Goal: Task Accomplishment & Management: Manage account settings

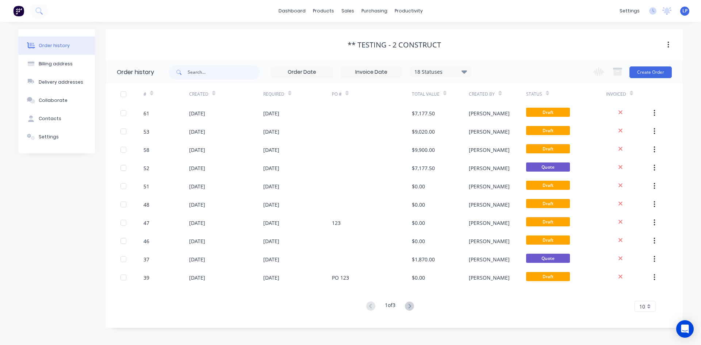
click at [414, 299] on div "# Created Required PO # Total Value Created By Status Invoiced 61 [DATE] [DATE]…" at bounding box center [390, 198] width 568 height 228
click at [407, 306] on icon at bounding box center [409, 305] width 9 height 9
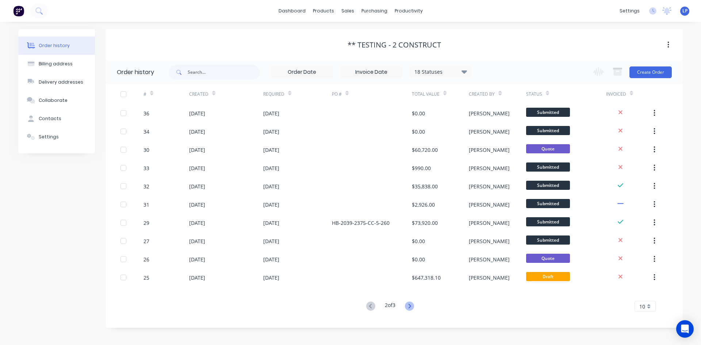
click at [409, 304] on icon at bounding box center [409, 305] width 9 height 9
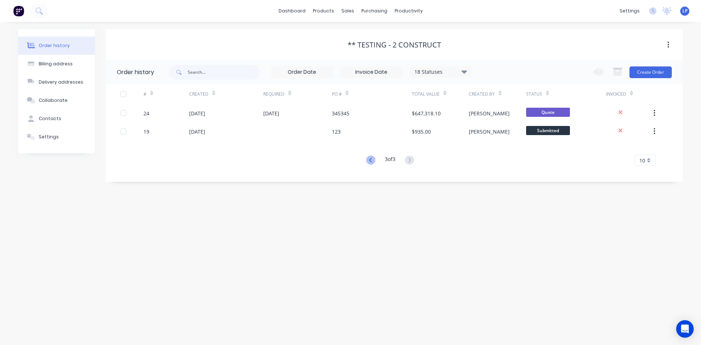
click at [371, 159] on icon at bounding box center [370, 159] width 9 height 9
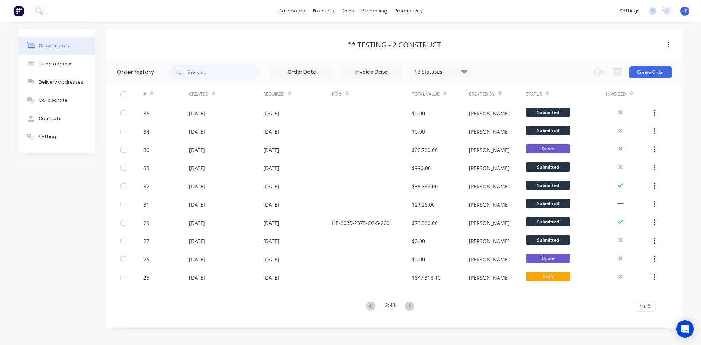
click at [669, 43] on button "button" at bounding box center [667, 44] width 17 height 13
click at [621, 34] on div "** TESTING - 2 Construct" at bounding box center [394, 44] width 577 height 31
click at [685, 10] on span "LP" at bounding box center [684, 11] width 5 height 7
click at [530, 47] on div "** TESTING - 2 Construct" at bounding box center [394, 45] width 577 height 9
click at [500, 41] on div "** TESTING - 2 Construct" at bounding box center [394, 45] width 577 height 9
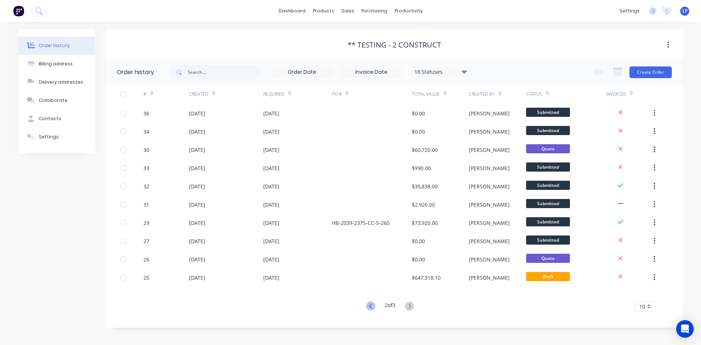
click at [369, 304] on icon at bounding box center [370, 305] width 9 height 9
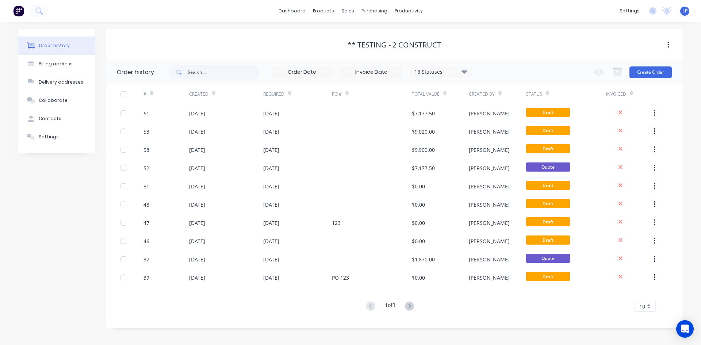
click at [283, 29] on div "Order history Billing address Delivery addresses Collaborate Contacts Settings …" at bounding box center [350, 183] width 701 height 323
click at [343, 9] on div "sales" at bounding box center [348, 10] width 20 height 11
click at [375, 35] on div "Sales Orders" at bounding box center [374, 35] width 30 height 7
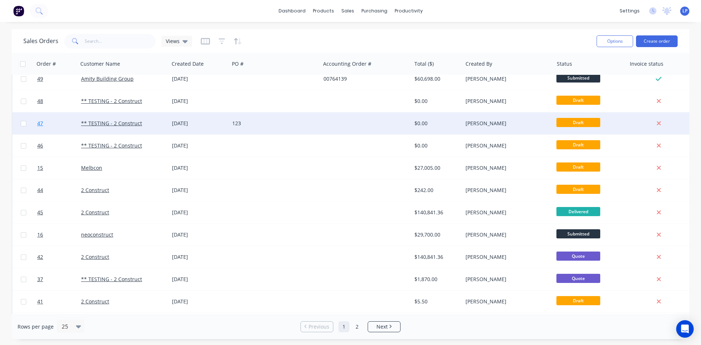
scroll to position [321, 0]
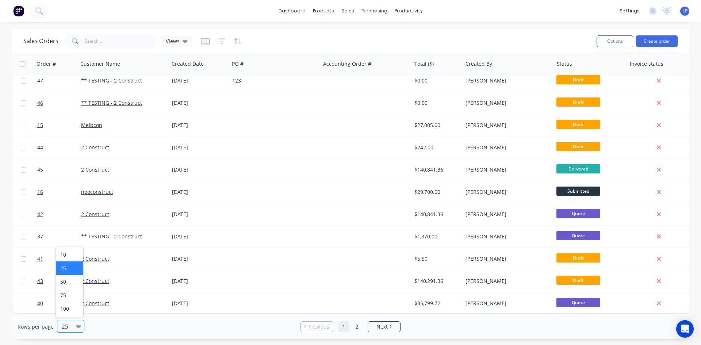
click at [72, 331] on div "25" at bounding box center [67, 326] width 17 height 12
click at [69, 311] on div "100" at bounding box center [69, 309] width 27 height 14
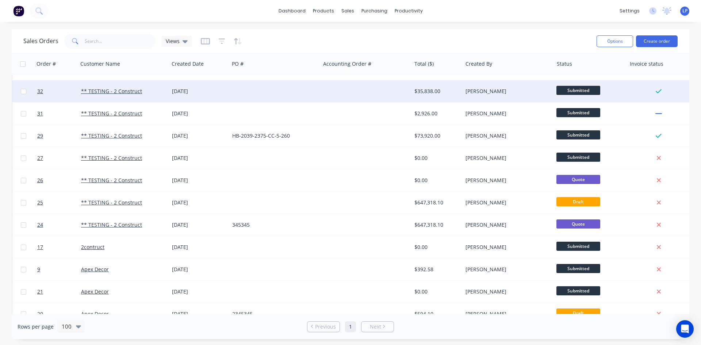
scroll to position [878, 0]
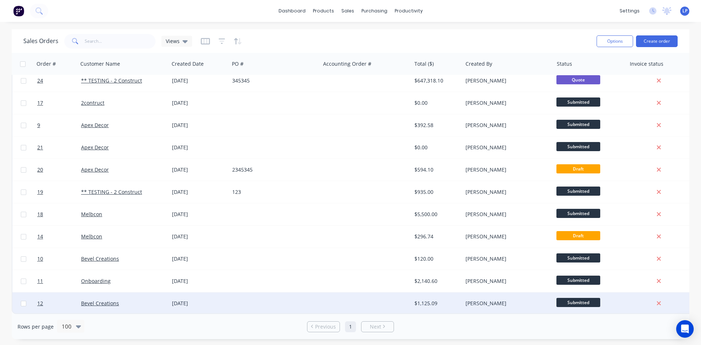
click at [21, 301] on input "checkbox" at bounding box center [23, 303] width 5 height 5
checkbox input "true"
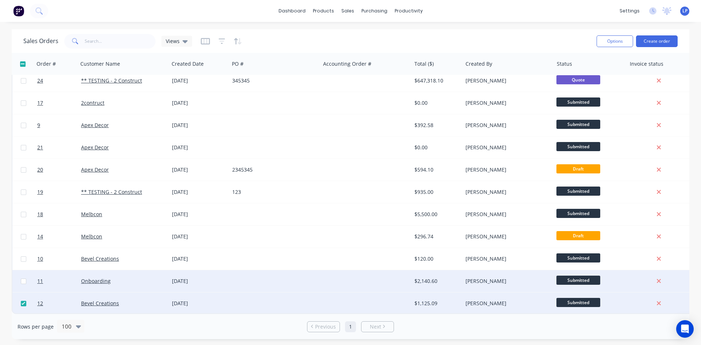
click at [23, 278] on input "checkbox" at bounding box center [23, 280] width 5 height 5
checkbox input "true"
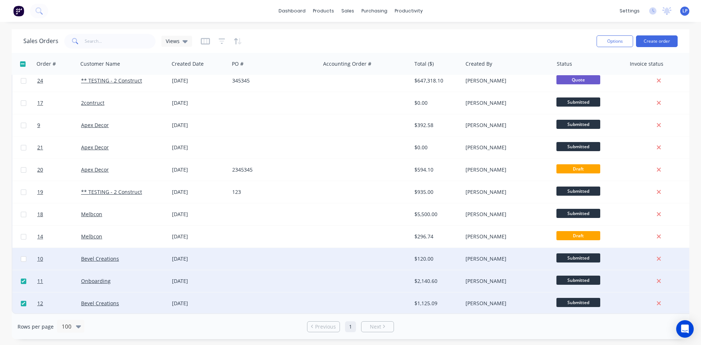
click at [24, 256] on input "checkbox" at bounding box center [23, 258] width 5 height 5
checkbox input "true"
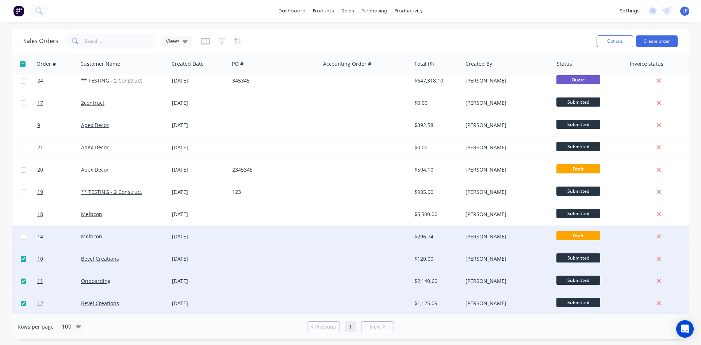
click at [24, 236] on div at bounding box center [23, 237] width 22 height 22
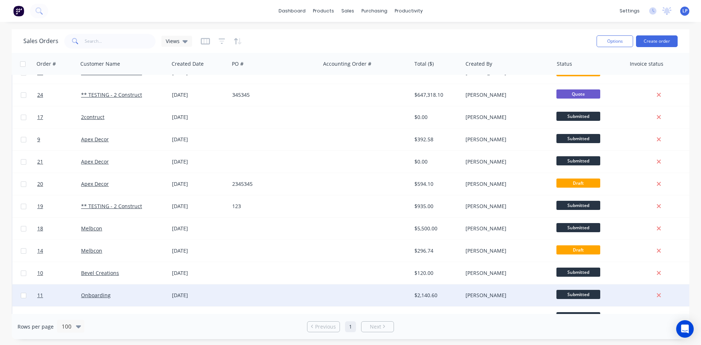
scroll to position [878, 0]
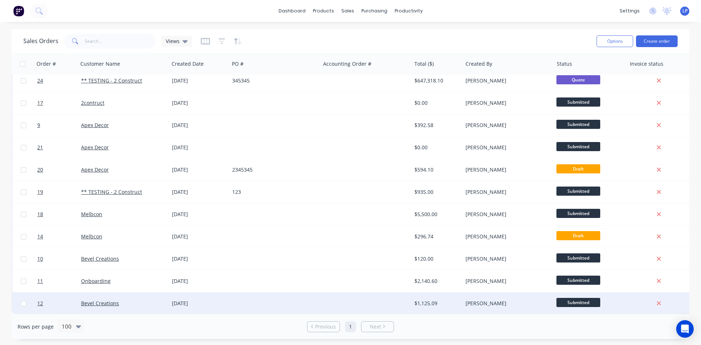
click at [23, 301] on input "checkbox" at bounding box center [23, 303] width 5 height 5
checkbox input "true"
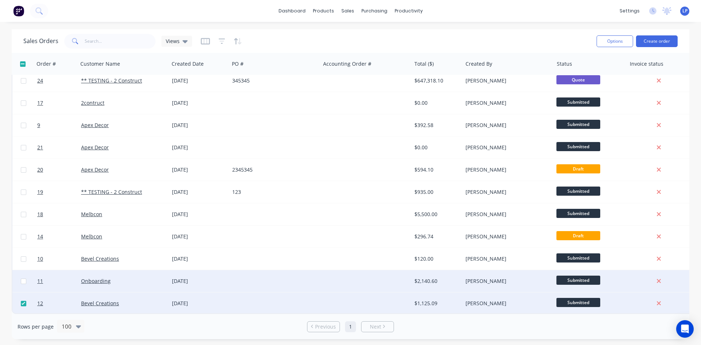
click at [23, 278] on input "checkbox" at bounding box center [23, 280] width 5 height 5
checkbox input "true"
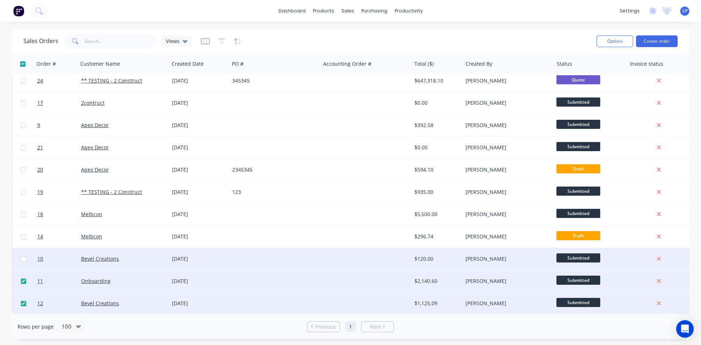
click at [23, 256] on input "checkbox" at bounding box center [23, 258] width 5 height 5
checkbox input "true"
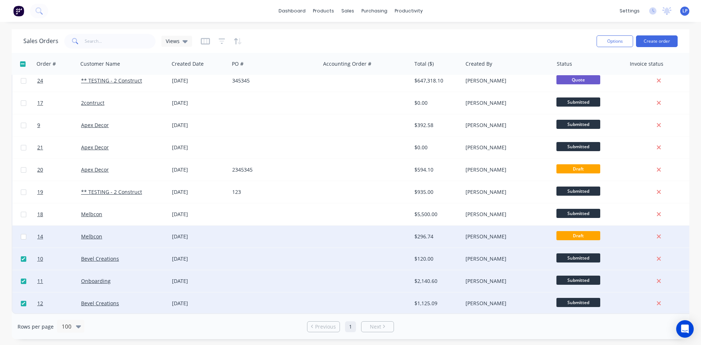
click at [24, 234] on input "checkbox" at bounding box center [23, 236] width 5 height 5
checkbox input "true"
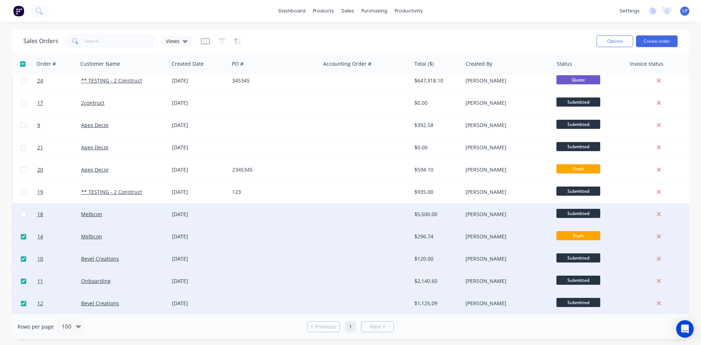
click at [21, 212] on input "checkbox" at bounding box center [23, 214] width 5 height 5
checkbox input "true"
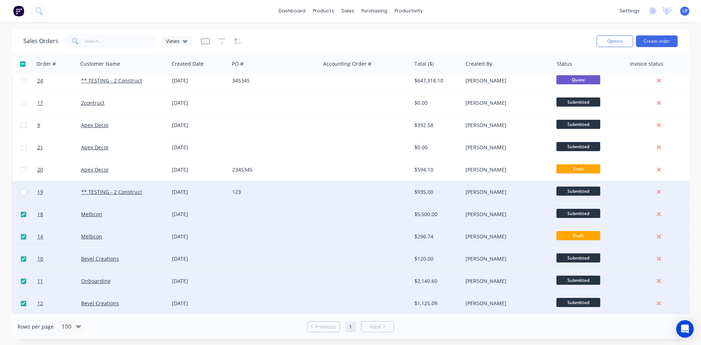
click at [22, 189] on input "checkbox" at bounding box center [23, 191] width 5 height 5
checkbox input "true"
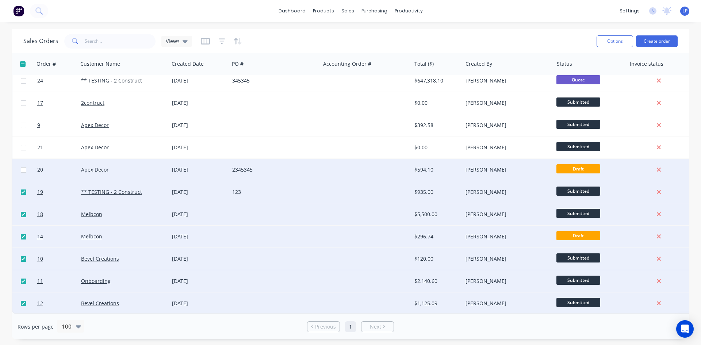
click at [24, 168] on input "checkbox" at bounding box center [23, 169] width 5 height 5
checkbox input "true"
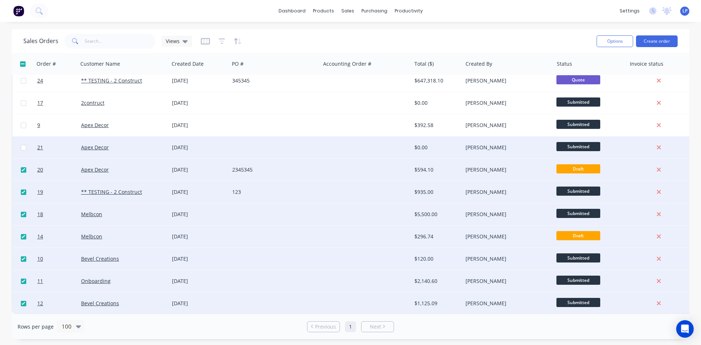
click at [24, 145] on input "checkbox" at bounding box center [23, 147] width 5 height 5
checkbox input "true"
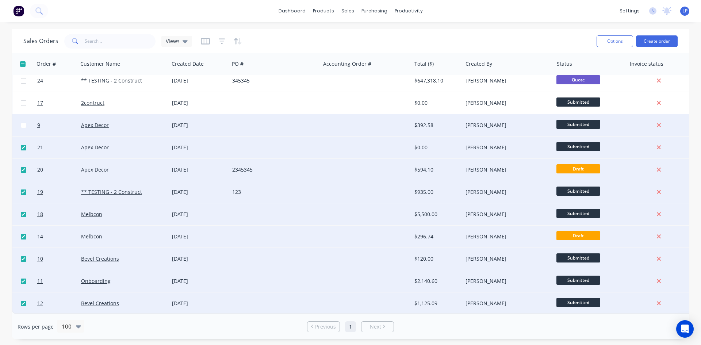
click at [23, 123] on input "checkbox" at bounding box center [23, 125] width 5 height 5
checkbox input "true"
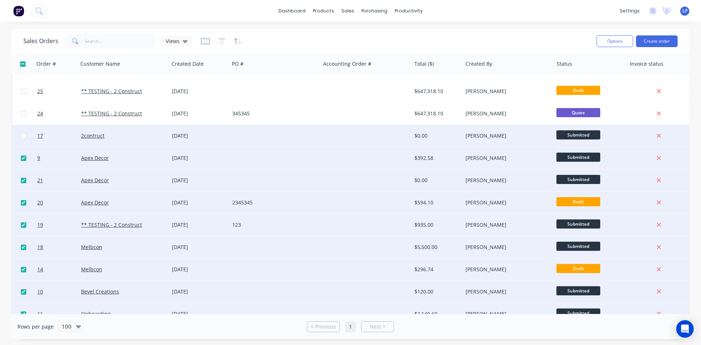
click at [23, 137] on input "checkbox" at bounding box center [23, 135] width 5 height 5
checkbox input "true"
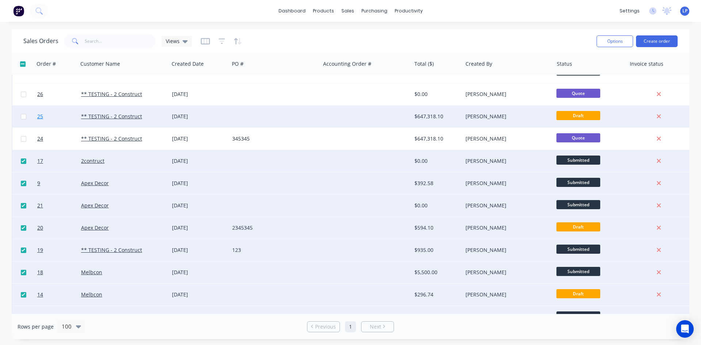
scroll to position [768, 0]
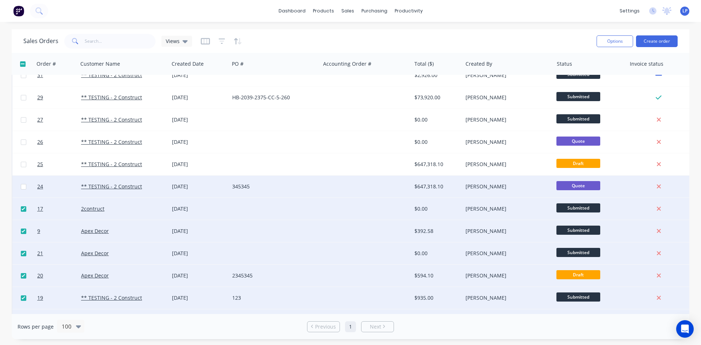
click at [25, 188] on input "checkbox" at bounding box center [23, 186] width 5 height 5
checkbox input "true"
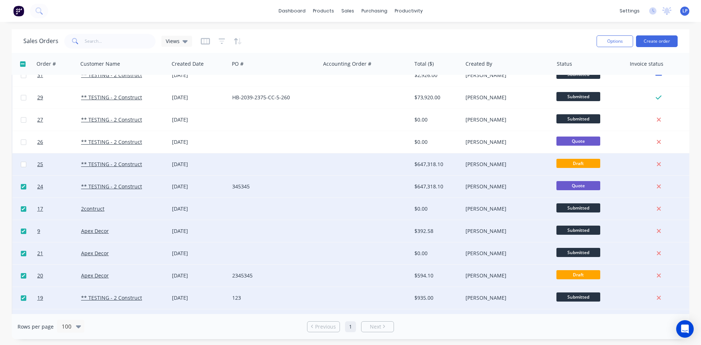
click at [25, 163] on input "checkbox" at bounding box center [23, 164] width 5 height 5
checkbox input "true"
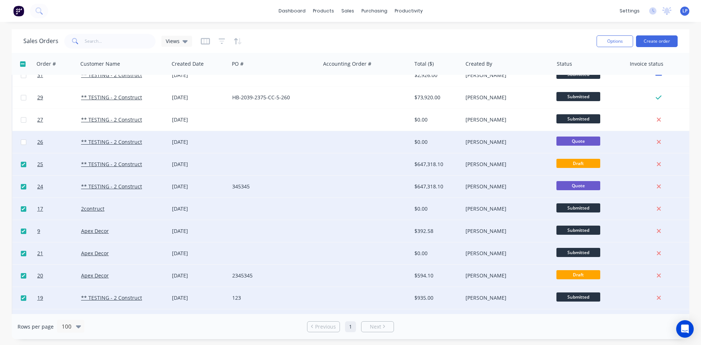
click at [23, 141] on input "checkbox" at bounding box center [23, 141] width 5 height 5
checkbox input "true"
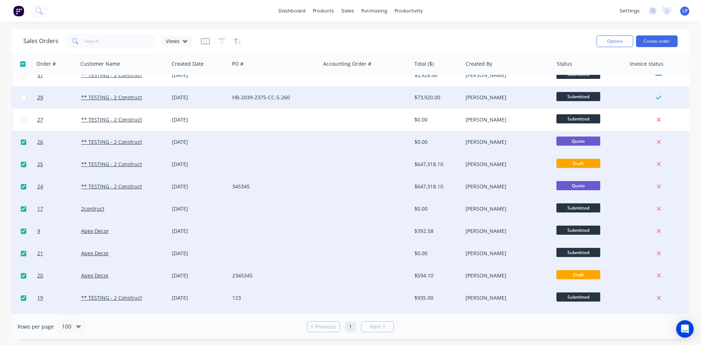
drag, startPoint x: 23, startPoint y: 122, endPoint x: 22, endPoint y: 101, distance: 20.8
click at [23, 122] on input "checkbox" at bounding box center [23, 119] width 5 height 5
checkbox input "true"
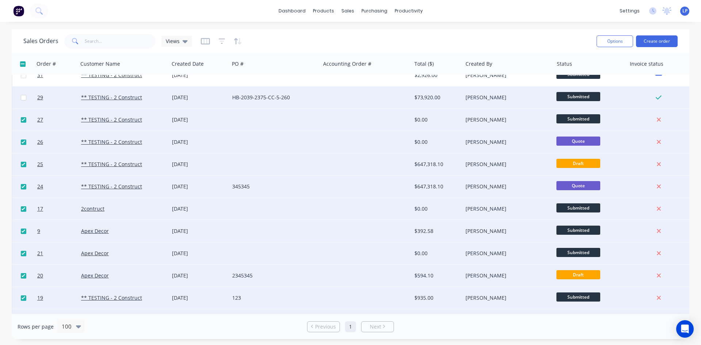
click at [22, 96] on input "checkbox" at bounding box center [23, 97] width 5 height 5
checkbox input "true"
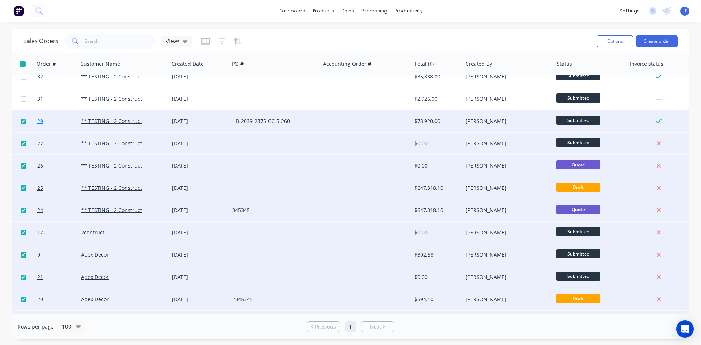
scroll to position [732, 0]
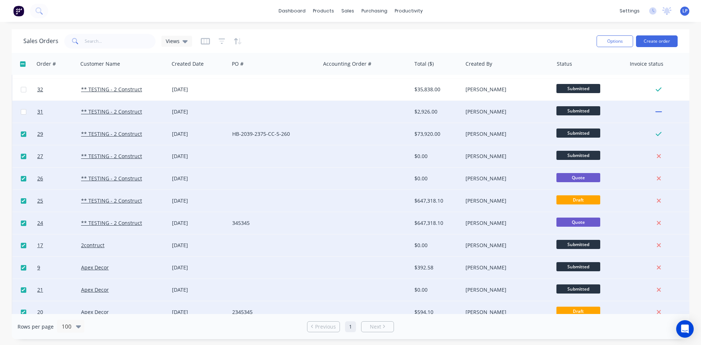
click at [22, 111] on input "checkbox" at bounding box center [23, 111] width 5 height 5
checkbox input "true"
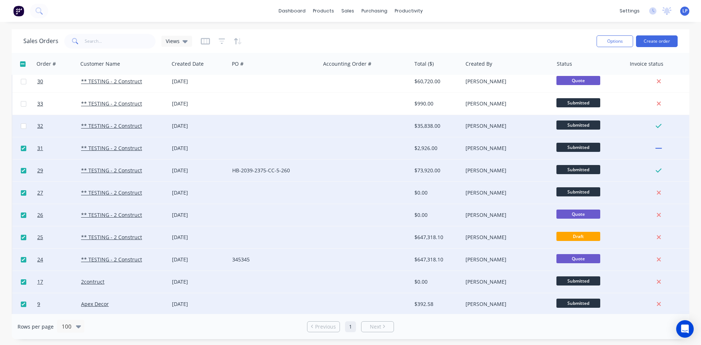
click at [21, 126] on input "checkbox" at bounding box center [23, 125] width 5 height 5
checkbox input "true"
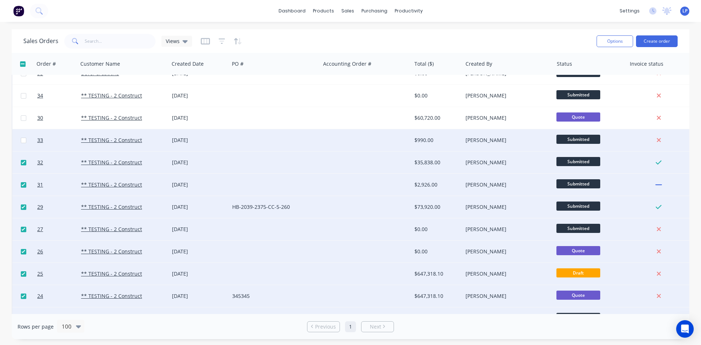
click at [25, 138] on input "checkbox" at bounding box center [23, 140] width 5 height 5
checkbox input "true"
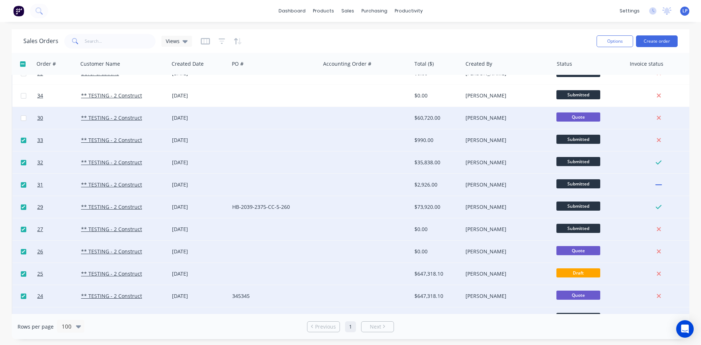
click at [25, 118] on input "checkbox" at bounding box center [23, 117] width 5 height 5
checkbox input "true"
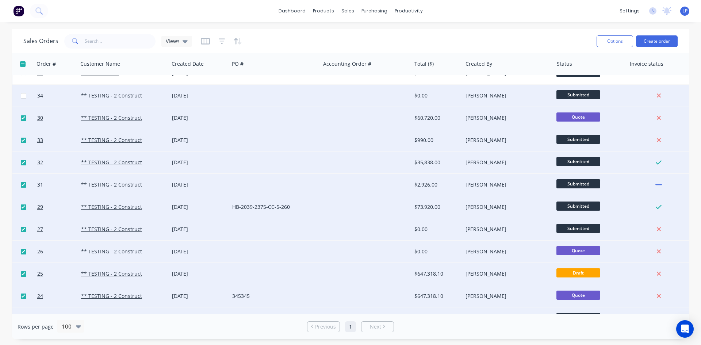
click at [21, 96] on input "checkbox" at bounding box center [23, 95] width 5 height 5
checkbox input "true"
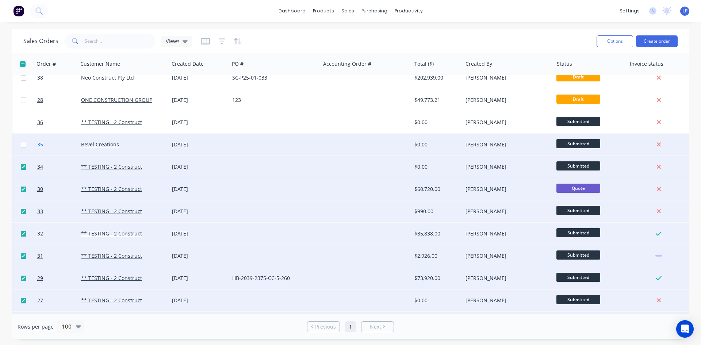
scroll to position [586, 0]
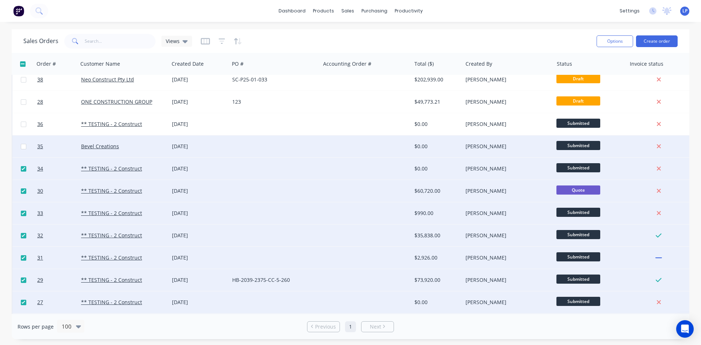
click at [22, 147] on input "checkbox" at bounding box center [23, 146] width 5 height 5
checkbox input "true"
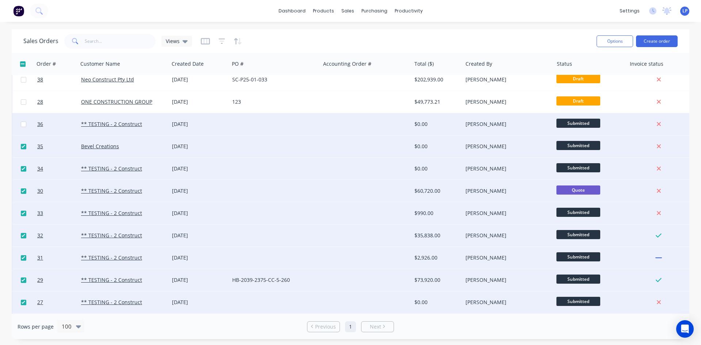
click at [22, 126] on input "checkbox" at bounding box center [23, 124] width 5 height 5
checkbox input "true"
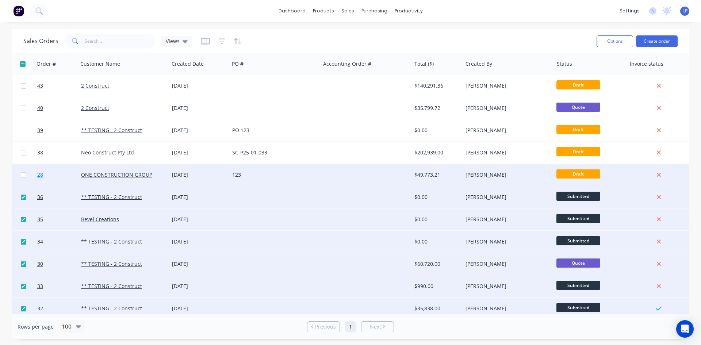
scroll to position [476, 0]
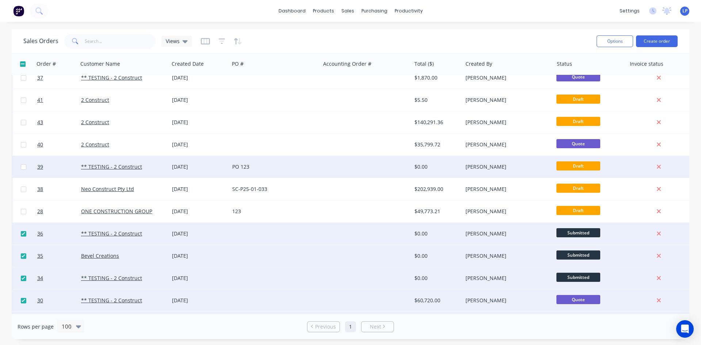
click at [24, 167] on input "checkbox" at bounding box center [23, 166] width 5 height 5
checkbox input "true"
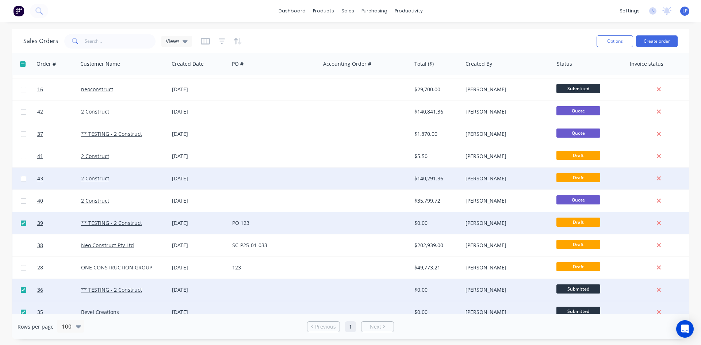
scroll to position [403, 0]
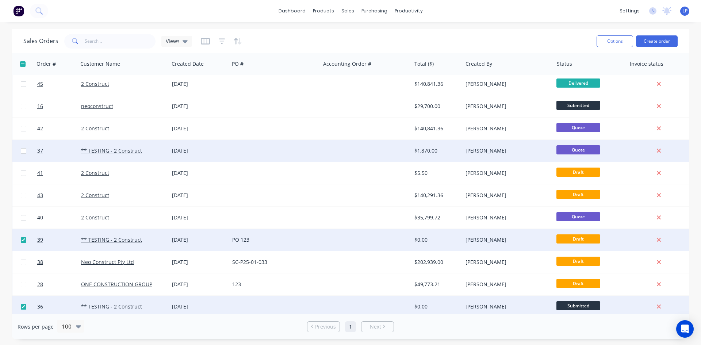
click at [25, 151] on input "checkbox" at bounding box center [23, 150] width 5 height 5
checkbox input "true"
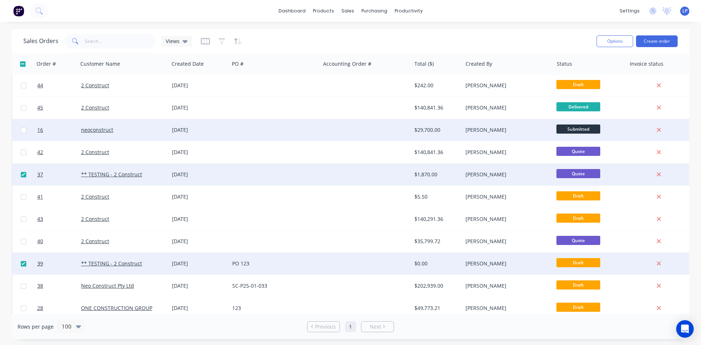
scroll to position [367, 0]
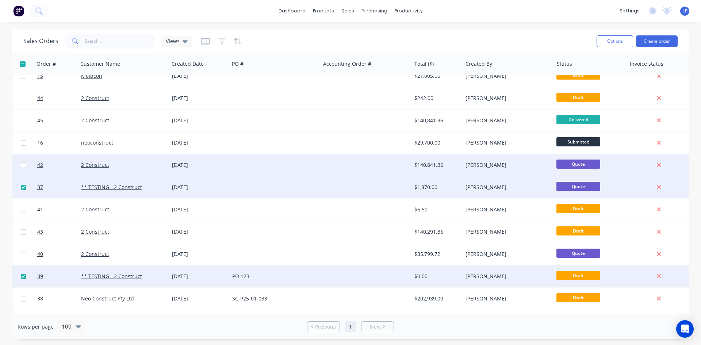
click at [24, 166] on input "checkbox" at bounding box center [23, 164] width 5 height 5
checkbox input "true"
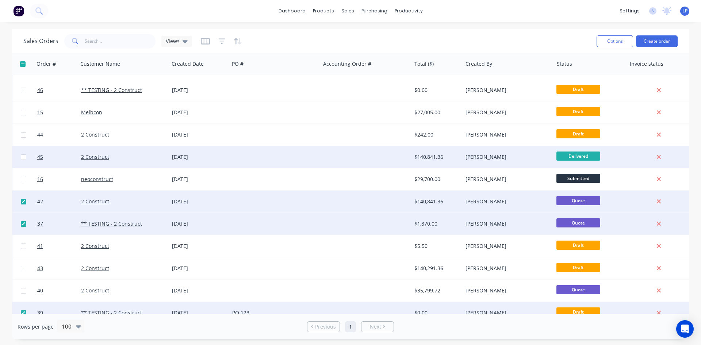
click at [24, 159] on input "checkbox" at bounding box center [23, 156] width 5 height 5
checkbox input "false"
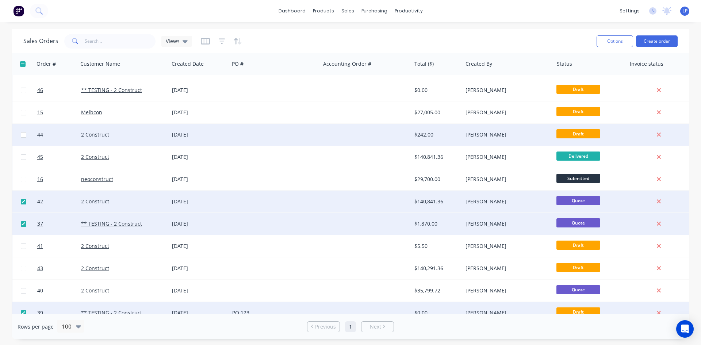
scroll to position [294, 0]
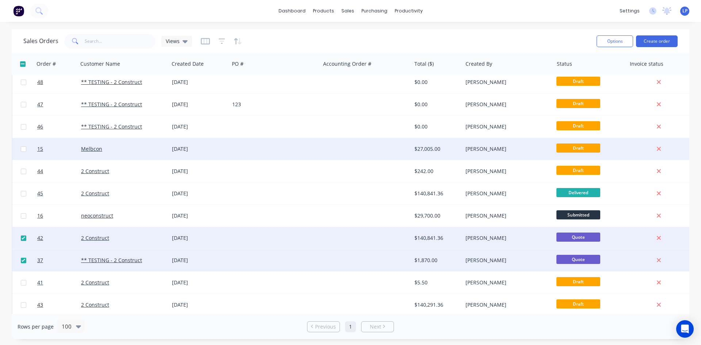
click at [23, 147] on input "checkbox" at bounding box center [23, 148] width 5 height 5
checkbox input "true"
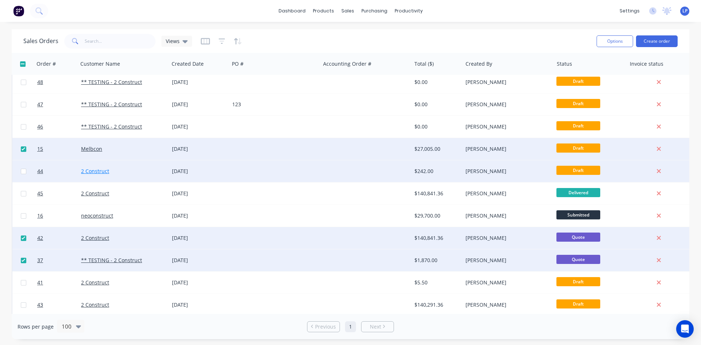
scroll to position [257, 0]
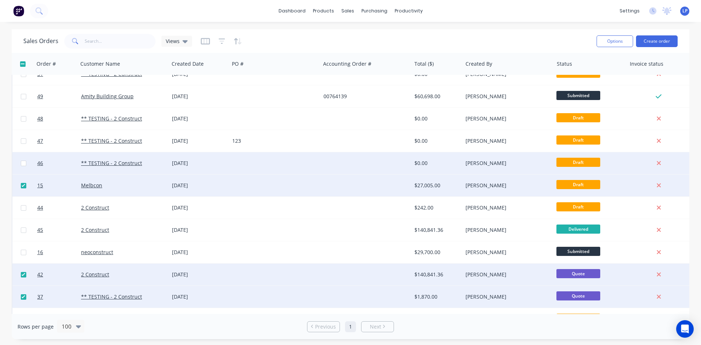
drag, startPoint x: 22, startPoint y: 163, endPoint x: 27, endPoint y: 165, distance: 5.0
click at [22, 163] on input "checkbox" at bounding box center [23, 163] width 5 height 5
checkbox input "true"
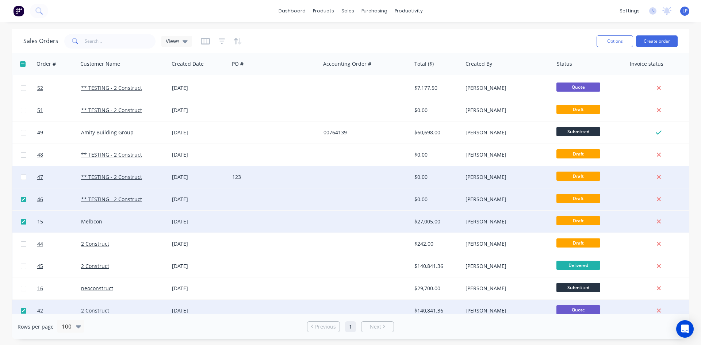
scroll to position [221, 0]
click at [24, 178] on input "checkbox" at bounding box center [23, 177] width 5 height 5
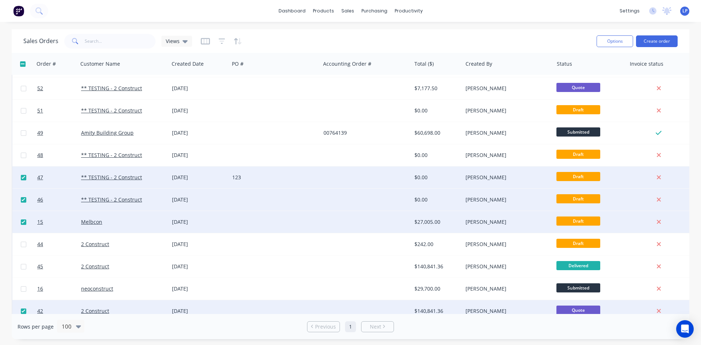
checkbox input "true"
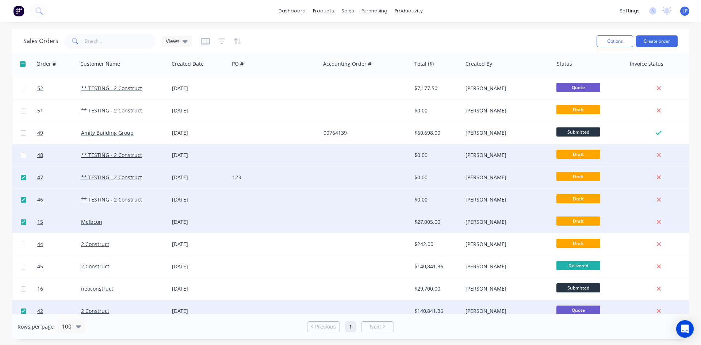
click at [24, 156] on input "checkbox" at bounding box center [23, 155] width 5 height 5
checkbox input "true"
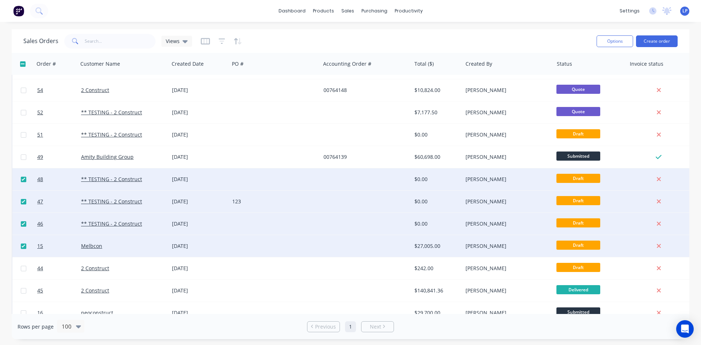
scroll to position [184, 0]
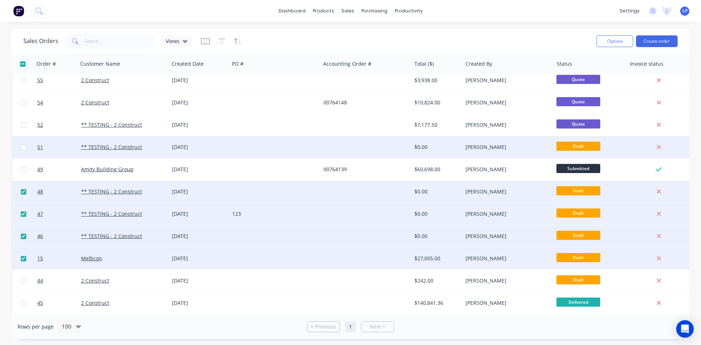
click at [24, 146] on input "checkbox" at bounding box center [23, 147] width 5 height 5
checkbox input "true"
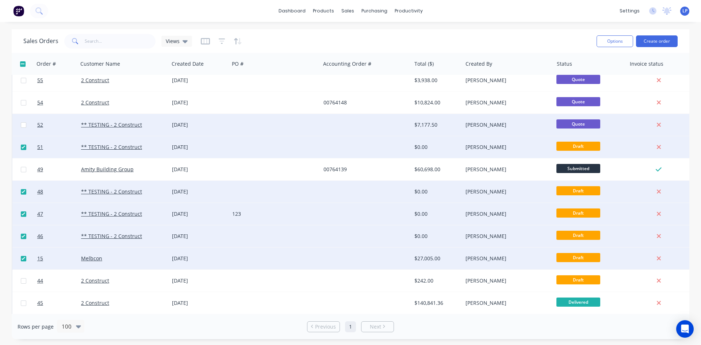
click at [24, 122] on input "checkbox" at bounding box center [23, 124] width 5 height 5
checkbox input "true"
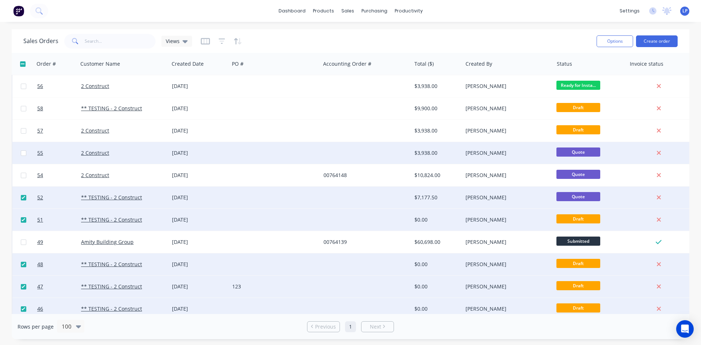
scroll to position [111, 0]
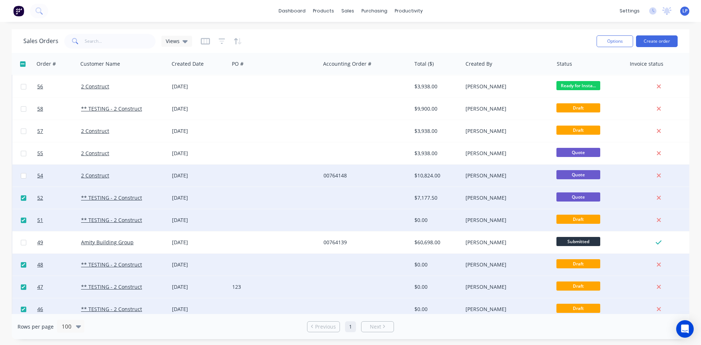
click at [21, 178] on div at bounding box center [23, 176] width 22 height 22
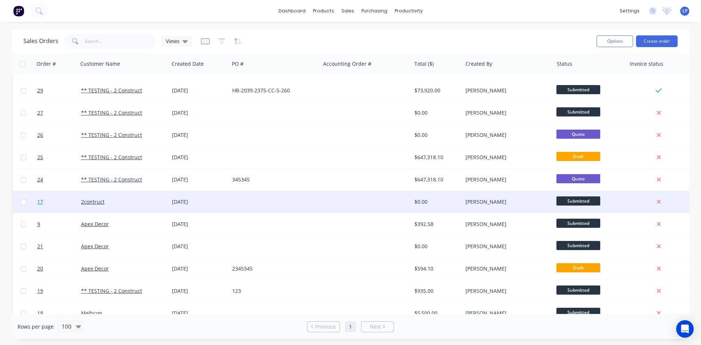
scroll to position [878, 0]
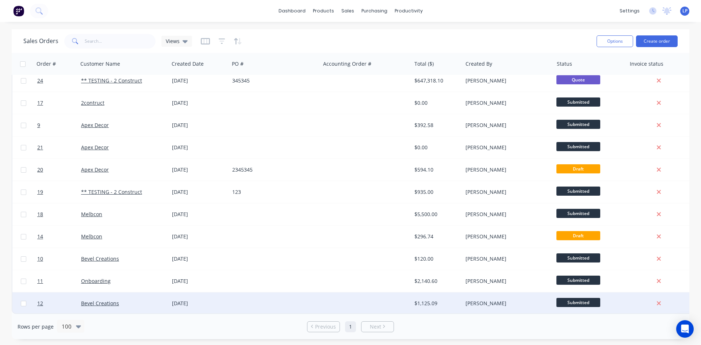
click at [21, 301] on input "checkbox" at bounding box center [23, 303] width 5 height 5
checkbox input "true"
click at [613, 40] on button "Options" at bounding box center [614, 41] width 36 height 12
click at [542, 36] on div "Sales Orders Views" at bounding box center [306, 41] width 567 height 18
click at [21, 65] on input "checkbox" at bounding box center [22, 63] width 5 height 5
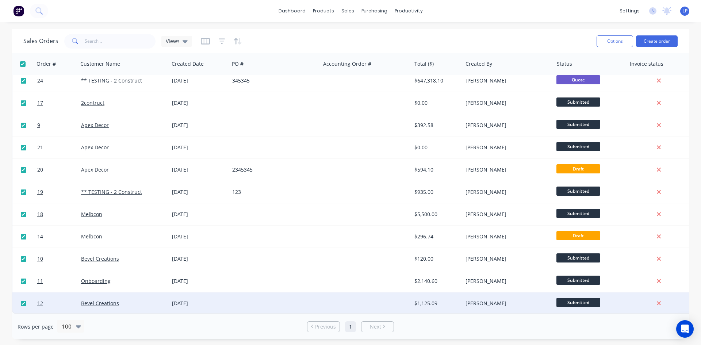
checkbox input "true"
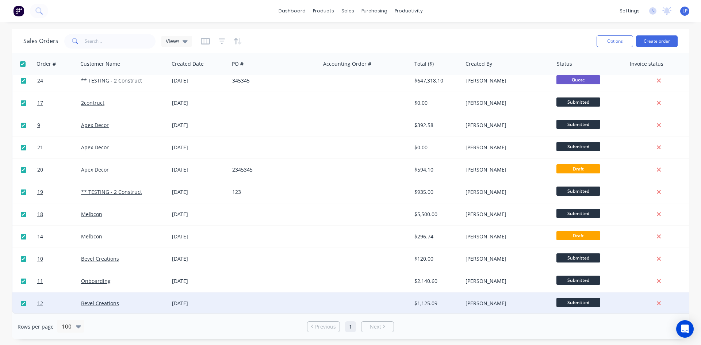
checkbox input "true"
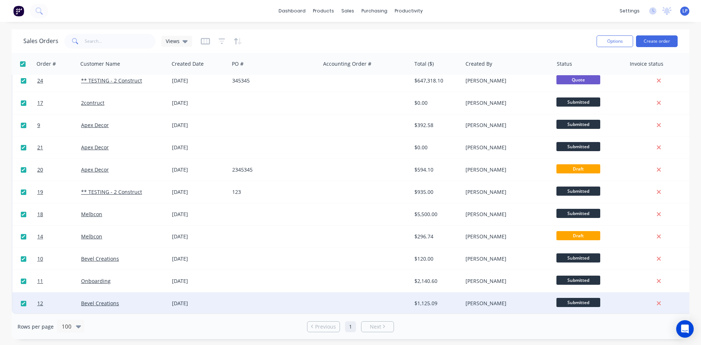
checkbox input "true"
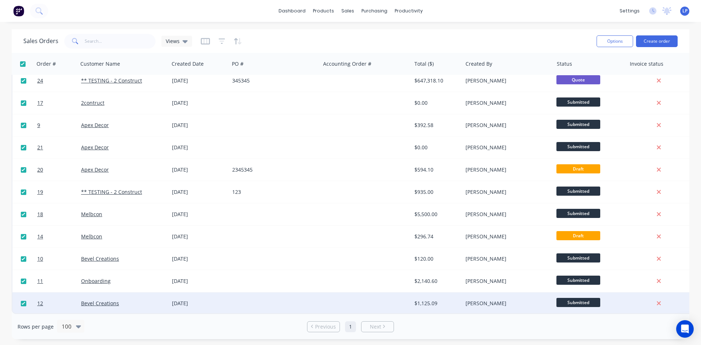
checkbox input "true"
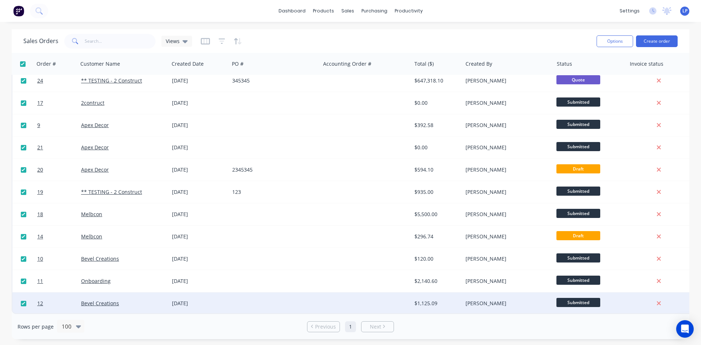
checkbox input "true"
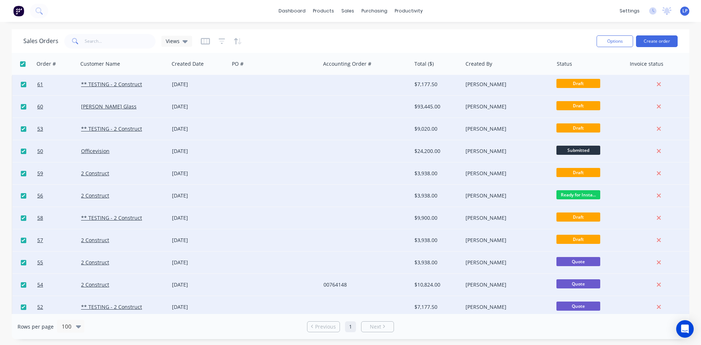
scroll to position [0, 0]
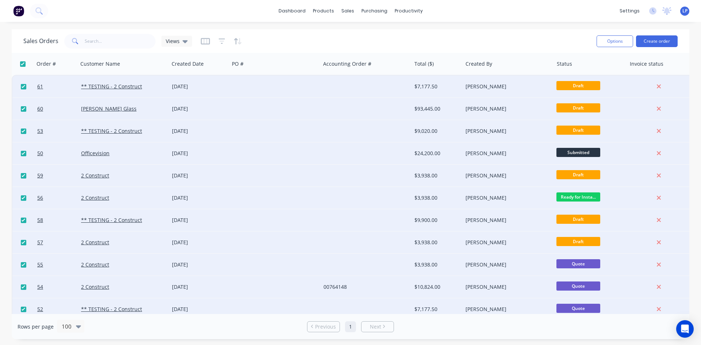
click at [23, 64] on input "checkbox" at bounding box center [22, 63] width 5 height 5
checkbox input "false"
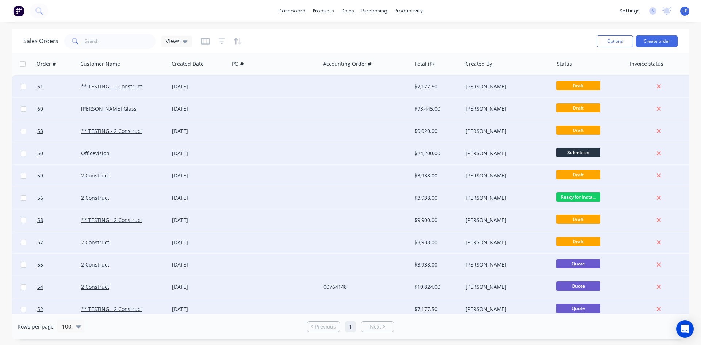
checkbox input "false"
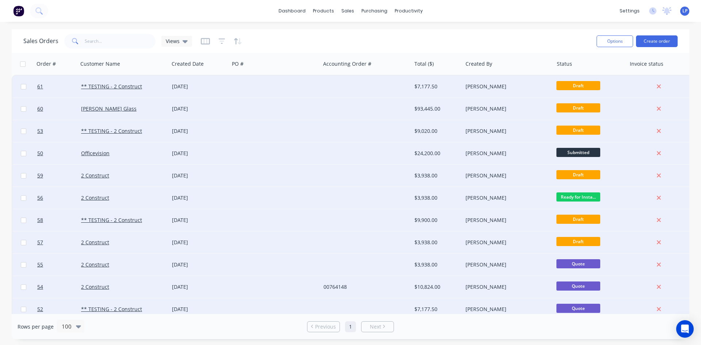
checkbox input "false"
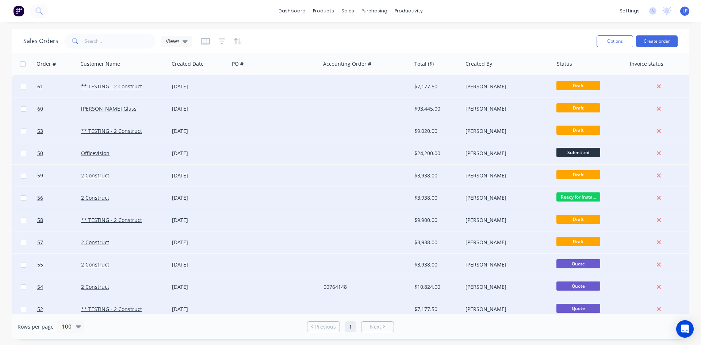
checkbox input "false"
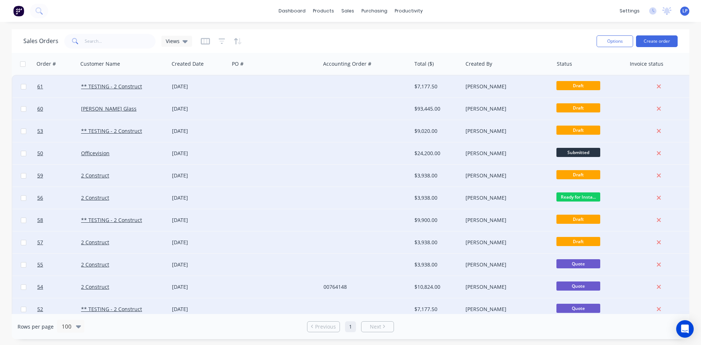
checkbox input "false"
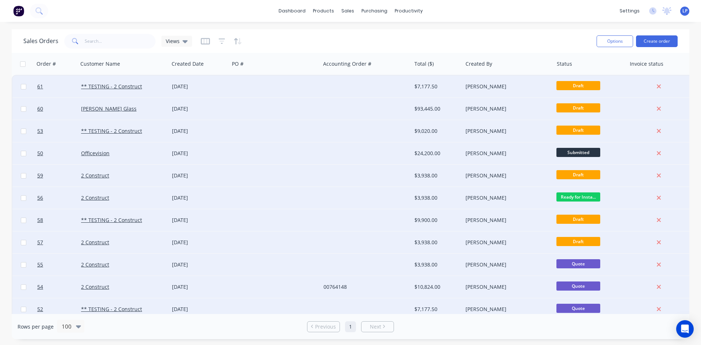
checkbox input "false"
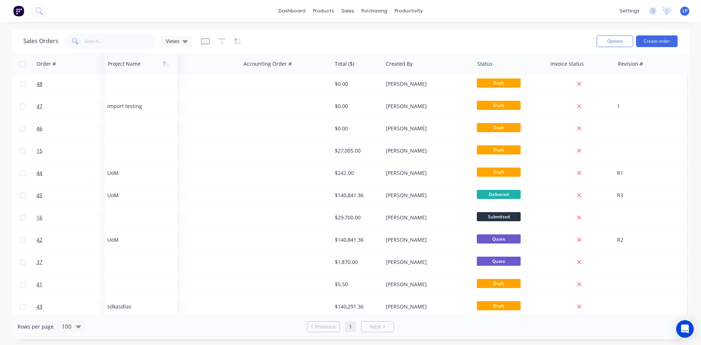
scroll to position [292, 153]
drag, startPoint x: 559, startPoint y: 59, endPoint x: 79, endPoint y: 60, distance: 479.5
click at [79, 60] on div at bounding box center [97, 64] width 64 height 15
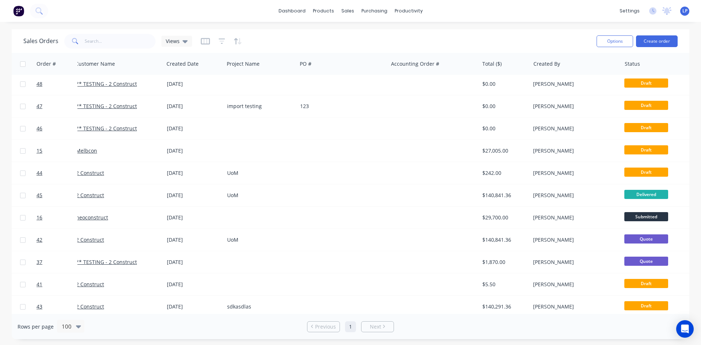
scroll to position [292, 0]
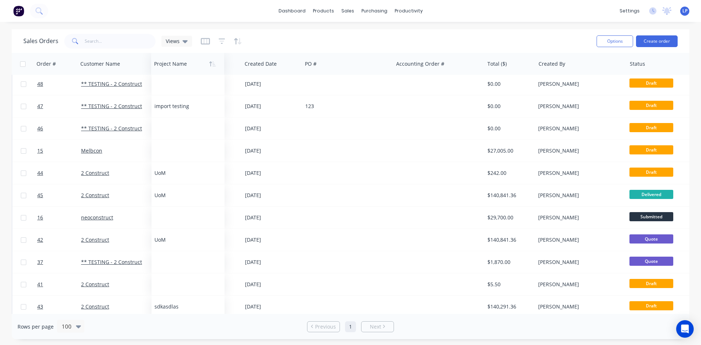
drag, startPoint x: 245, startPoint y: 66, endPoint x: 166, endPoint y: 65, distance: 78.1
click at [166, 65] on div at bounding box center [186, 64] width 64 height 15
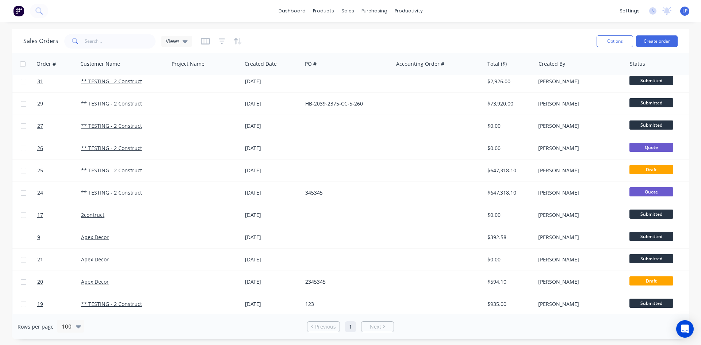
scroll to position [878, 0]
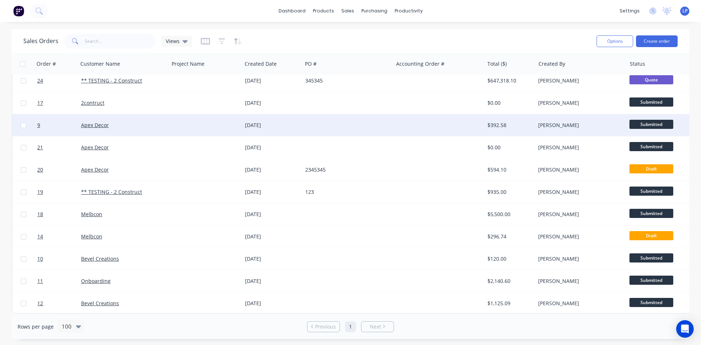
drag, startPoint x: 24, startPoint y: 63, endPoint x: 94, endPoint y: 126, distance: 94.3
click at [24, 63] on input "checkbox" at bounding box center [22, 63] width 5 height 5
checkbox input "true"
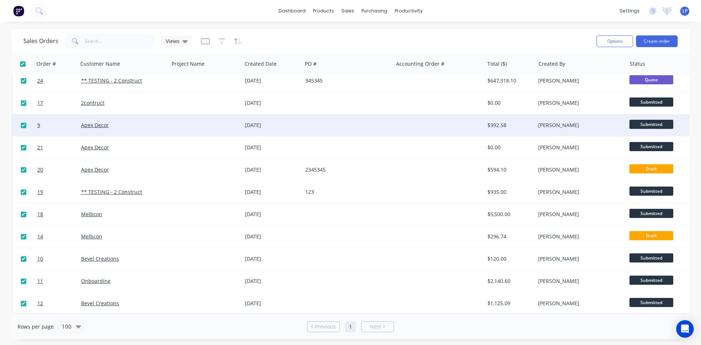
checkbox input "true"
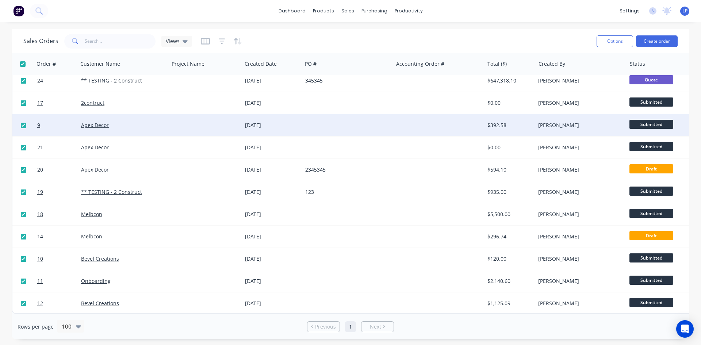
checkbox input "true"
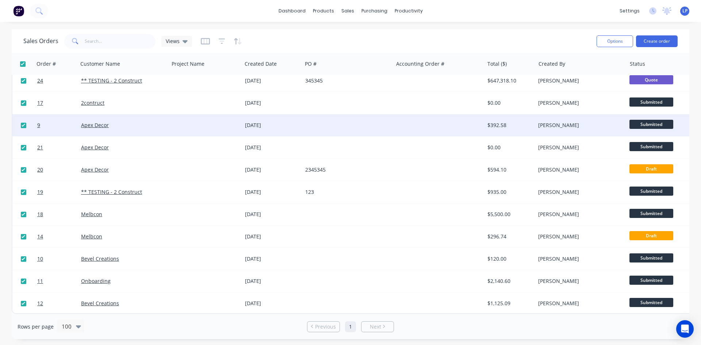
checkbox input "true"
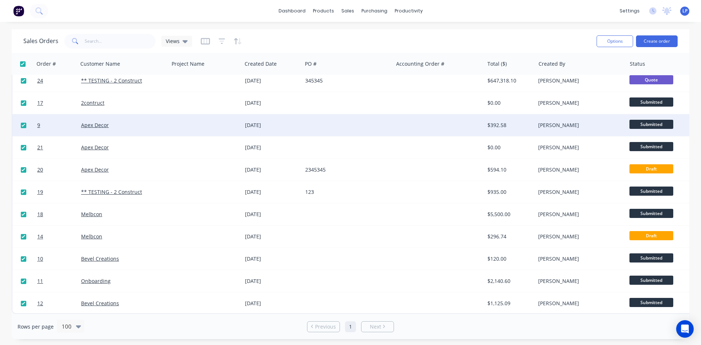
checkbox input "true"
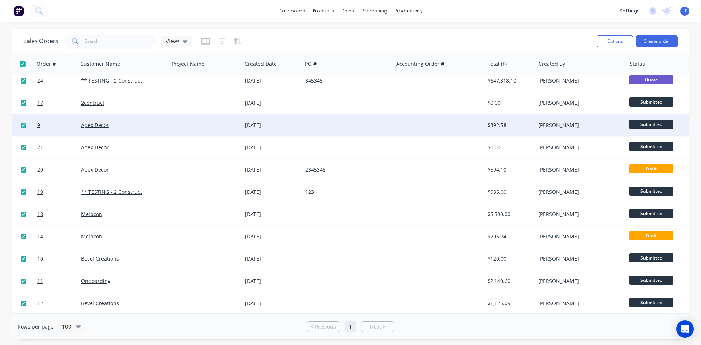
checkbox input "true"
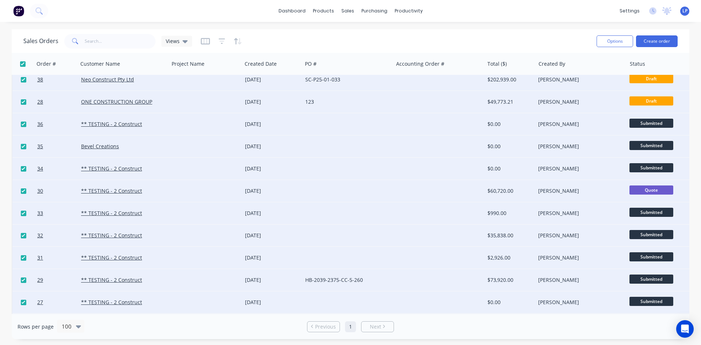
scroll to position [403, 0]
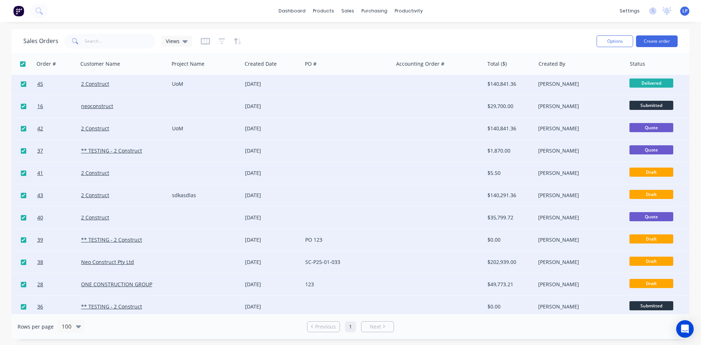
click at [25, 194] on input "checkbox" at bounding box center [23, 195] width 5 height 5
checkbox input "false"
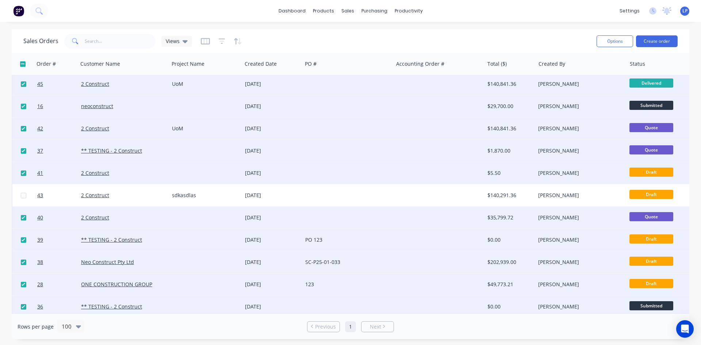
click at [23, 127] on input "checkbox" at bounding box center [23, 128] width 5 height 5
checkbox input "false"
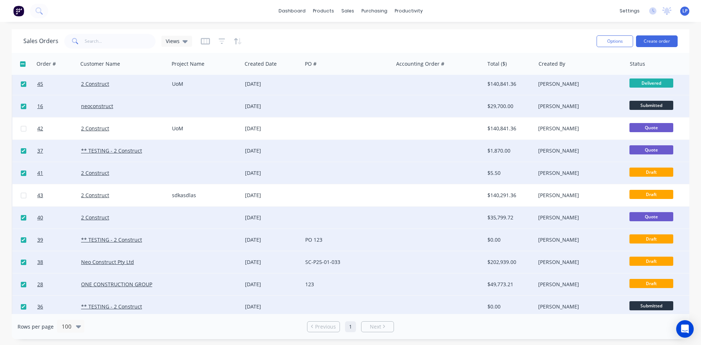
scroll to position [330, 0]
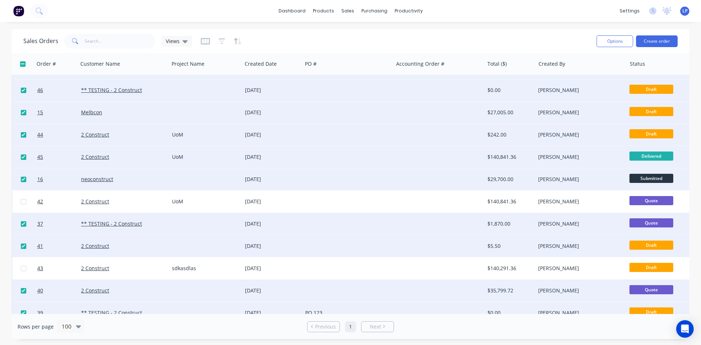
click at [22, 157] on input "checkbox" at bounding box center [23, 156] width 5 height 5
checkbox input "false"
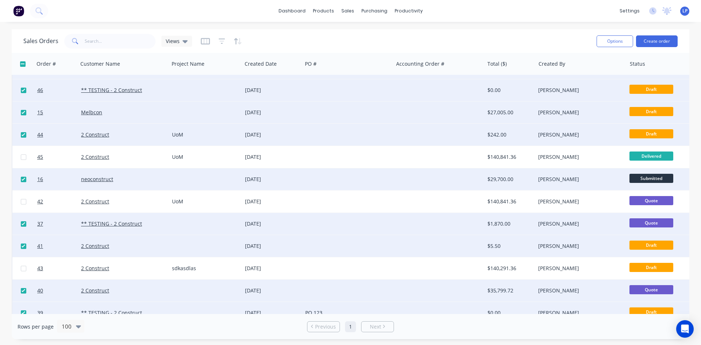
click at [24, 138] on div at bounding box center [23, 135] width 22 height 22
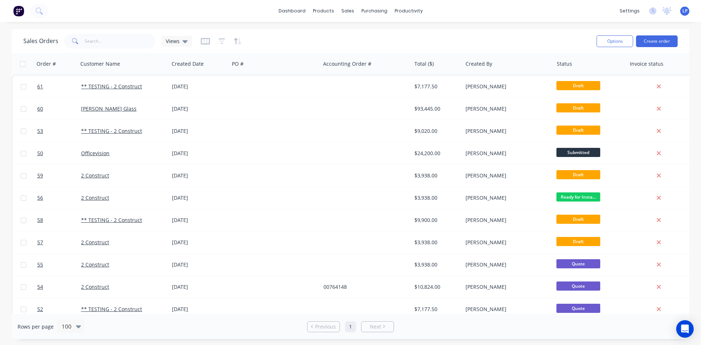
click at [22, 64] on input "checkbox" at bounding box center [22, 63] width 5 height 5
checkbox input "true"
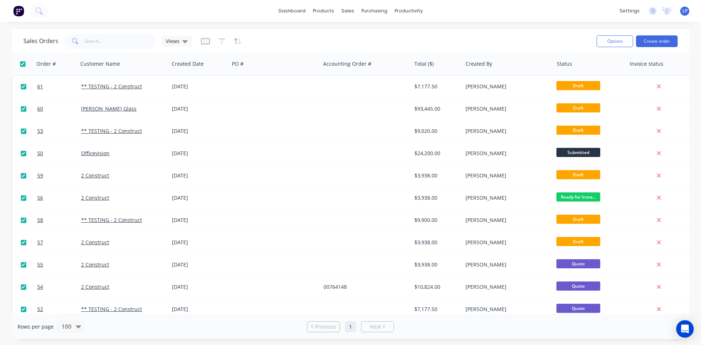
checkbox input "true"
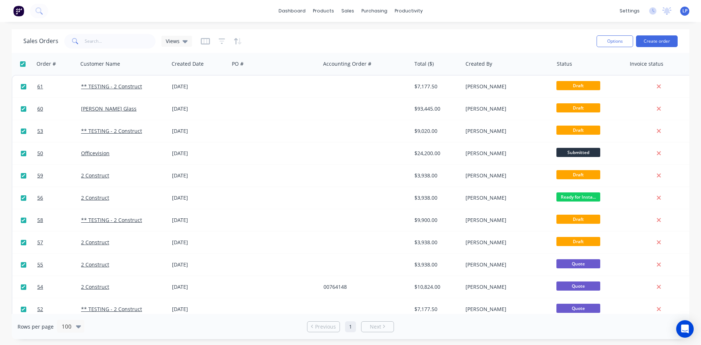
checkbox input "true"
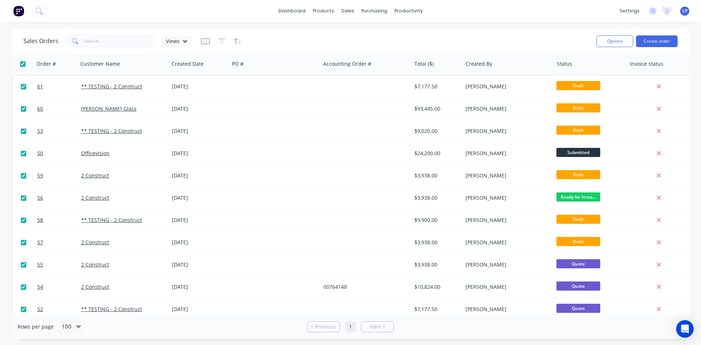
checkbox input "true"
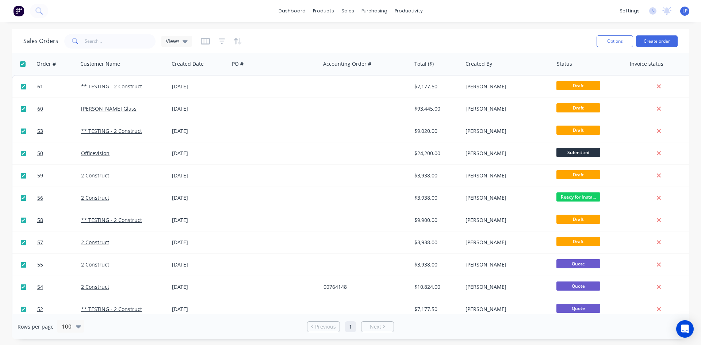
checkbox input "true"
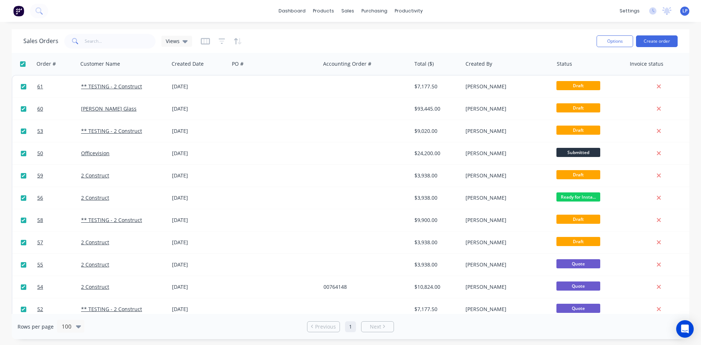
checkbox input "true"
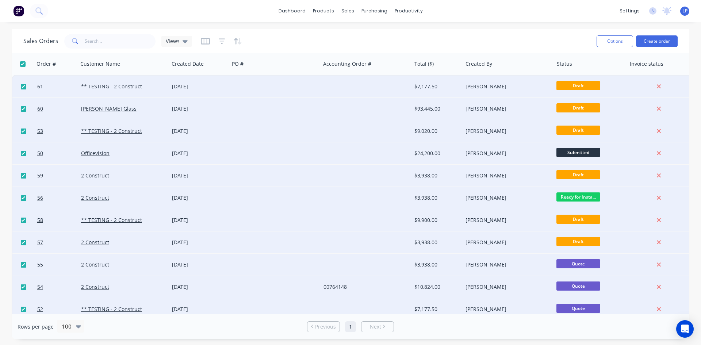
click at [24, 108] on input "checkbox" at bounding box center [23, 108] width 5 height 5
checkbox input "false"
click at [24, 108] on input "checkbox" at bounding box center [23, 108] width 5 height 5
checkbox input "true"
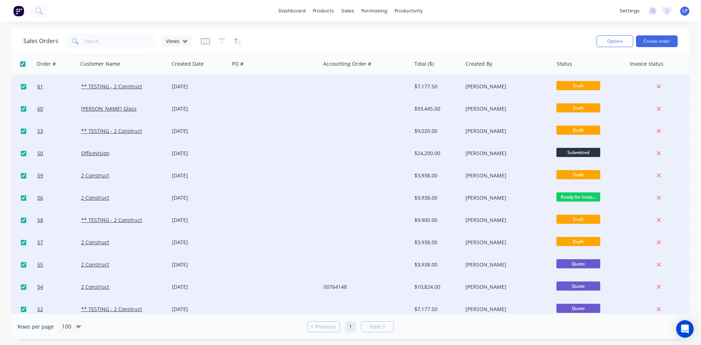
click at [21, 67] on div at bounding box center [22, 64] width 15 height 15
click at [22, 66] on input "checkbox" at bounding box center [22, 63] width 5 height 5
checkbox input "false"
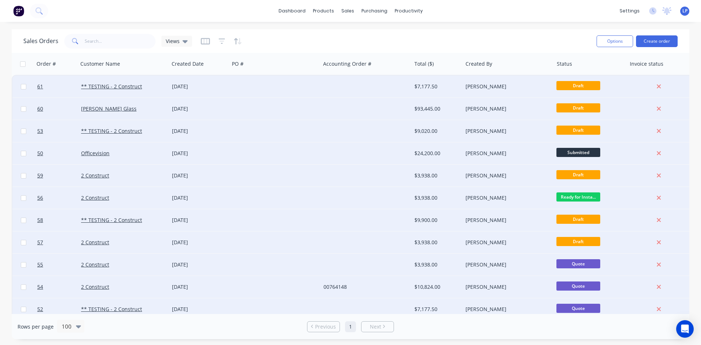
checkbox input "false"
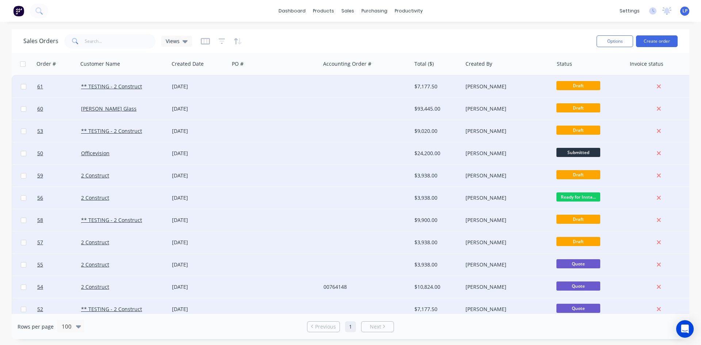
checkbox input "false"
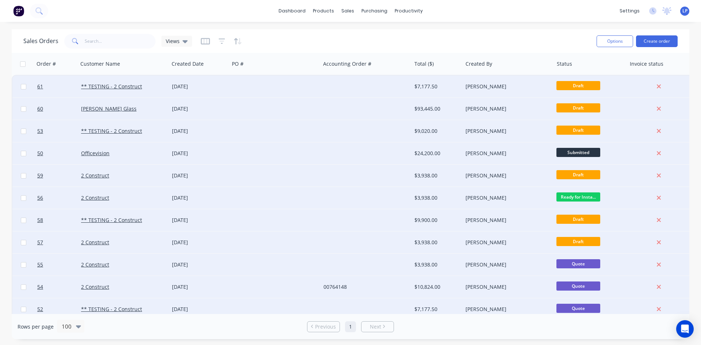
checkbox input "false"
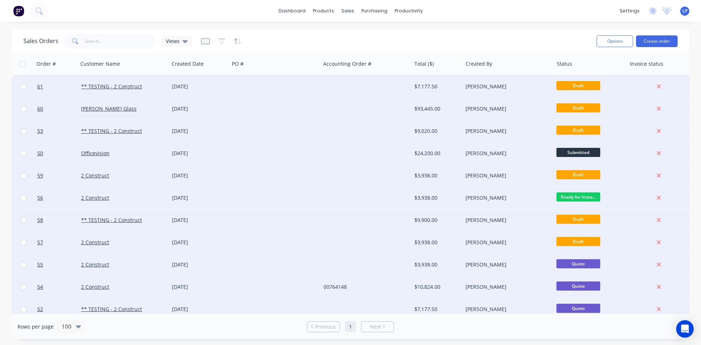
checkbox input "false"
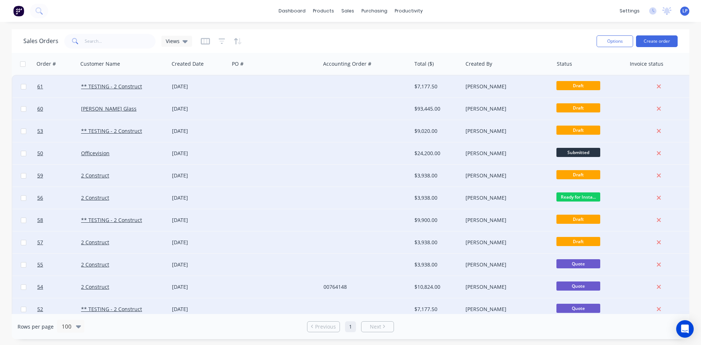
checkbox input "false"
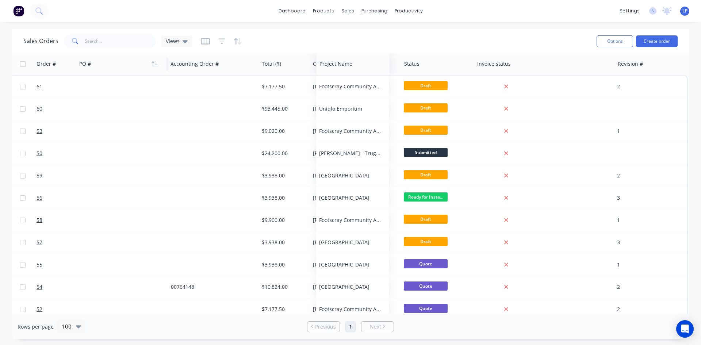
scroll to position [0, 153]
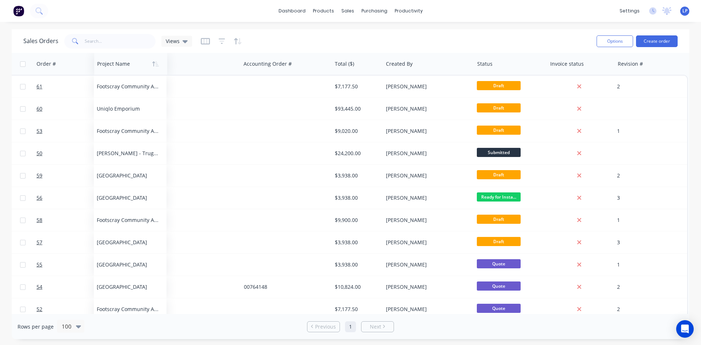
drag, startPoint x: 551, startPoint y: 68, endPoint x: 104, endPoint y: 70, distance: 447.4
click at [104, 70] on div at bounding box center [129, 64] width 64 height 15
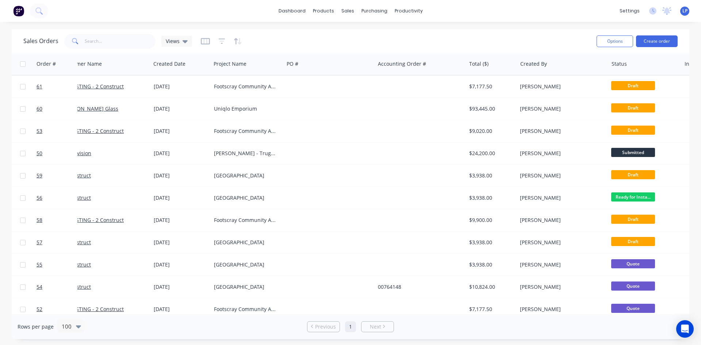
scroll to position [0, 0]
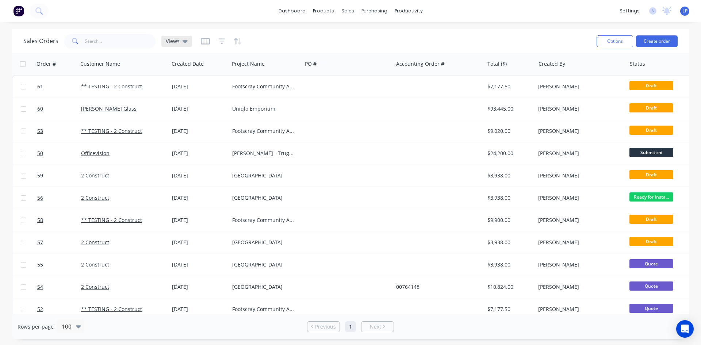
click at [166, 42] on span "Views" at bounding box center [173, 41] width 14 height 8
click at [204, 39] on icon "button" at bounding box center [205, 41] width 9 height 7
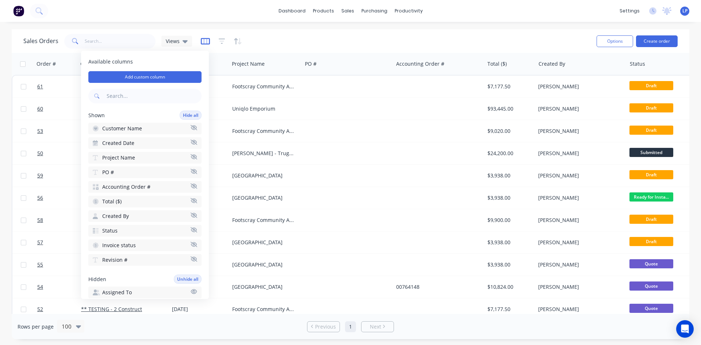
click at [204, 39] on icon "button" at bounding box center [205, 41] width 9 height 7
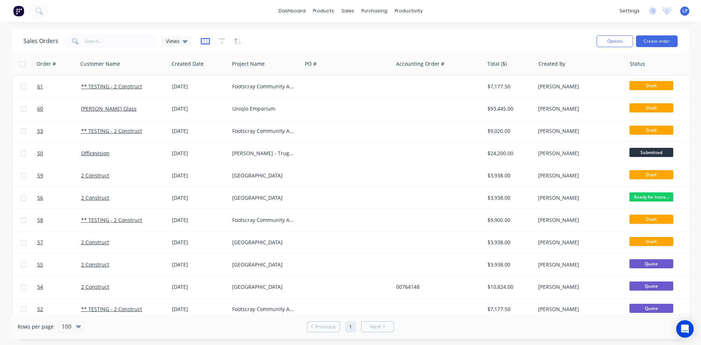
click at [203, 40] on icon "button" at bounding box center [205, 41] width 4 height 5
click at [222, 42] on icon "button" at bounding box center [222, 41] width 7 height 7
click at [237, 41] on icon "button" at bounding box center [238, 41] width 8 height 7
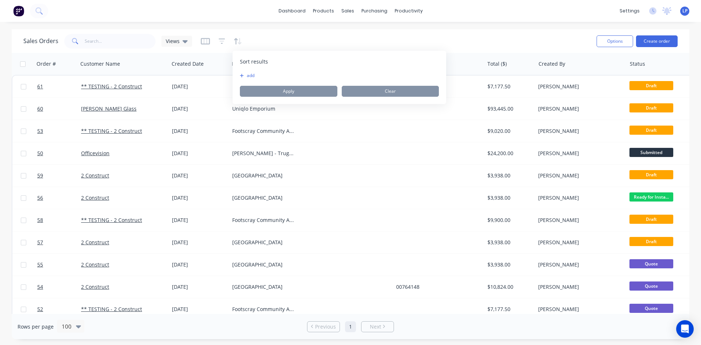
click at [274, 39] on div "Sales Orders Views" at bounding box center [306, 41] width 567 height 18
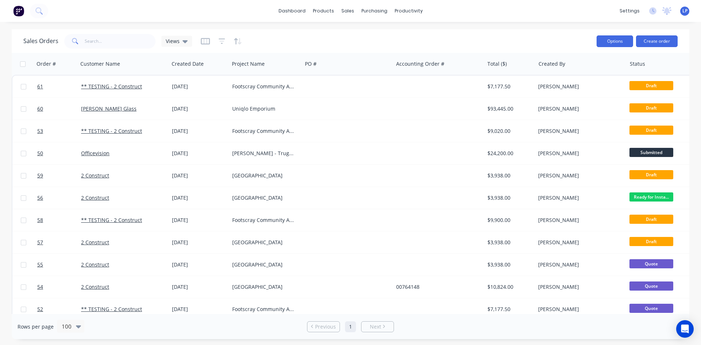
click at [604, 39] on button "Options" at bounding box center [614, 41] width 36 height 12
click at [449, 42] on div "Sales Orders Views" at bounding box center [306, 41] width 567 height 18
click at [166, 41] on span "Views" at bounding box center [173, 41] width 14 height 8
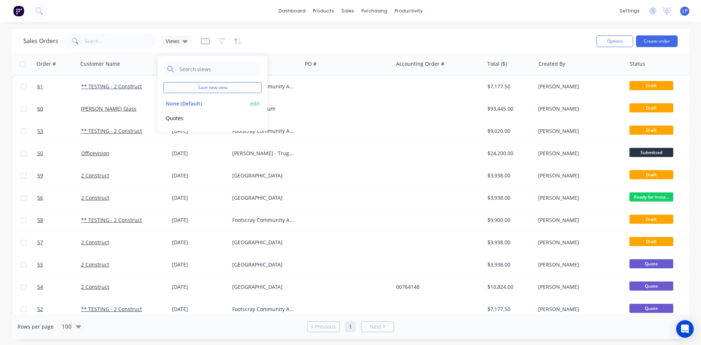
click at [256, 103] on button "edit" at bounding box center [254, 104] width 9 height 8
click at [306, 100] on button "Update" at bounding box center [306, 102] width 49 height 12
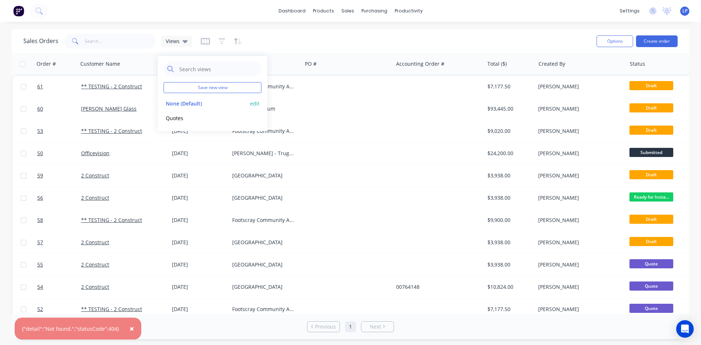
click at [213, 101] on button "None (Default)" at bounding box center [204, 103] width 83 height 8
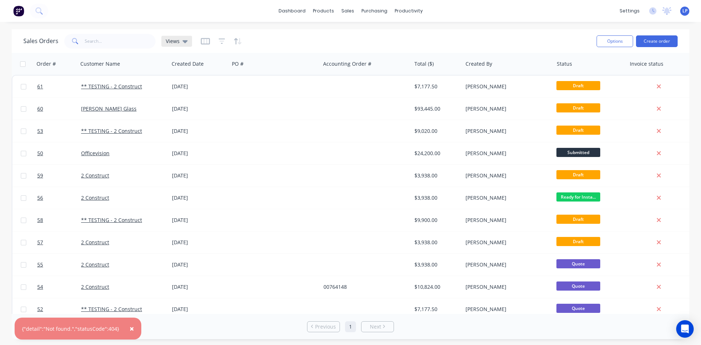
click at [174, 42] on span "Views" at bounding box center [173, 41] width 14 height 8
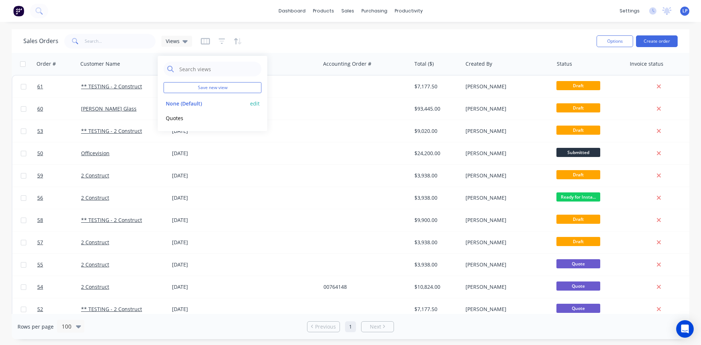
click at [214, 102] on button "None (Default)" at bounding box center [204, 103] width 83 height 8
click at [170, 32] on div "Sales Orders Views Options Create order" at bounding box center [350, 41] width 677 height 24
click at [176, 42] on span "Views" at bounding box center [173, 41] width 14 height 8
click at [254, 103] on button "edit" at bounding box center [254, 104] width 9 height 8
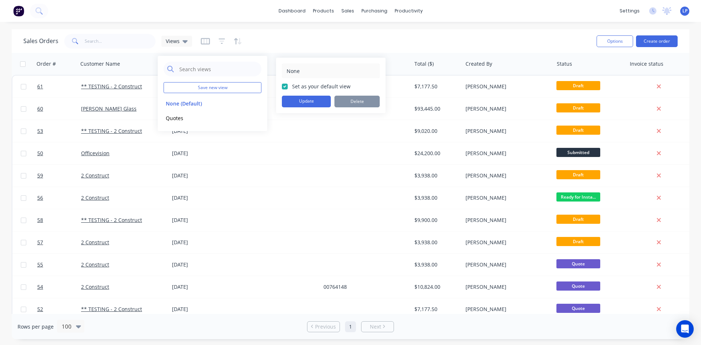
click at [318, 27] on div "dashboard products sales purchasing productivity dashboard products Product Cat…" at bounding box center [350, 172] width 701 height 345
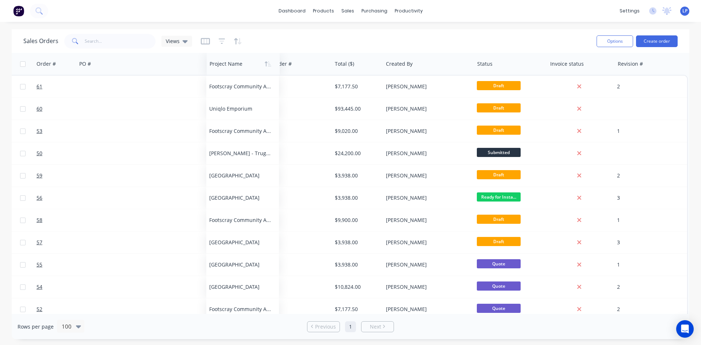
scroll to position [0, 153]
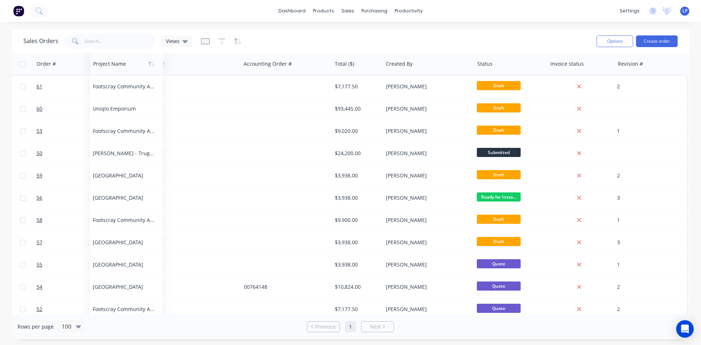
drag, startPoint x: 558, startPoint y: 69, endPoint x: 106, endPoint y: 65, distance: 451.5
click at [106, 65] on div at bounding box center [125, 64] width 64 height 15
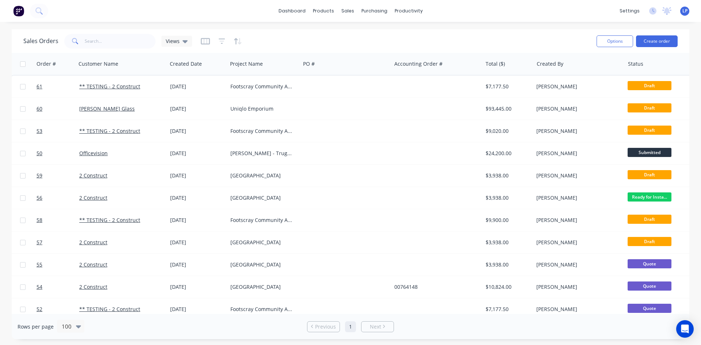
scroll to position [0, 0]
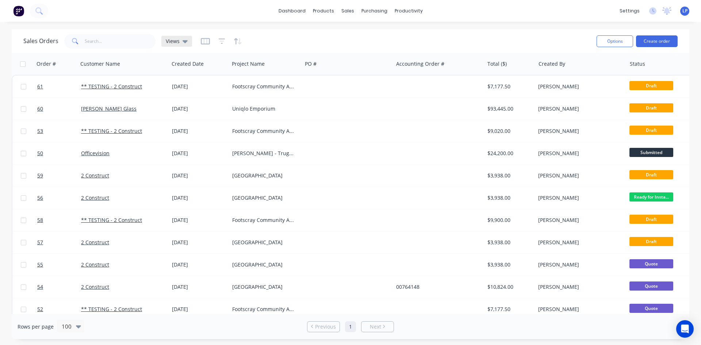
click at [176, 46] on div "Views" at bounding box center [176, 41] width 31 height 11
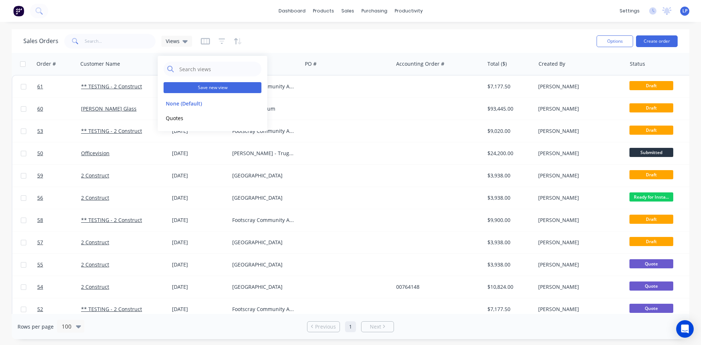
click at [233, 90] on button "Save new view" at bounding box center [212, 87] width 98 height 11
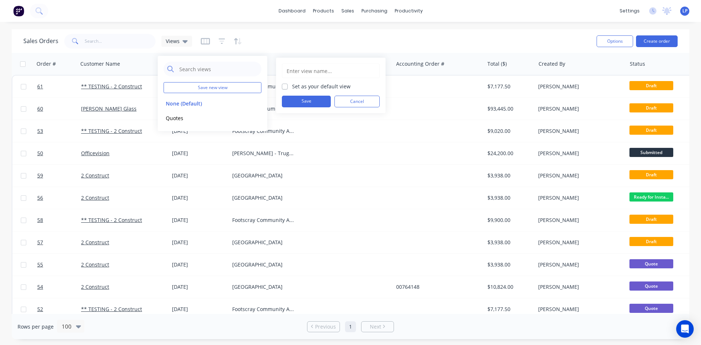
click at [305, 70] on input "text" at bounding box center [331, 71] width 90 height 14
type input "D"
type input "Default"
click at [299, 87] on label "Set as your default view" at bounding box center [321, 86] width 58 height 8
click at [288, 87] on input "Set as your default view" at bounding box center [285, 85] width 6 height 7
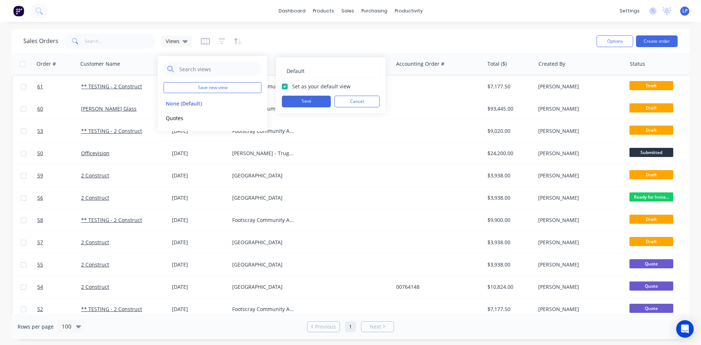
checkbox input "true"
click at [299, 102] on button "Save" at bounding box center [306, 102] width 49 height 12
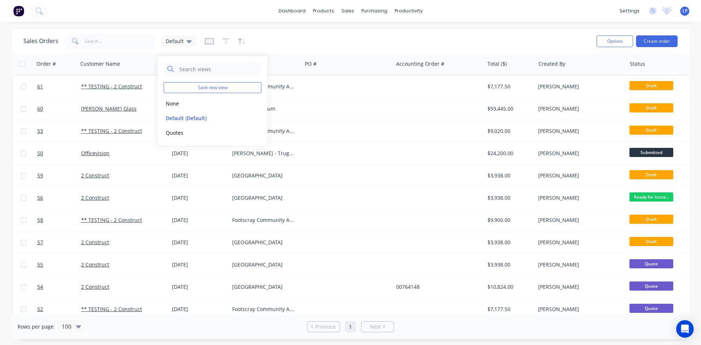
click at [297, 33] on div "Sales Orders Default" at bounding box center [306, 41] width 567 height 18
click at [24, 64] on input "checkbox" at bounding box center [22, 63] width 5 height 5
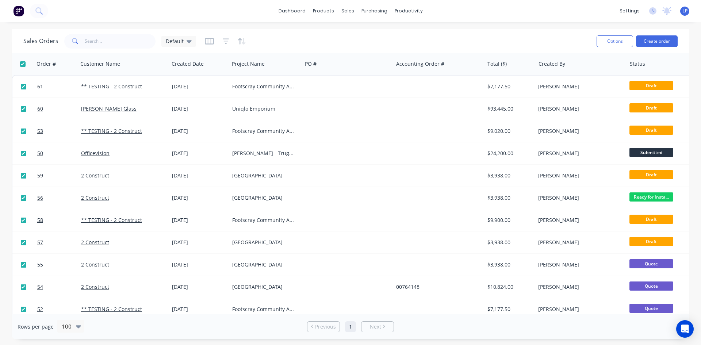
checkbox input "true"
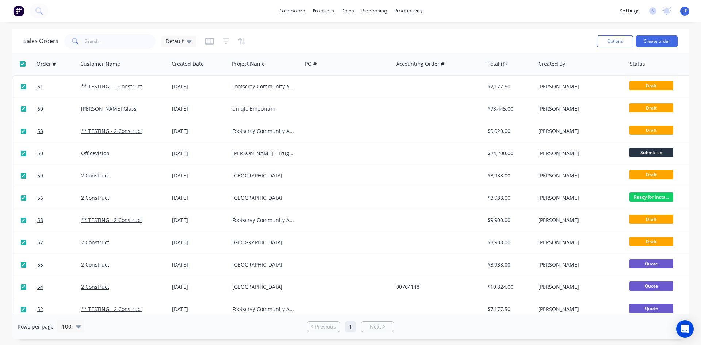
checkbox input "true"
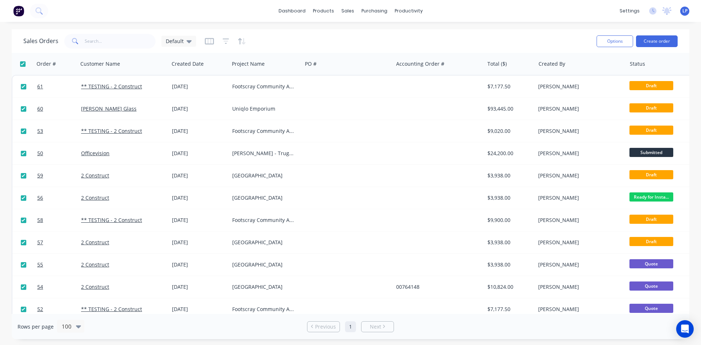
checkbox input "true"
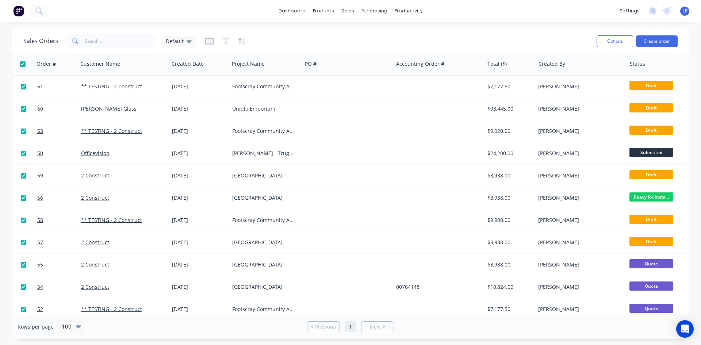
checkbox input "true"
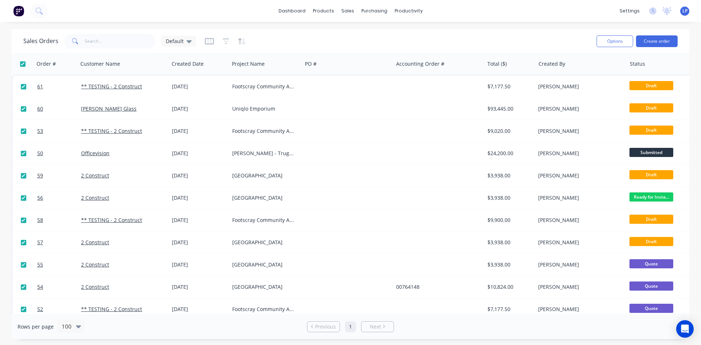
checkbox input "true"
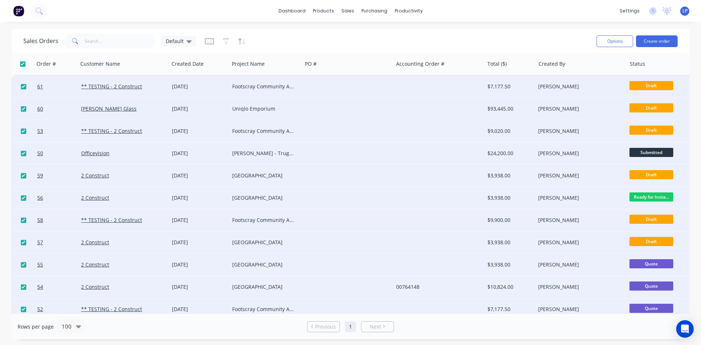
click at [22, 108] on input "checkbox" at bounding box center [23, 108] width 5 height 5
checkbox input "false"
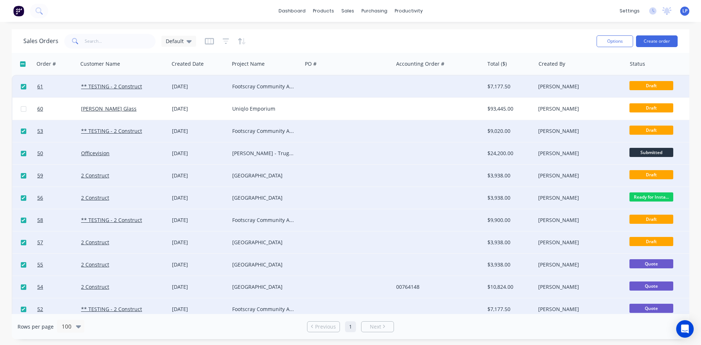
click at [24, 151] on input "checkbox" at bounding box center [23, 153] width 5 height 5
checkbox input "false"
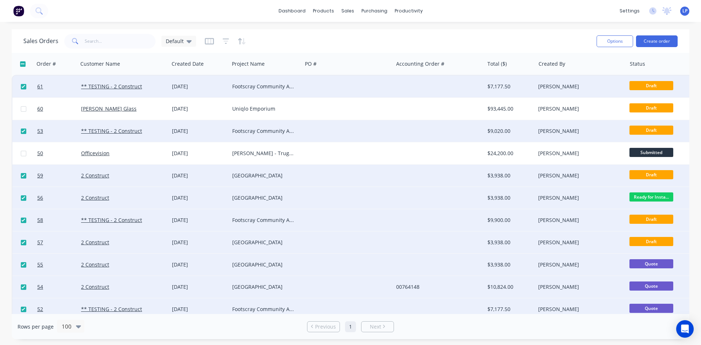
click at [24, 197] on input "checkbox" at bounding box center [23, 197] width 5 height 5
checkbox input "false"
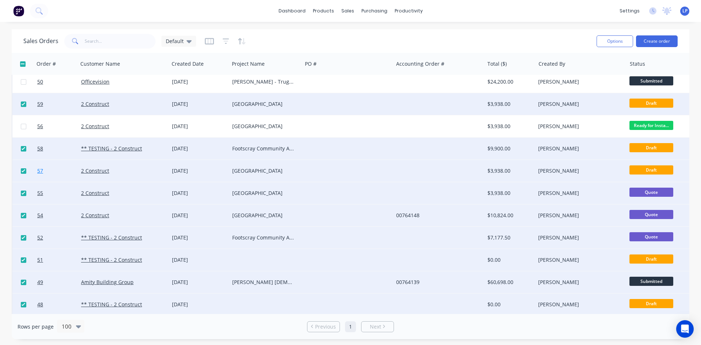
scroll to position [73, 0]
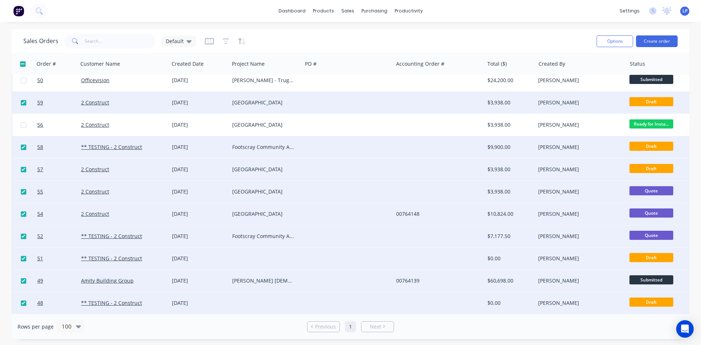
click at [24, 212] on input "checkbox" at bounding box center [23, 213] width 5 height 5
checkbox input "false"
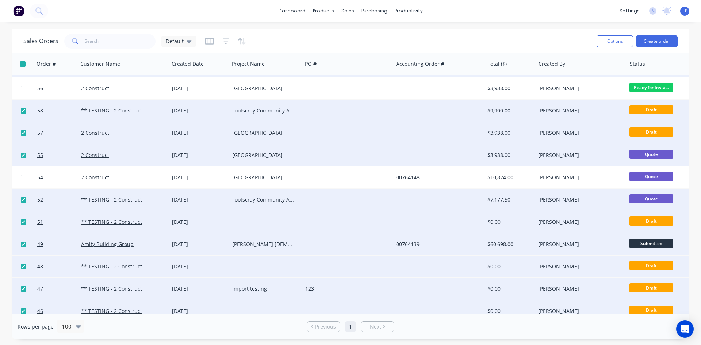
click at [23, 244] on input "checkbox" at bounding box center [23, 244] width 5 height 5
checkbox input "false"
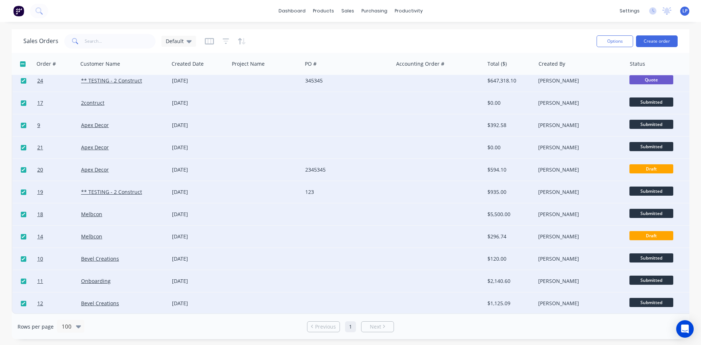
scroll to position [878, 0]
click at [612, 38] on button "Options" at bounding box center [614, 41] width 36 height 12
click at [573, 77] on div "Archive" at bounding box center [592, 74] width 67 height 11
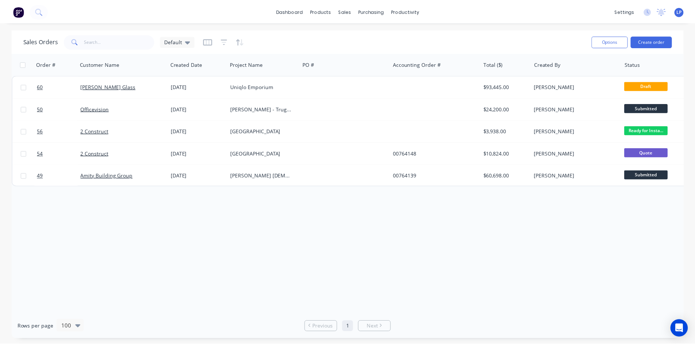
scroll to position [0, 0]
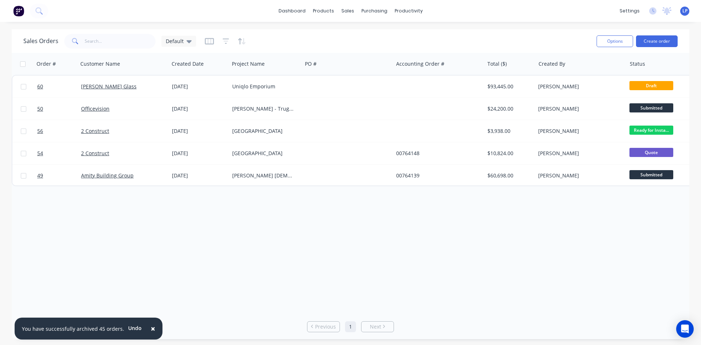
click at [210, 200] on div "Order # Customer Name Created Date Project Name PO # Accounting Order # Total (…" at bounding box center [350, 183] width 677 height 261
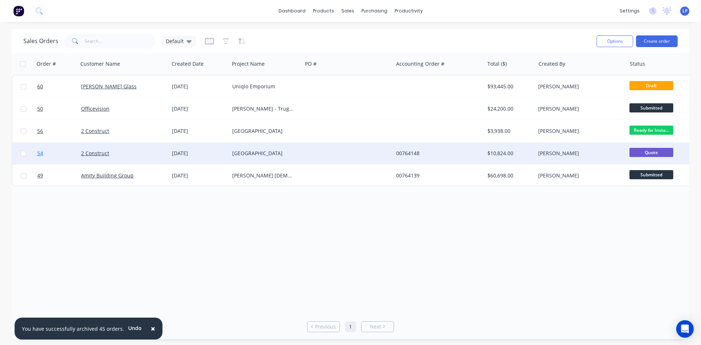
click at [39, 154] on span "54" at bounding box center [40, 153] width 6 height 7
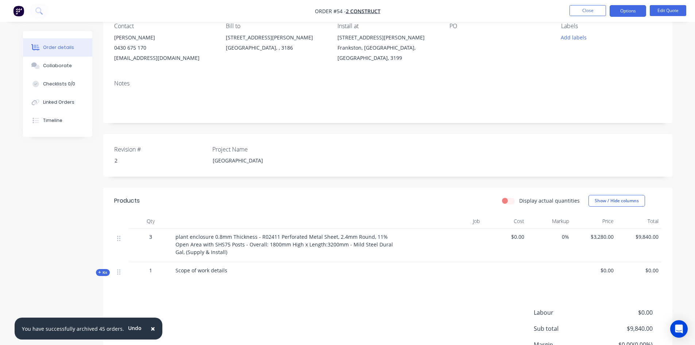
scroll to position [73, 0]
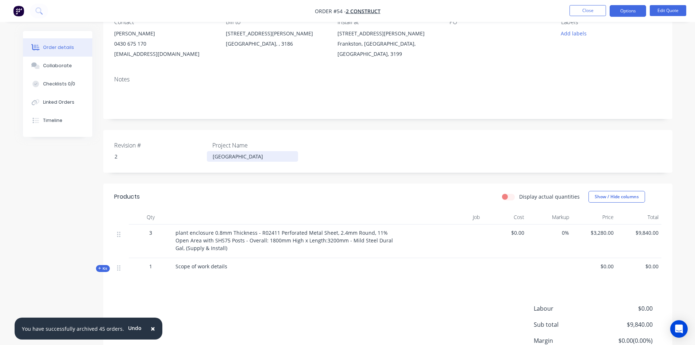
click at [268, 159] on div "Footscray art centre" at bounding box center [252, 156] width 91 height 11
click at [364, 149] on div "Revision # 2 Project Name Footscray art centre" at bounding box center [387, 151] width 569 height 43
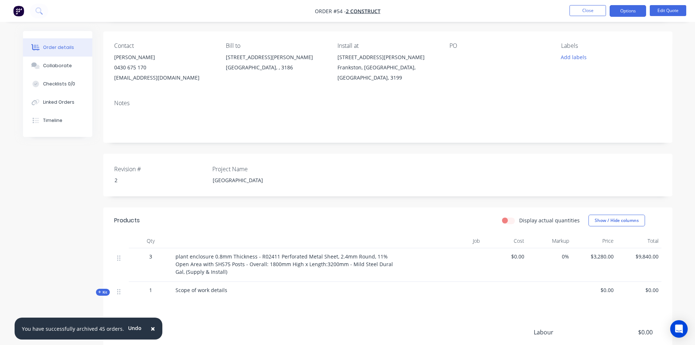
scroll to position [36, 0]
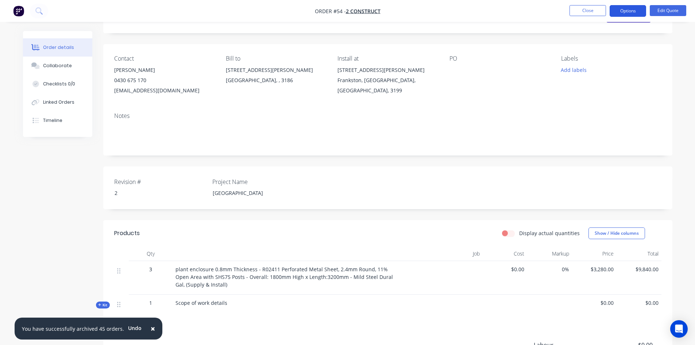
click at [626, 11] on button "Options" at bounding box center [628, 11] width 36 height 12
click at [488, 174] on div "Revision # 2 Project Name Footscray art centre" at bounding box center [387, 187] width 569 height 43
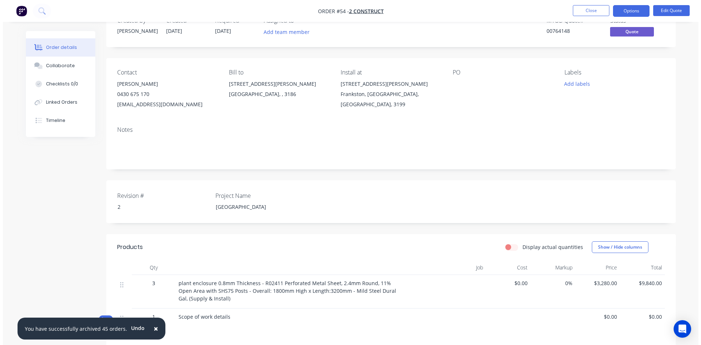
scroll to position [0, 0]
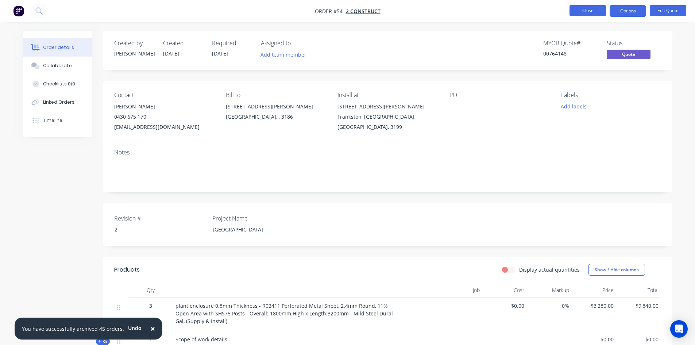
click at [588, 10] on button "Close" at bounding box center [588, 10] width 36 height 11
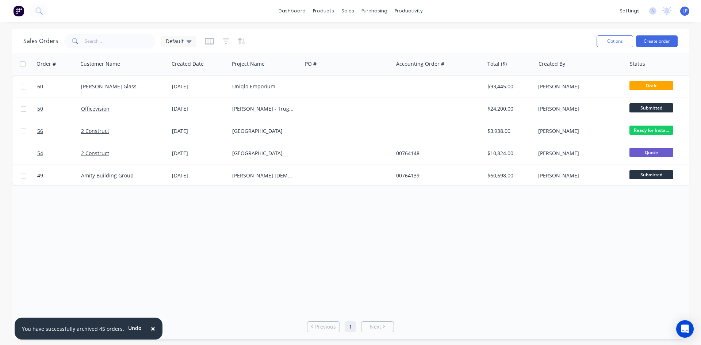
click at [684, 11] on span "LP" at bounding box center [684, 11] width 5 height 7
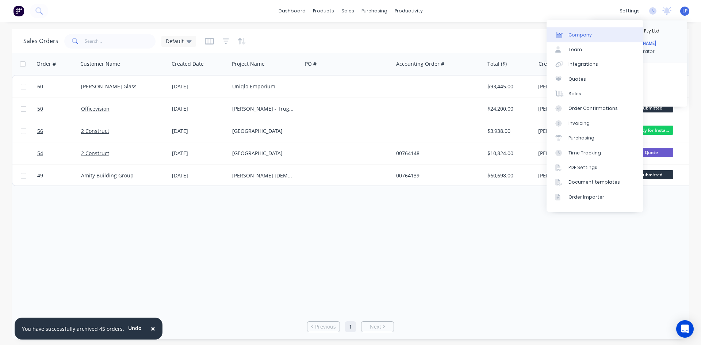
click at [585, 36] on div "Company" at bounding box center [579, 35] width 23 height 7
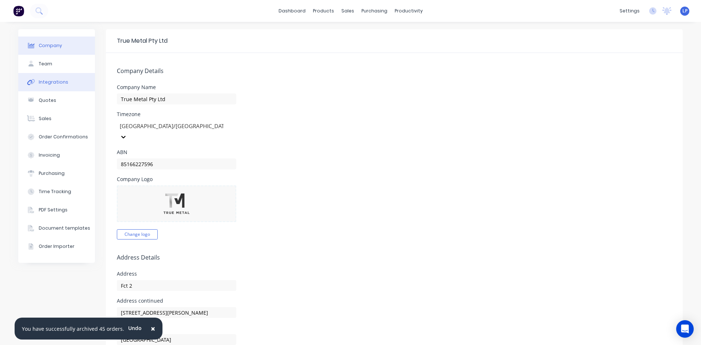
click at [47, 81] on div "Integrations" at bounding box center [54, 82] width 30 height 7
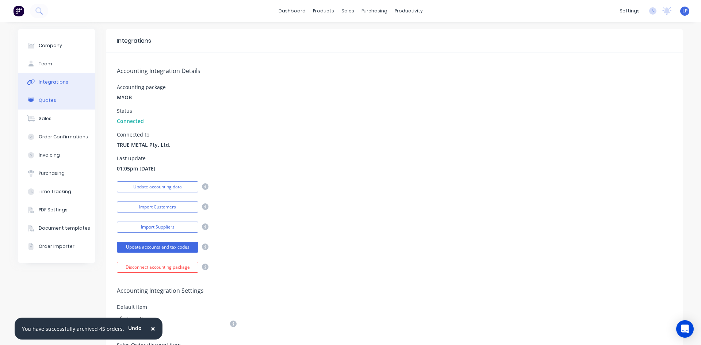
click at [46, 95] on button "Quotes" at bounding box center [56, 100] width 77 height 18
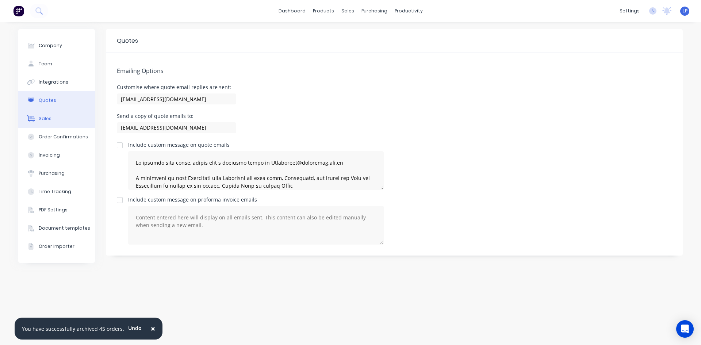
click at [44, 122] on button "Sales" at bounding box center [56, 118] width 77 height 18
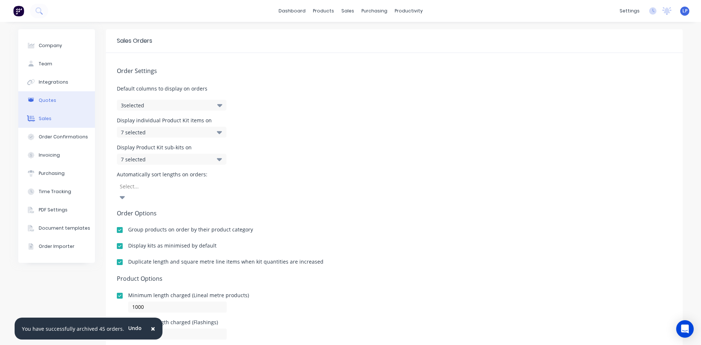
click at [46, 103] on div "Quotes" at bounding box center [48, 100] width 18 height 7
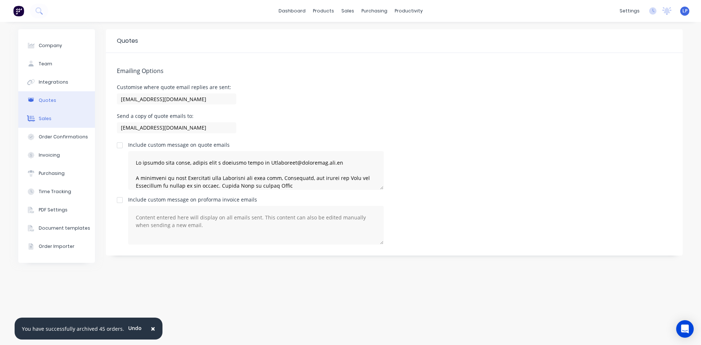
click at [50, 126] on button "Sales" at bounding box center [56, 118] width 77 height 18
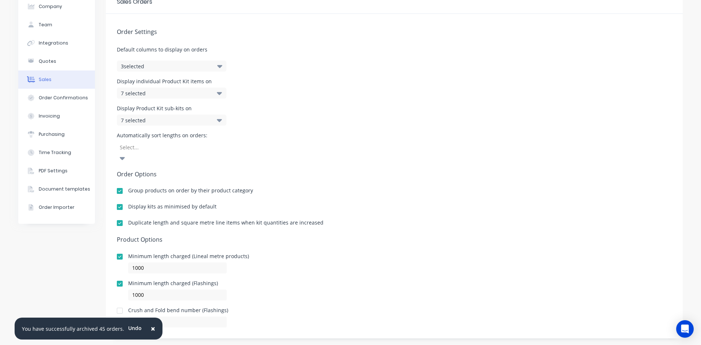
scroll to position [40, 0]
click at [49, 100] on div "Order Confirmations" at bounding box center [63, 97] width 49 height 7
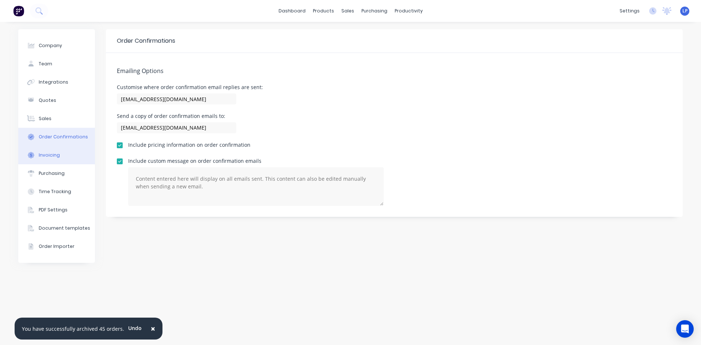
click at [55, 158] on div "Invoicing" at bounding box center [49, 155] width 21 height 7
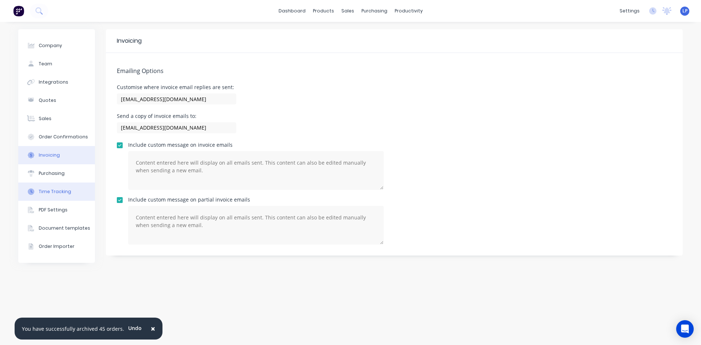
click at [56, 188] on button "Time Tracking" at bounding box center [56, 191] width 77 height 18
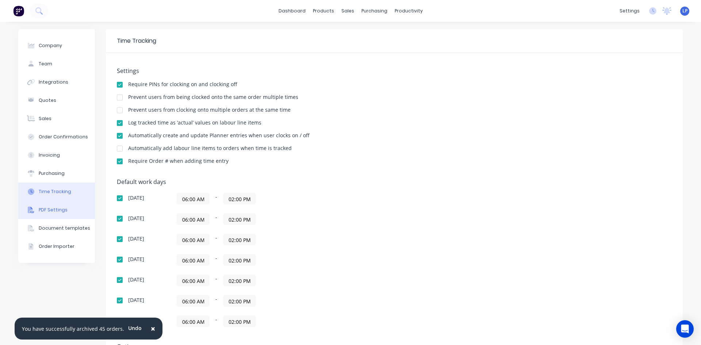
click at [58, 207] on div "PDF Settings" at bounding box center [53, 210] width 29 height 7
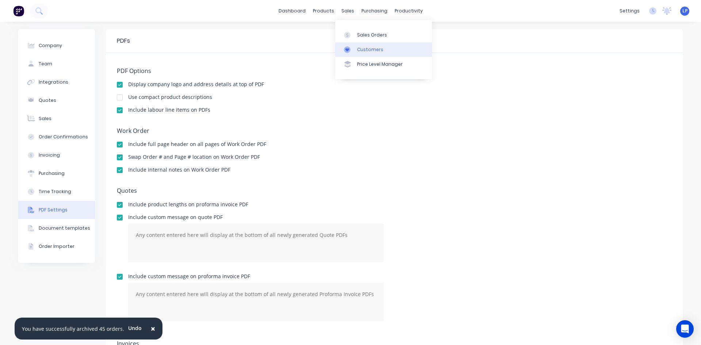
click at [361, 48] on div "Customers" at bounding box center [370, 49] width 26 height 7
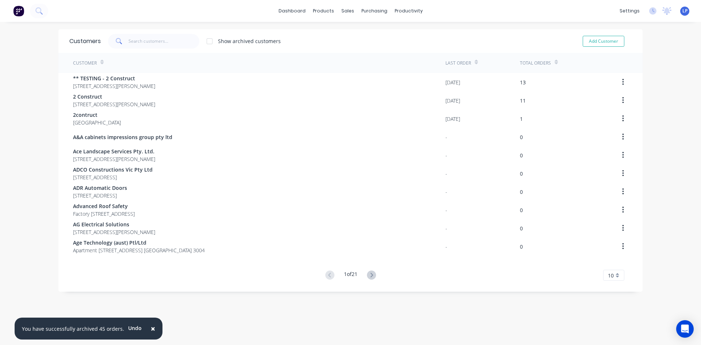
click at [617, 274] on div "10" at bounding box center [613, 275] width 21 height 11
click at [612, 263] on div "35" at bounding box center [613, 263] width 20 height 13
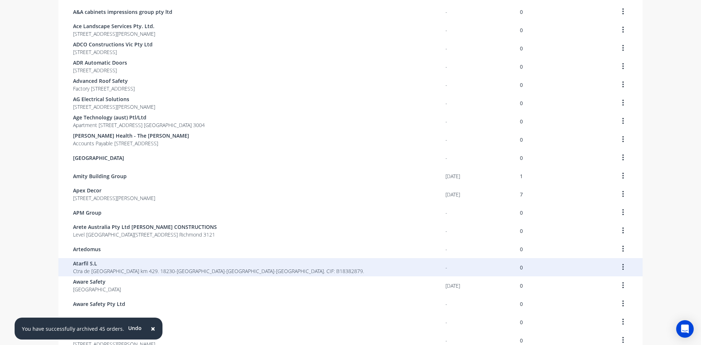
scroll to position [146, 0]
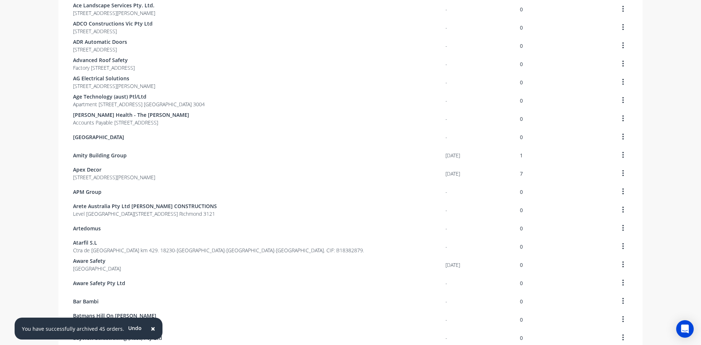
click at [151, 330] on button "×" at bounding box center [152, 329] width 19 height 18
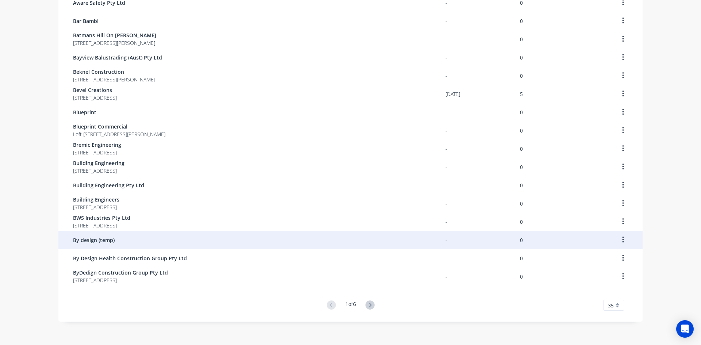
scroll to position [428, 0]
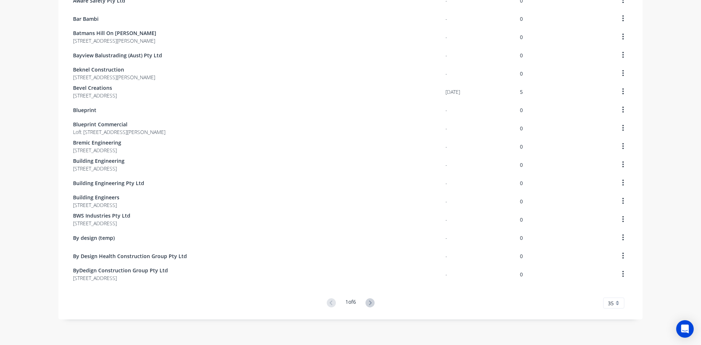
click at [603, 305] on div "35" at bounding box center [613, 302] width 21 height 11
click at [530, 303] on div "1 of 6 35 5 10 15 20 25 30 35" at bounding box center [350, 303] width 584 height 11
click at [370, 301] on icon at bounding box center [369, 302] width 9 height 9
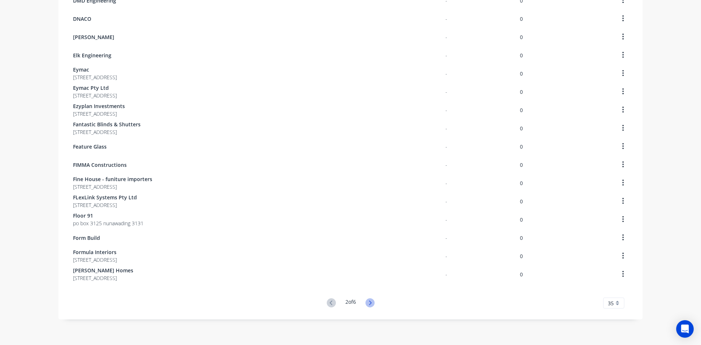
click at [371, 304] on icon at bounding box center [369, 302] width 9 height 9
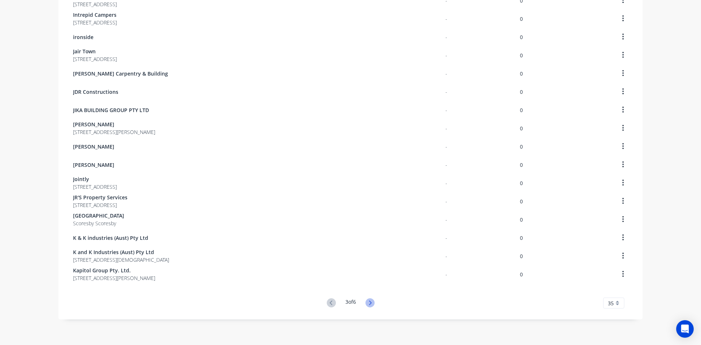
click at [367, 302] on icon at bounding box center [369, 302] width 9 height 9
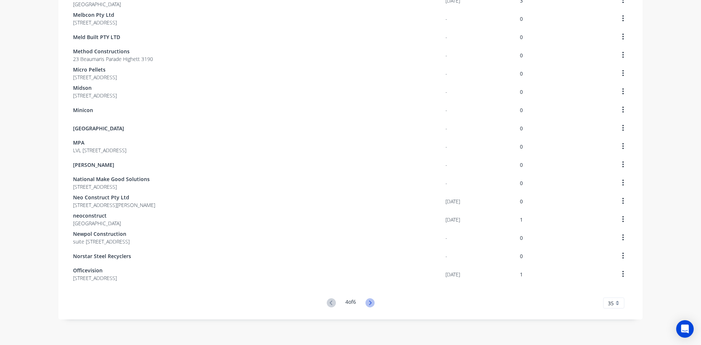
click at [369, 302] on icon at bounding box center [370, 302] width 3 height 4
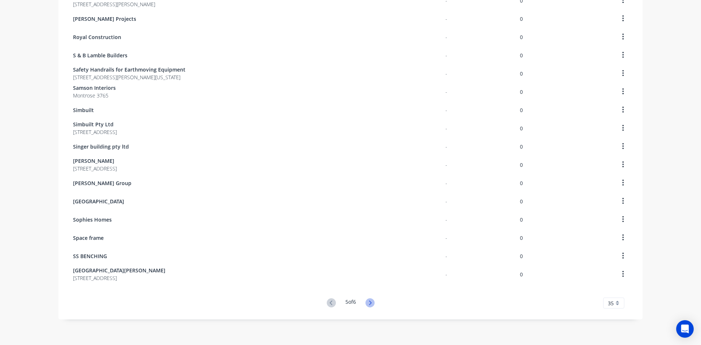
click at [367, 302] on icon at bounding box center [369, 302] width 9 height 9
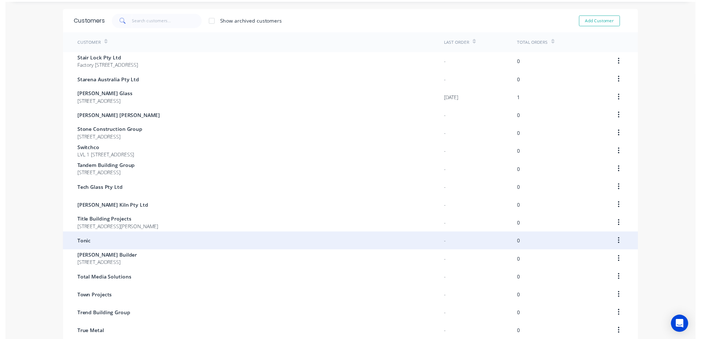
scroll to position [0, 0]
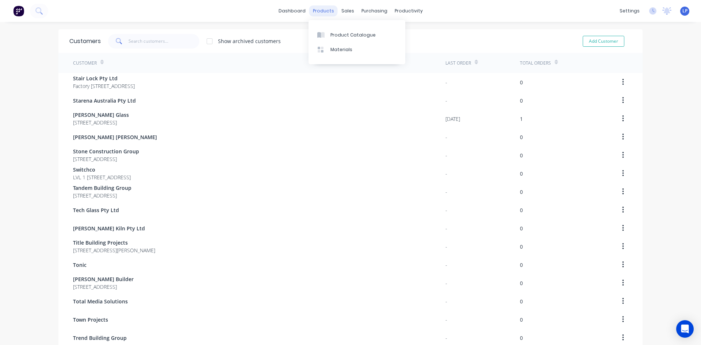
click at [322, 10] on div "products" at bounding box center [323, 10] width 28 height 11
click at [414, 34] on div "Workflow" at bounding box center [419, 35] width 22 height 7
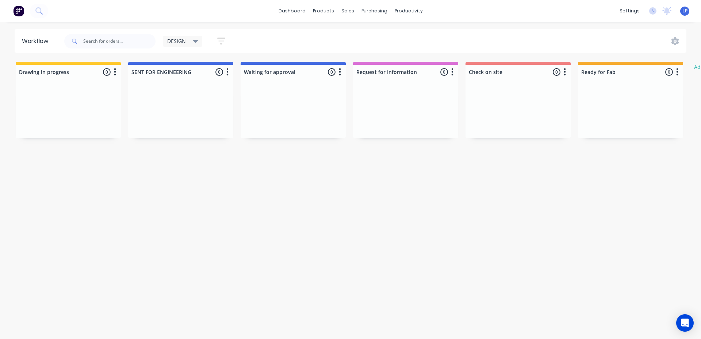
click at [188, 40] on div "DESIGN" at bounding box center [182, 41] width 31 height 7
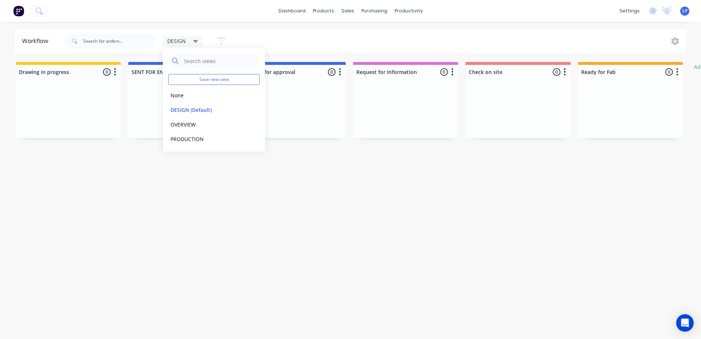
click at [188, 40] on div "DESIGN" at bounding box center [182, 41] width 31 height 7
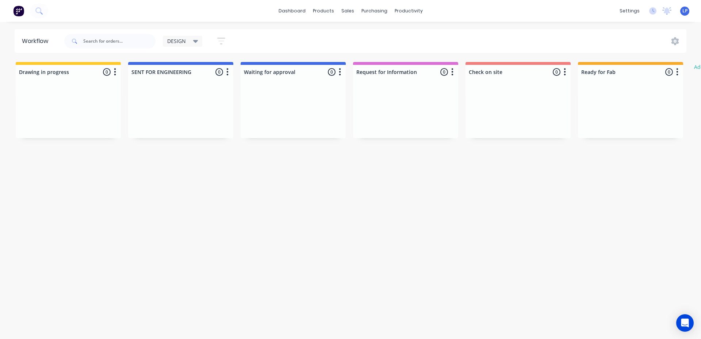
click at [187, 42] on div "DESIGN" at bounding box center [182, 41] width 31 height 7
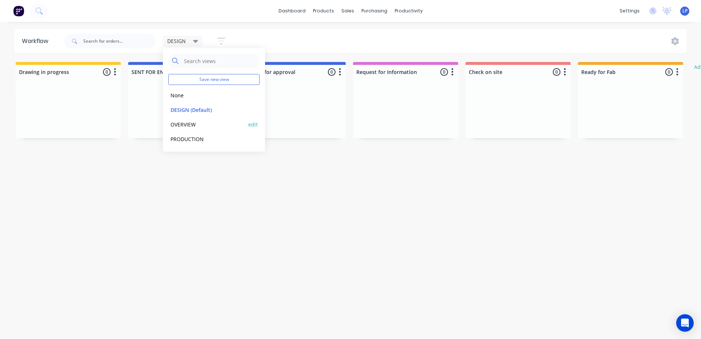
click at [193, 125] on button "OVERVIEW" at bounding box center [207, 124] width 78 height 8
click at [65, 105] on div at bounding box center [68, 109] width 98 height 44
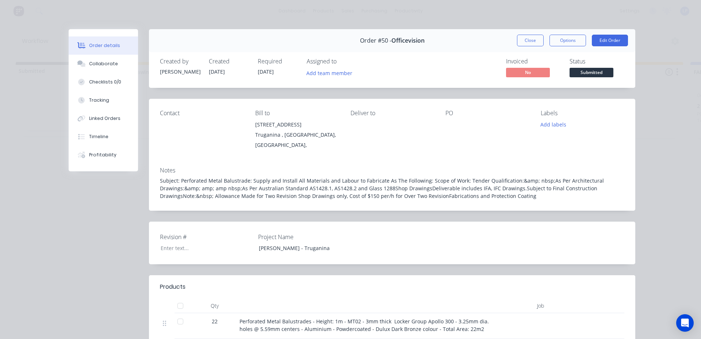
drag, startPoint x: 76, startPoint y: 271, endPoint x: 82, endPoint y: 270, distance: 6.0
click at [76, 271] on div "Order #50 - Officevision Close Options Edit Order Created by Ronald Created 22/…" at bounding box center [352, 268] width 566 height 478
click at [521, 39] on button "Close" at bounding box center [530, 41] width 27 height 12
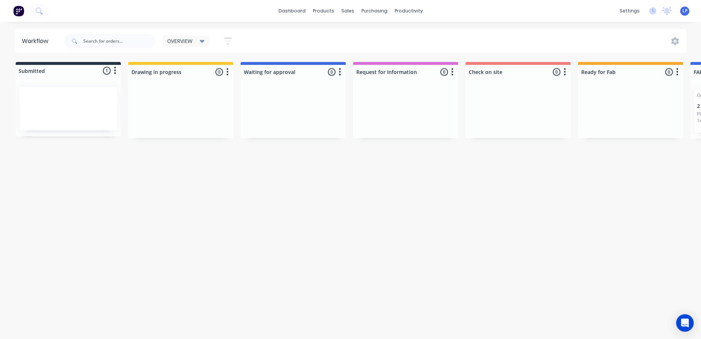
click at [195, 41] on div "OVERVIEW" at bounding box center [186, 41] width 38 height 7
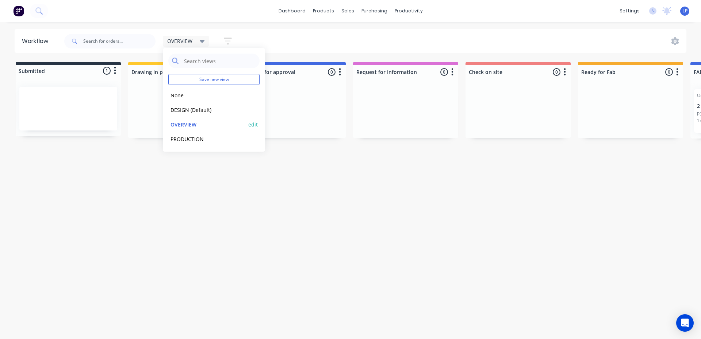
click at [253, 123] on button "edit" at bounding box center [252, 125] width 9 height 8
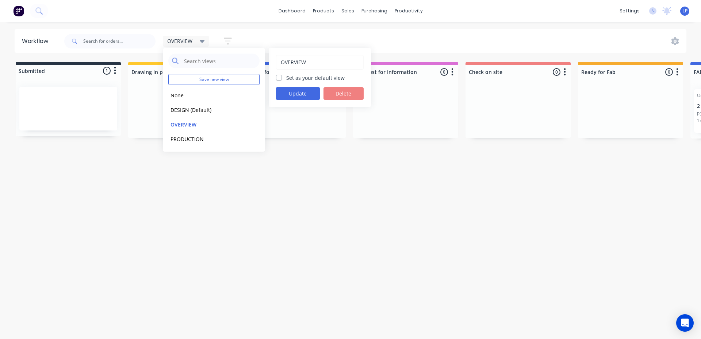
click at [286, 79] on label "Set as your default view" at bounding box center [315, 78] width 58 height 8
click at [278, 79] on input "Set as your default view" at bounding box center [279, 77] width 6 height 7
click at [286, 77] on label "Set as your default view" at bounding box center [315, 78] width 58 height 8
click at [279, 77] on input "Set as your default view" at bounding box center [279, 77] width 6 height 7
click at [294, 192] on div "Workflow OVERVIEW Save new view None edit DESIGN (Default) edit OVERVIEW edit P…" at bounding box center [350, 177] width 701 height 296
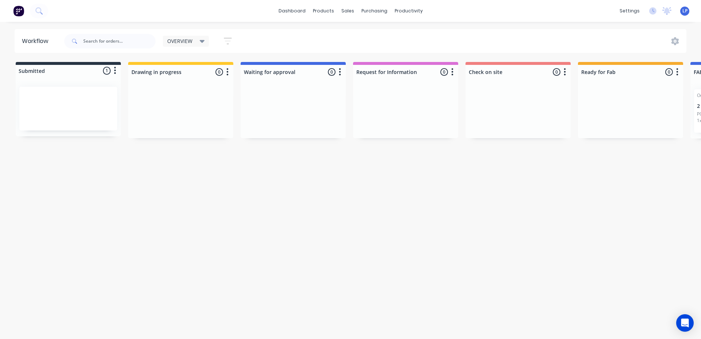
click at [229, 44] on icon "button" at bounding box center [228, 41] width 8 height 7
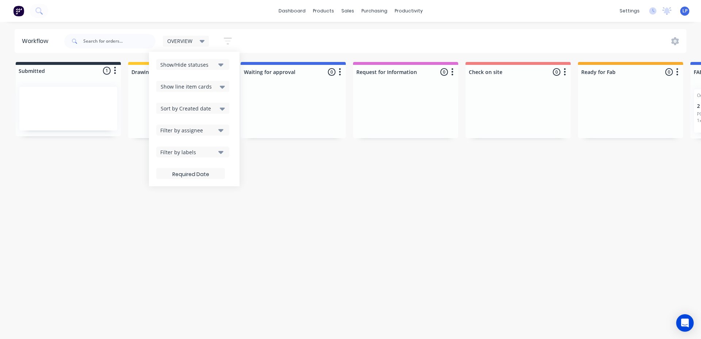
click at [201, 67] on div "Show/Hide statuses" at bounding box center [187, 65] width 55 height 8
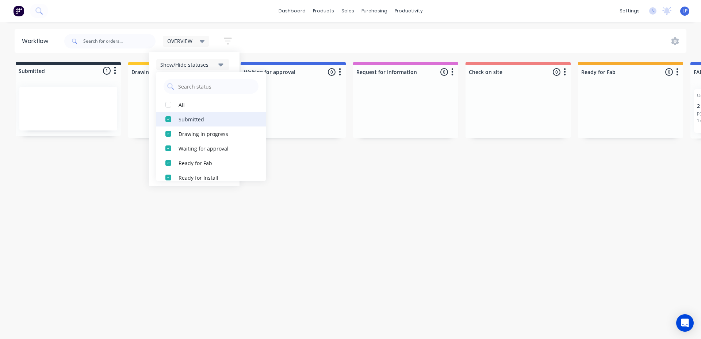
click at [176, 119] on button "Submitted" at bounding box center [210, 119] width 109 height 15
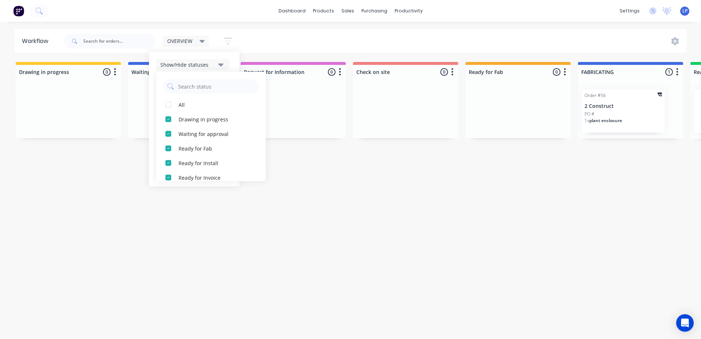
click at [105, 177] on div "Workflow OVERVIEW Save new view None edit DESIGN (Default) edit OVERVIEW edit P…" at bounding box center [350, 177] width 701 height 296
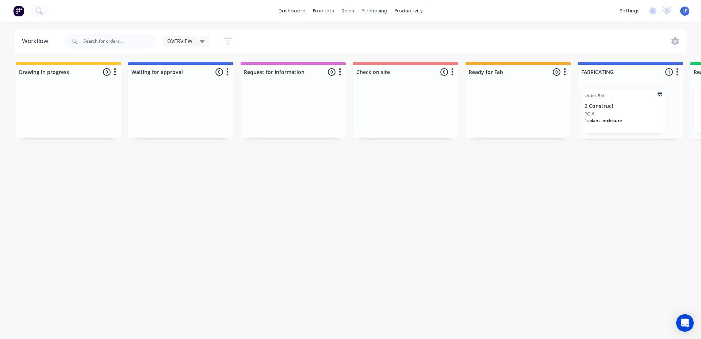
click at [197, 44] on div "OVERVIEW" at bounding box center [186, 41] width 38 height 7
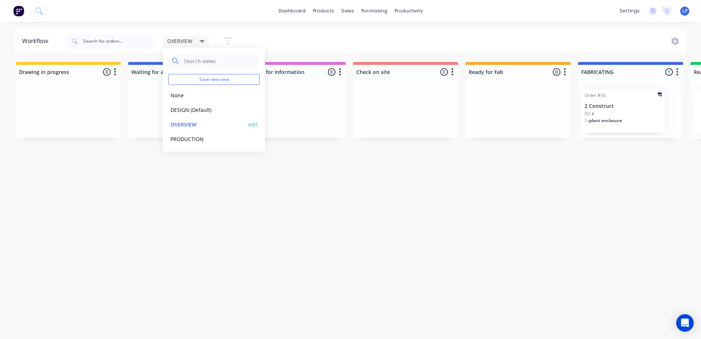
click at [252, 121] on button "edit" at bounding box center [252, 125] width 9 height 8
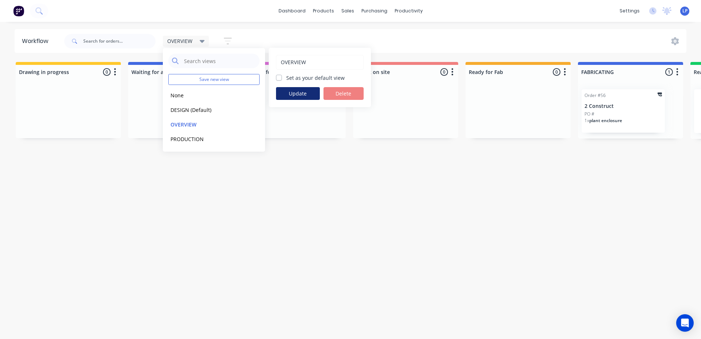
click at [306, 88] on button "Update" at bounding box center [298, 93] width 44 height 13
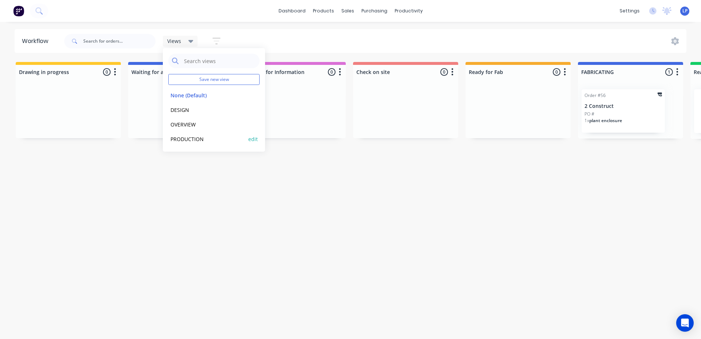
click at [186, 139] on button "PRODUCTION" at bounding box center [207, 139] width 78 height 8
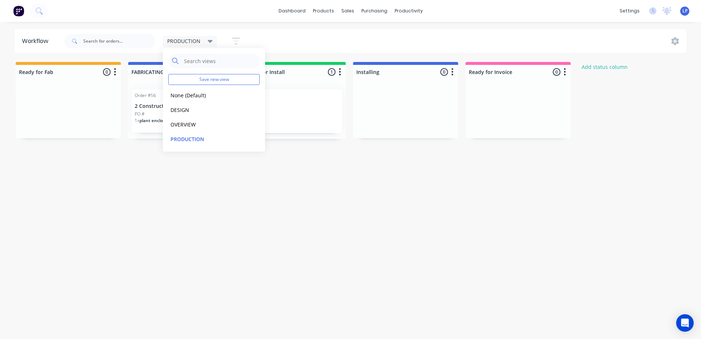
click at [212, 200] on div "Workflow PRODUCTION Save new view None (Default) edit DESIGN edit OVERVIEW edit…" at bounding box center [350, 177] width 701 height 296
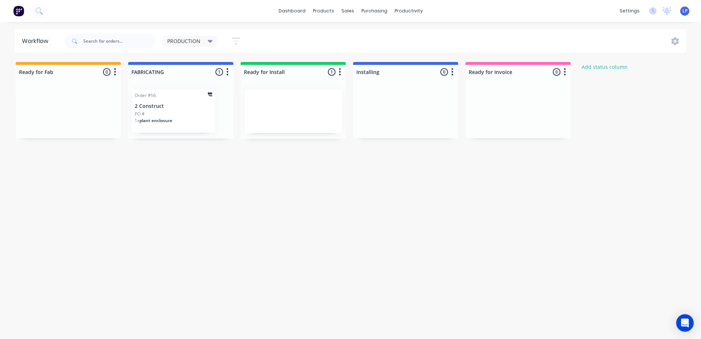
click at [301, 108] on div at bounding box center [293, 111] width 98 height 44
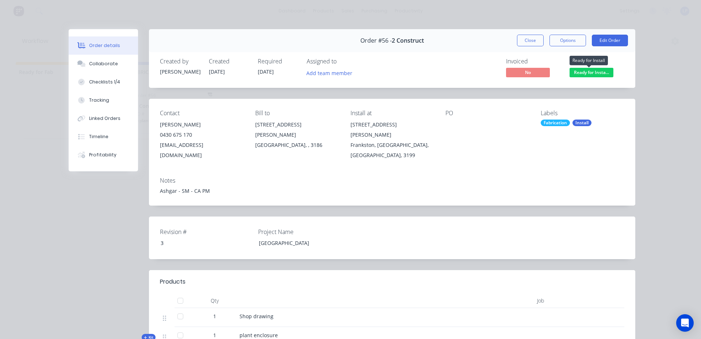
click at [585, 73] on span "Ready for Insta..." at bounding box center [591, 72] width 44 height 9
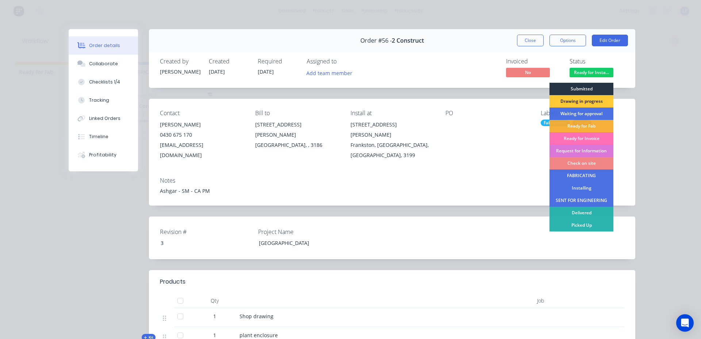
click at [576, 89] on div "Submitted" at bounding box center [581, 89] width 64 height 12
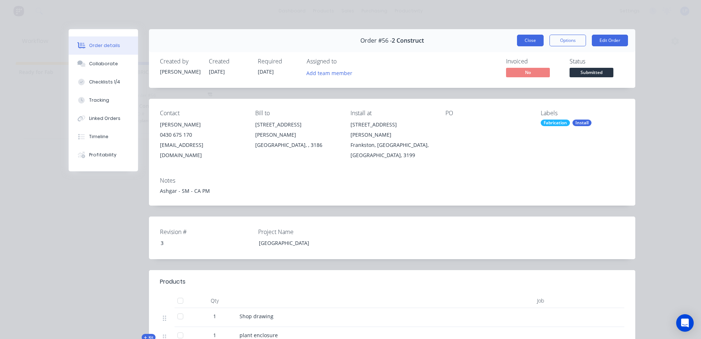
click at [536, 45] on button "Close" at bounding box center [530, 41] width 27 height 12
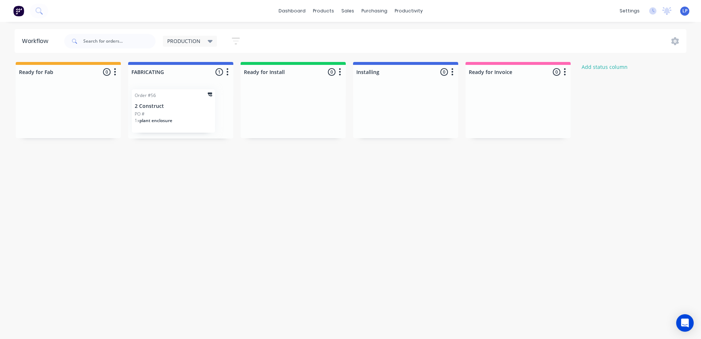
click at [353, 203] on div "Workflow PRODUCTION Save new view None (Default) edit DESIGN edit OVERVIEW edit…" at bounding box center [350, 177] width 701 height 296
click at [182, 112] on div "PO #" at bounding box center [173, 114] width 77 height 7
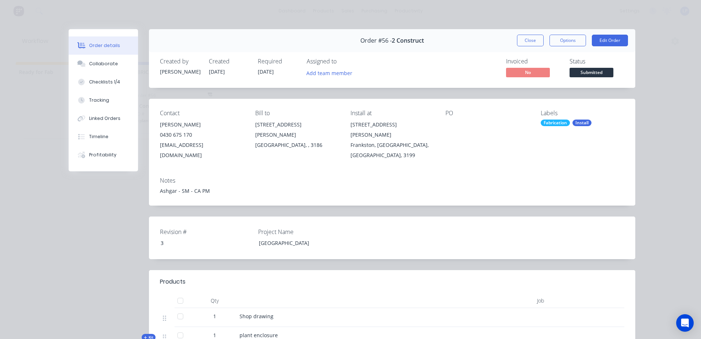
click at [104, 230] on div "Order #56 - 2 Construct Close Options Edit Order Created by Luke Created 07/08/…" at bounding box center [352, 277] width 566 height 496
click at [532, 38] on button "Close" at bounding box center [530, 41] width 27 height 12
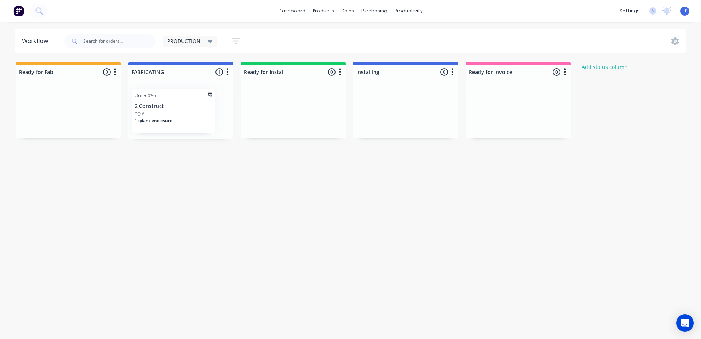
click at [233, 37] on icon "button" at bounding box center [236, 40] width 8 height 9
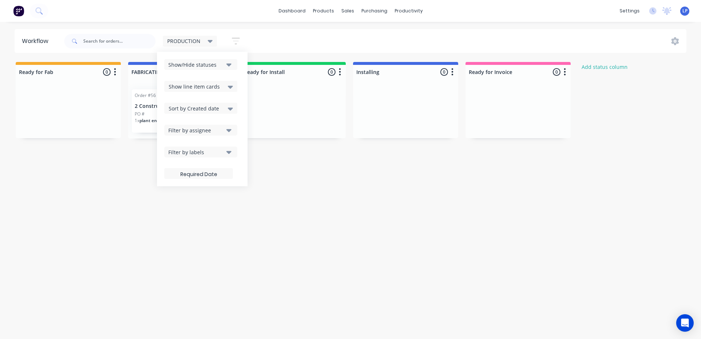
click at [233, 37] on icon "button" at bounding box center [236, 40] width 8 height 9
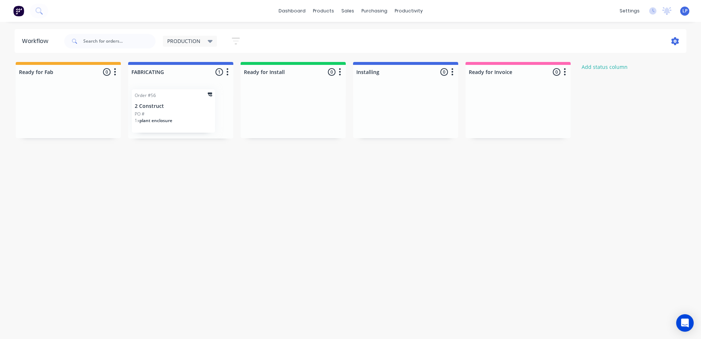
click at [676, 41] on icon at bounding box center [675, 41] width 8 height 8
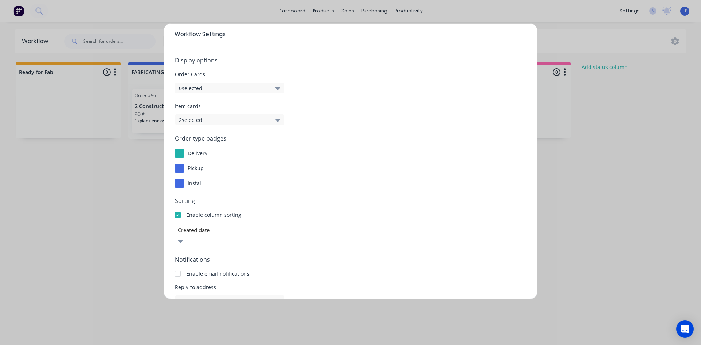
click at [230, 116] on button "2 selected" at bounding box center [229, 119] width 109 height 11
click at [342, 107] on span "Item cards" at bounding box center [350, 106] width 351 height 8
click at [222, 121] on button "2 selected" at bounding box center [229, 119] width 109 height 11
click at [190, 215] on label "Notes" at bounding box center [190, 214] width 13 height 6
click at [184, 211] on input "Notes" at bounding box center [184, 211] width 0 height 0
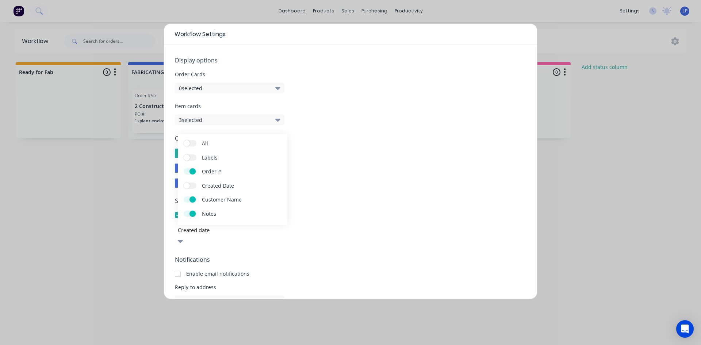
click at [190, 215] on span at bounding box center [192, 214] width 6 height 6
click at [184, 211] on input "Notes" at bounding box center [184, 211] width 0 height 0
click at [334, 210] on div "Sorting Enable column sorting Created date" at bounding box center [350, 221] width 351 height 50
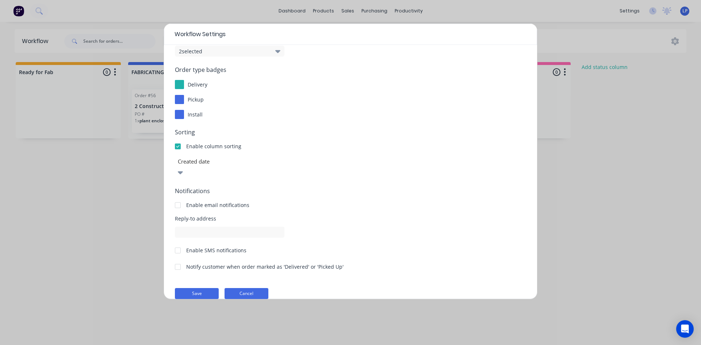
click at [259, 288] on button "Cancel" at bounding box center [246, 293] width 44 height 11
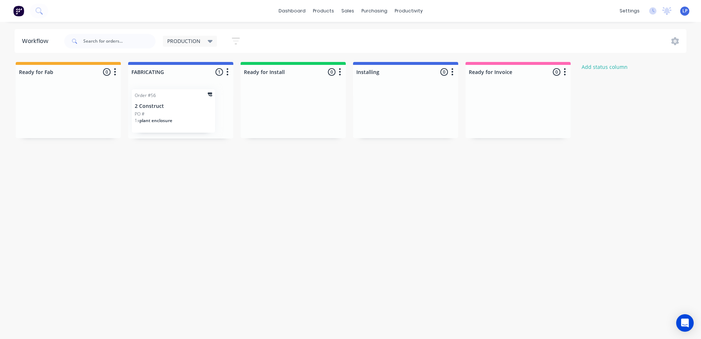
click at [203, 175] on div "Workflow PRODUCTION Save new view None (Default) edit DESIGN edit OVERVIEW edit…" at bounding box center [350, 177] width 701 height 296
click at [171, 128] on div "1 x plant enclosure" at bounding box center [173, 124] width 77 height 12
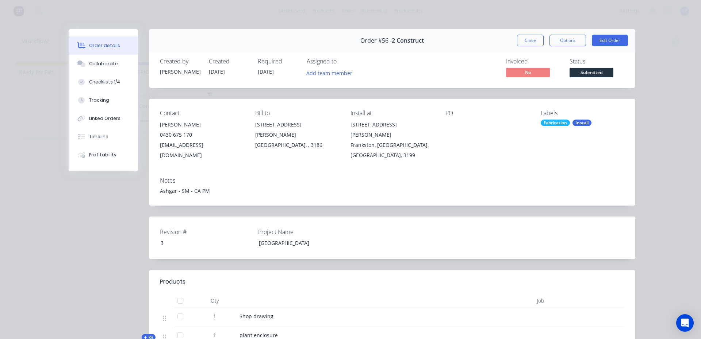
click at [322, 228] on label "Project Name" at bounding box center [303, 232] width 91 height 9
click at [561, 43] on button "Options" at bounding box center [567, 41] width 36 height 12
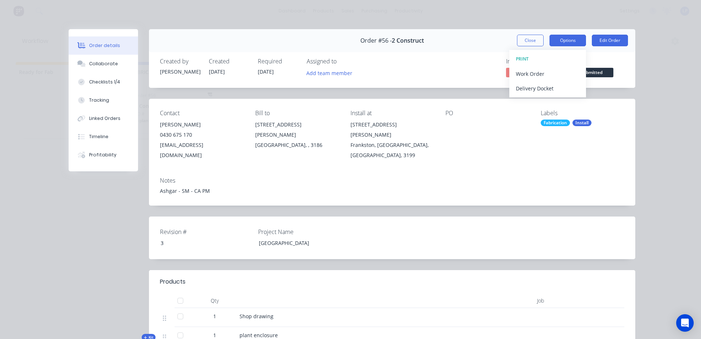
click at [561, 43] on button "Options" at bounding box center [567, 41] width 36 height 12
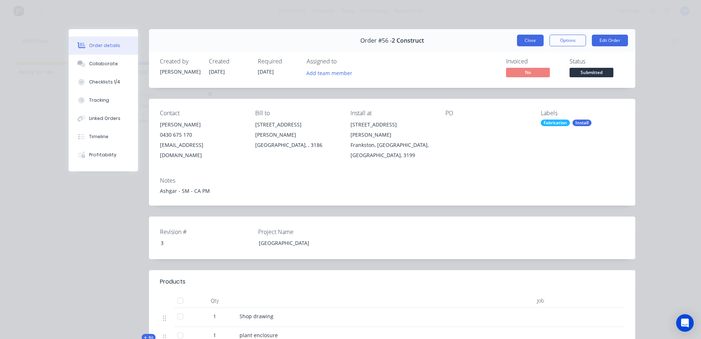
click at [520, 39] on button "Close" at bounding box center [530, 41] width 27 height 12
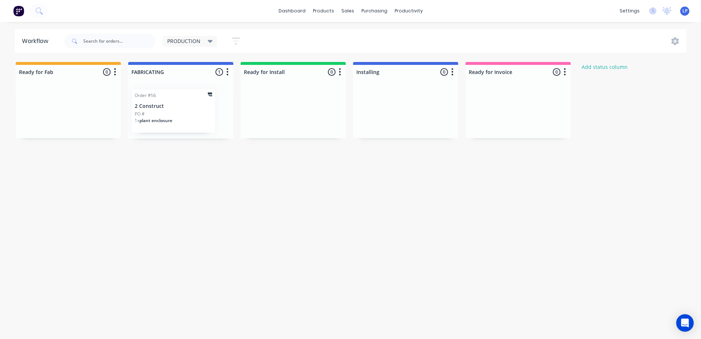
click at [150, 117] on div "PO #" at bounding box center [173, 114] width 77 height 7
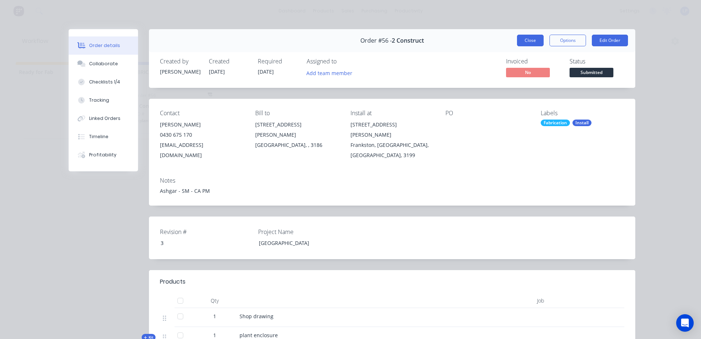
click at [525, 39] on button "Close" at bounding box center [530, 41] width 27 height 12
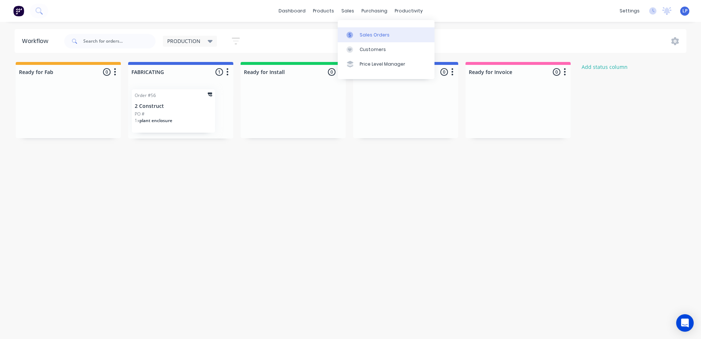
click at [354, 28] on link "Sales Orders" at bounding box center [386, 34] width 97 height 15
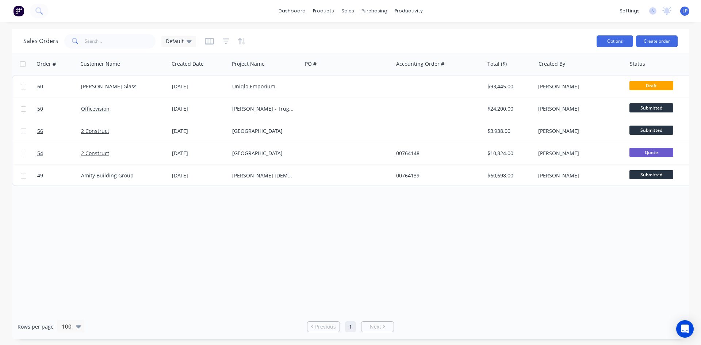
click at [615, 44] on button "Options" at bounding box center [614, 41] width 36 height 12
click at [211, 41] on icon "button" at bounding box center [209, 41] width 9 height 7
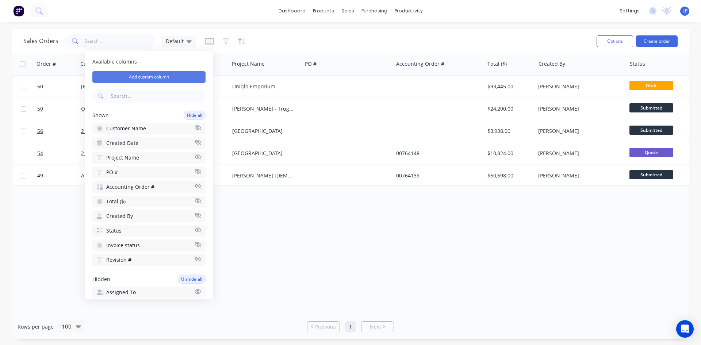
click at [155, 82] on button "Add custom column" at bounding box center [148, 77] width 113 height 12
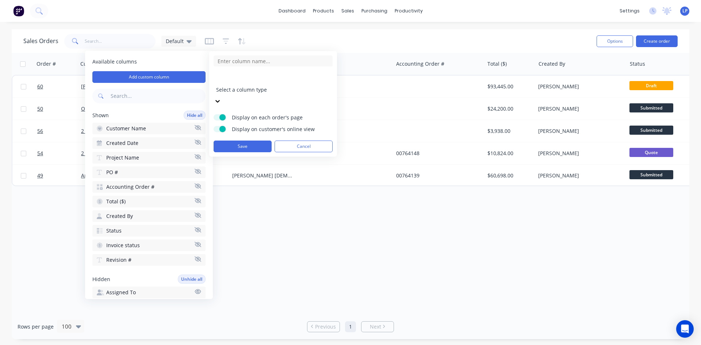
click at [260, 77] on div at bounding box center [268, 79] width 105 height 9
click at [270, 57] on input at bounding box center [272, 60] width 119 height 11
click at [246, 83] on div at bounding box center [268, 79] width 105 height 9
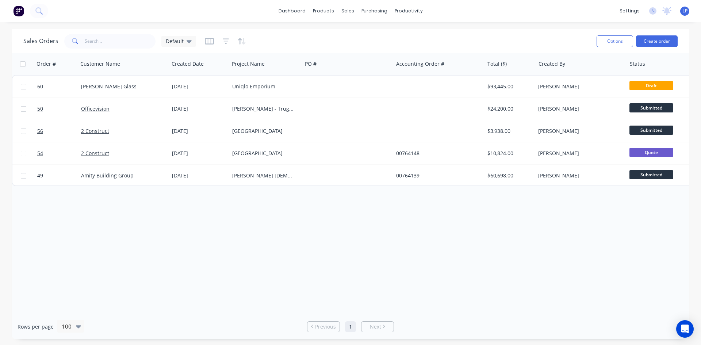
click at [440, 267] on div "Order # Customer Name Created Date Project Name PO # Accounting Order # Total (…" at bounding box center [350, 183] width 677 height 261
click at [181, 45] on div "Default" at bounding box center [178, 41] width 35 height 11
click at [301, 234] on div "Order # Customer Name Created Date Project Name PO # Accounting Order # Total (…" at bounding box center [350, 183] width 677 height 261
click at [207, 41] on icon "button" at bounding box center [209, 41] width 4 height 5
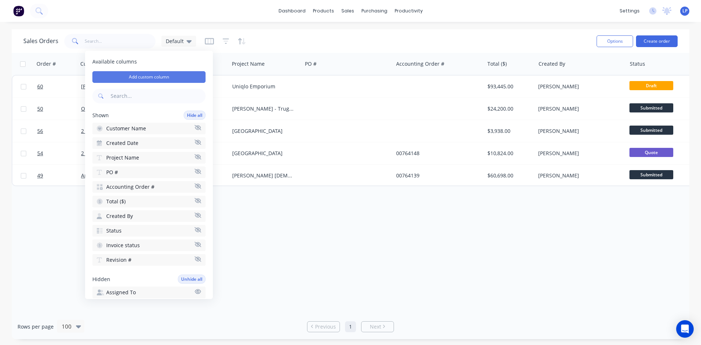
click at [161, 79] on button "Add custom column" at bounding box center [148, 77] width 113 height 12
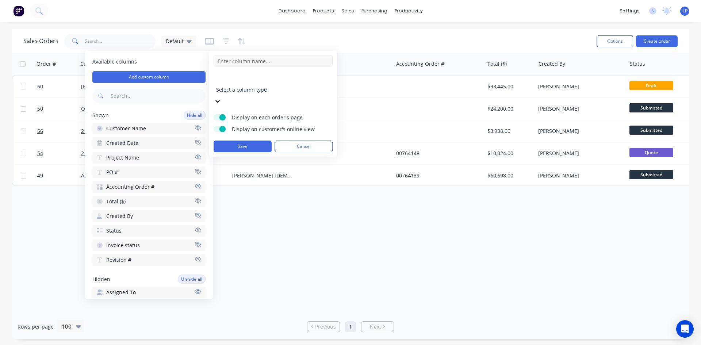
click at [245, 61] on input at bounding box center [272, 60] width 119 height 11
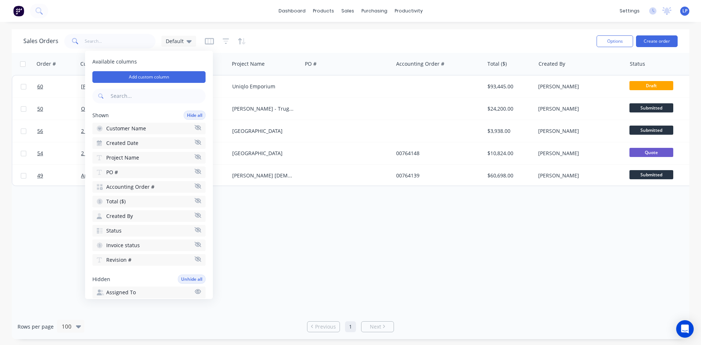
click at [147, 276] on div "Hidden Unhide all" at bounding box center [148, 278] width 113 height 9
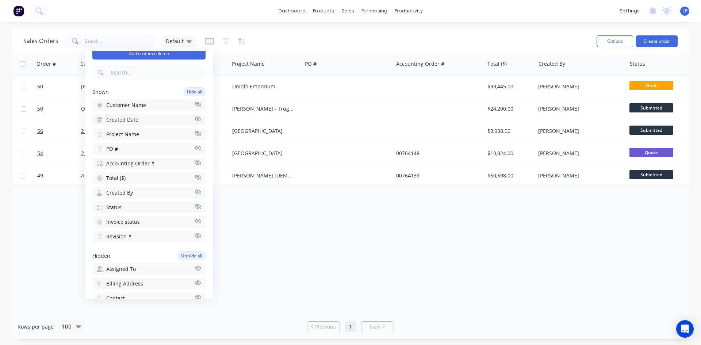
scroll to position [0, 0]
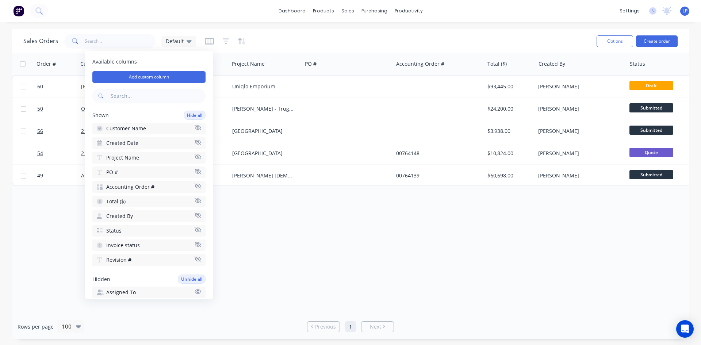
drag, startPoint x: 132, startPoint y: 260, endPoint x: 135, endPoint y: 277, distance: 16.7
click at [135, 277] on div "Hidden Unhide all" at bounding box center [148, 278] width 113 height 9
click at [151, 262] on button "Revision #" at bounding box center [148, 260] width 113 height 12
click at [171, 279] on button "Revision #" at bounding box center [148, 278] width 113 height 12
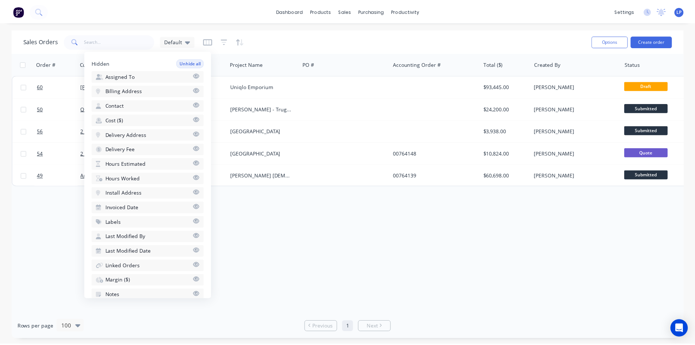
scroll to position [31, 0]
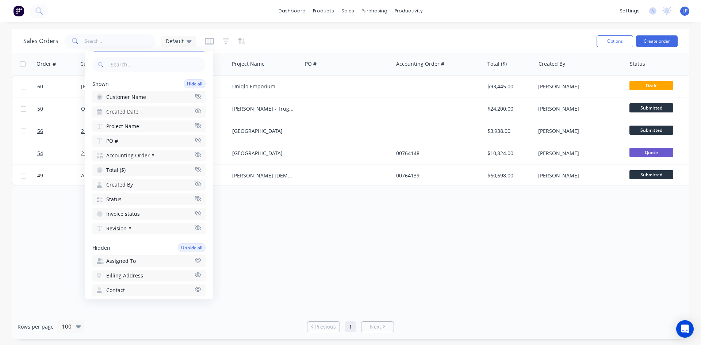
click at [112, 228] on span "Revision #" at bounding box center [118, 228] width 25 height 7
click at [123, 245] on span "Revision #" at bounding box center [118, 246] width 25 height 7
click at [256, 239] on div "Order # Customer Name Created Date Project Name PO # Accounting Order # Total (…" at bounding box center [350, 183] width 677 height 261
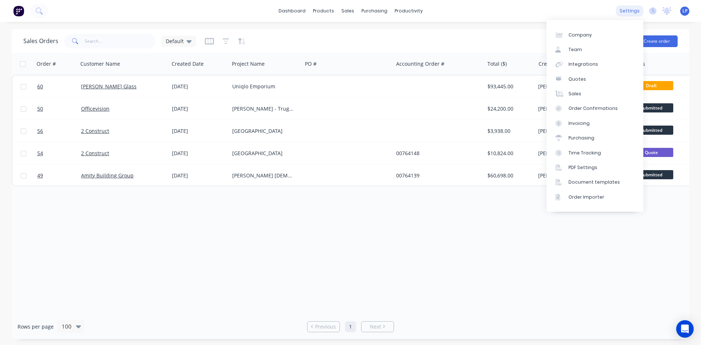
click at [622, 13] on div "settings" at bounding box center [629, 10] width 27 height 11
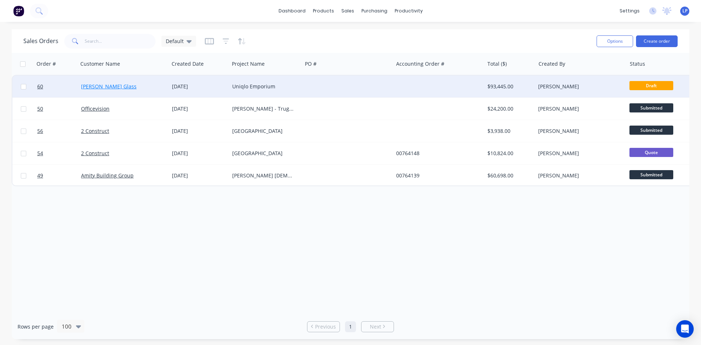
click at [108, 85] on link "Stevens Glass" at bounding box center [108, 86] width 55 height 7
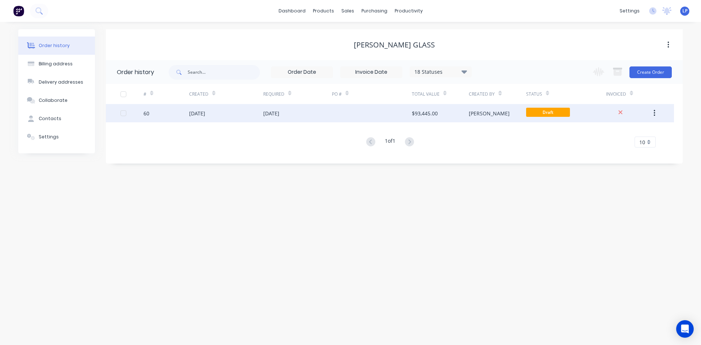
click at [190, 118] on div "03 Sep 2025" at bounding box center [226, 113] width 74 height 18
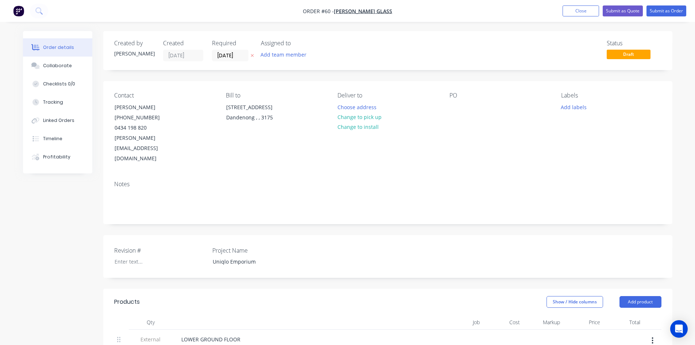
click at [138, 246] on label "Revision #" at bounding box center [159, 250] width 91 height 9
click at [125, 256] on div at bounding box center [154, 261] width 91 height 11
click at [435, 238] on div "Revision # Project Name Uniqlo Emporium" at bounding box center [387, 256] width 569 height 43
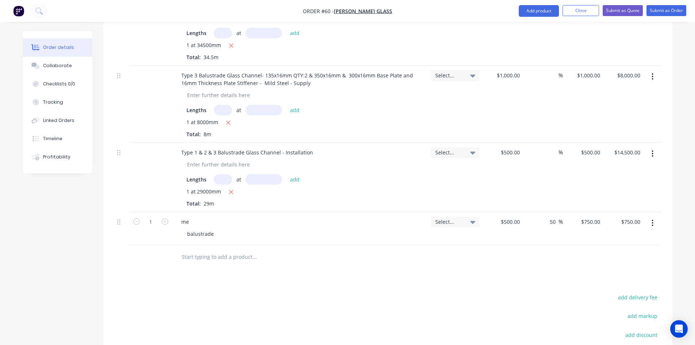
scroll to position [853, 0]
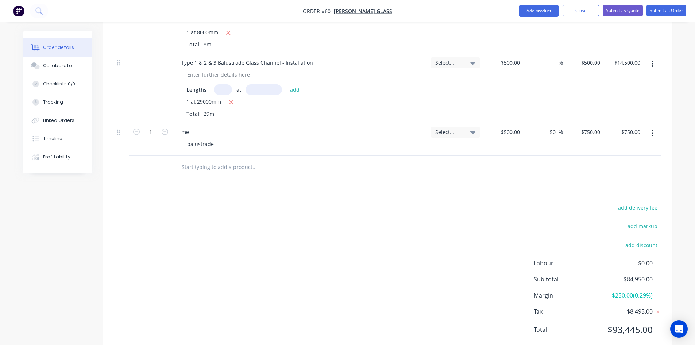
click at [23, 14] on img "button" at bounding box center [18, 10] width 11 height 11
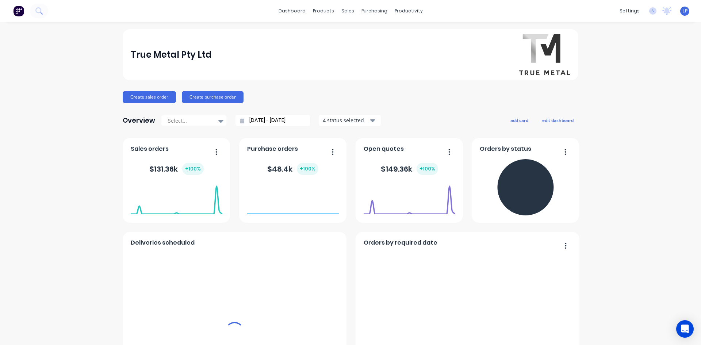
click at [682, 9] on span "LP" at bounding box center [684, 11] width 5 height 7
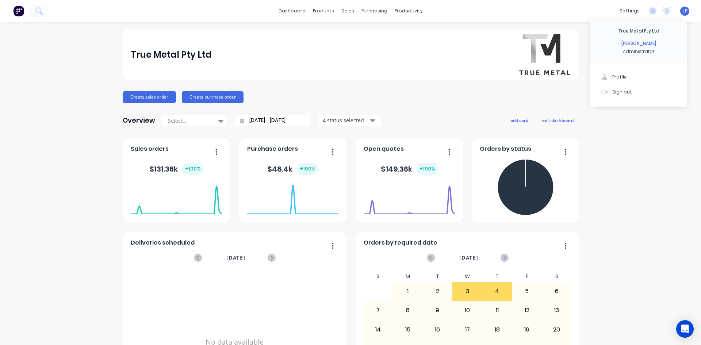
click at [332, 150] on icon "button" at bounding box center [333, 151] width 2 height 7
click at [466, 105] on div "True Metal Pty Ltd Create sales order Create purchase order Overview Select... …" at bounding box center [350, 313] width 455 height 569
click at [682, 14] on span "LP" at bounding box center [684, 11] width 5 height 7
click at [616, 74] on div "Profile" at bounding box center [619, 77] width 15 height 7
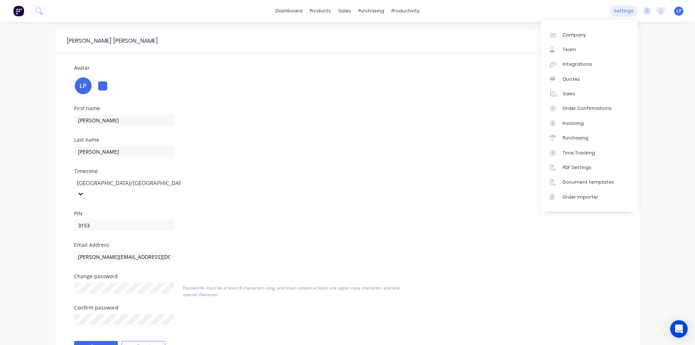
click at [615, 11] on div "settings" at bounding box center [623, 10] width 27 height 11
click at [571, 38] on link "Company" at bounding box center [589, 34] width 97 height 15
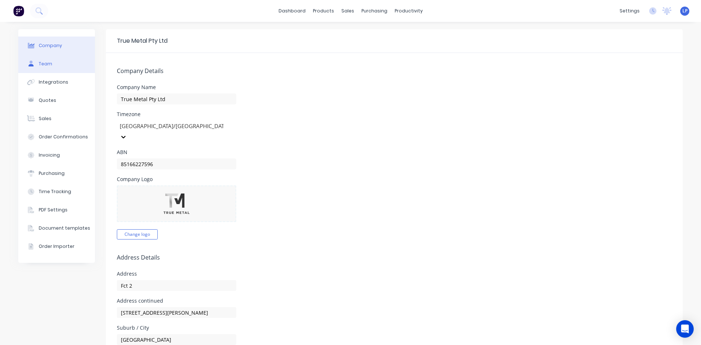
click at [42, 68] on button "Team" at bounding box center [56, 64] width 77 height 18
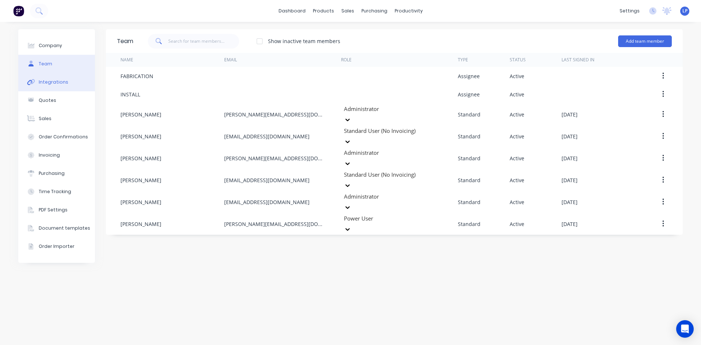
click at [59, 84] on div "Integrations" at bounding box center [54, 82] width 30 height 7
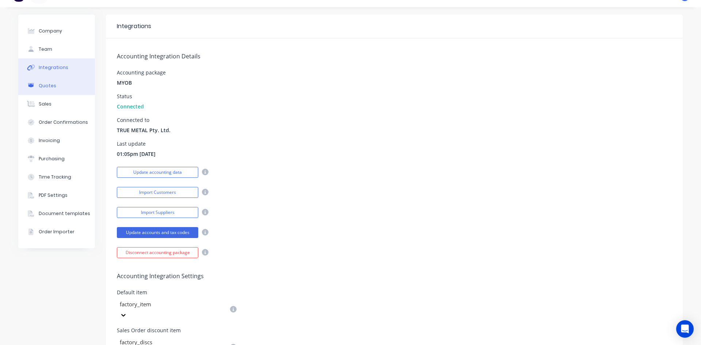
scroll to position [12, 0]
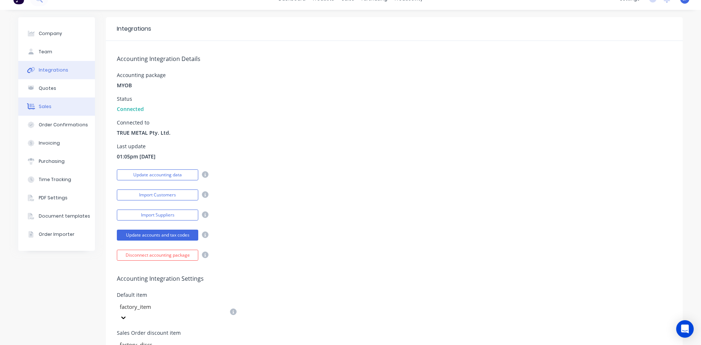
click at [54, 105] on button "Sales" at bounding box center [56, 106] width 77 height 18
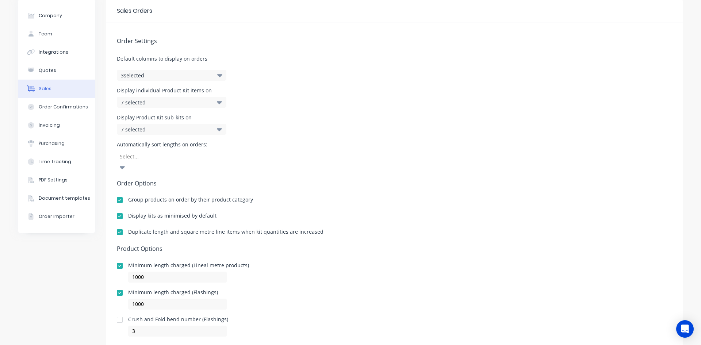
scroll to position [40, 0]
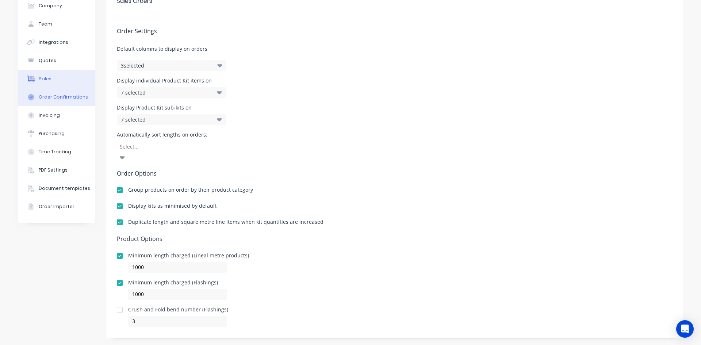
click at [66, 99] on div "Order Confirmations" at bounding box center [63, 97] width 49 height 7
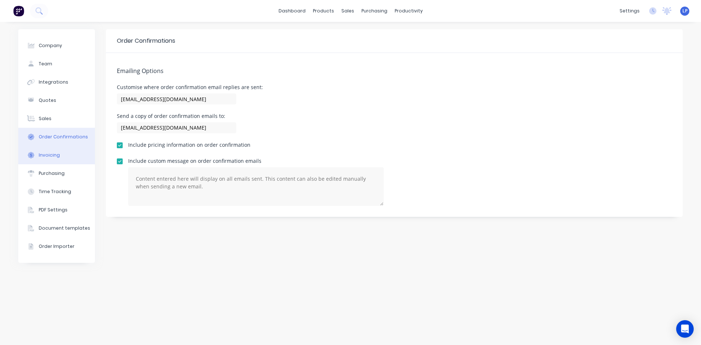
click at [49, 151] on button "Invoicing" at bounding box center [56, 155] width 77 height 18
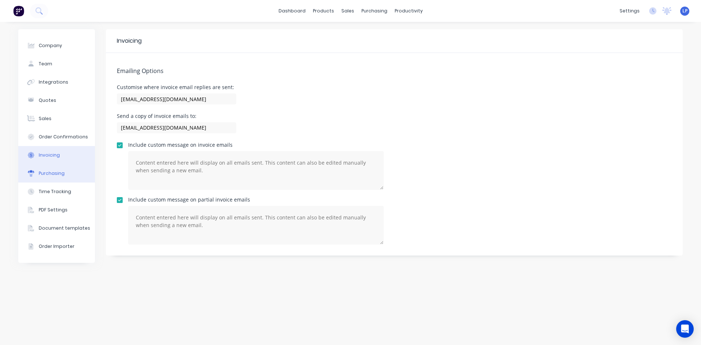
click at [47, 175] on div "Purchasing" at bounding box center [52, 173] width 26 height 7
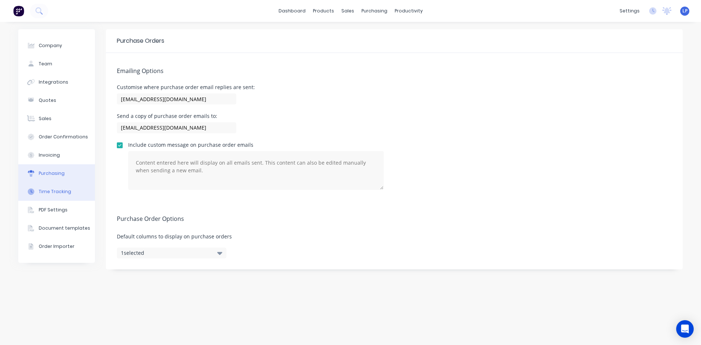
click at [53, 188] on button "Time Tracking" at bounding box center [56, 191] width 77 height 18
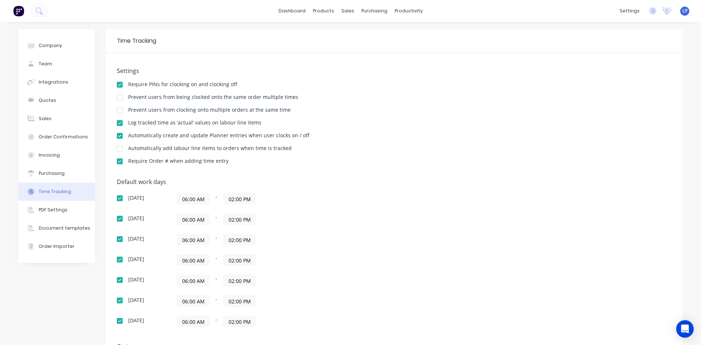
scroll to position [44, 0]
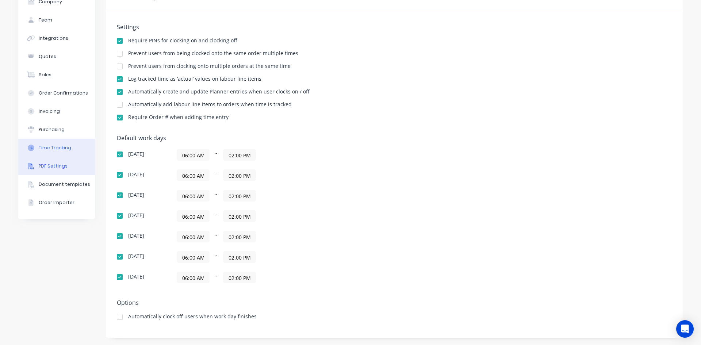
click at [58, 166] on div "PDF Settings" at bounding box center [53, 166] width 29 height 7
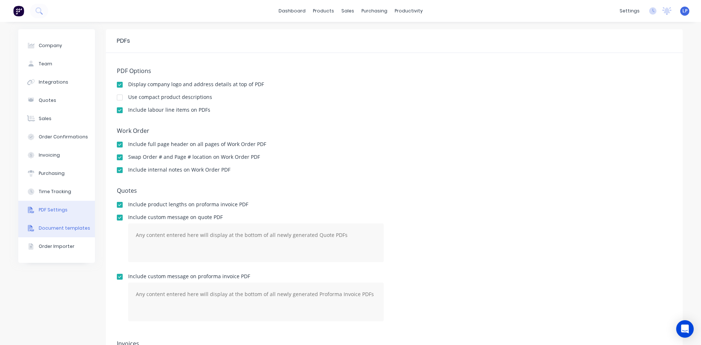
click at [36, 231] on button "Document templates" at bounding box center [56, 228] width 77 height 18
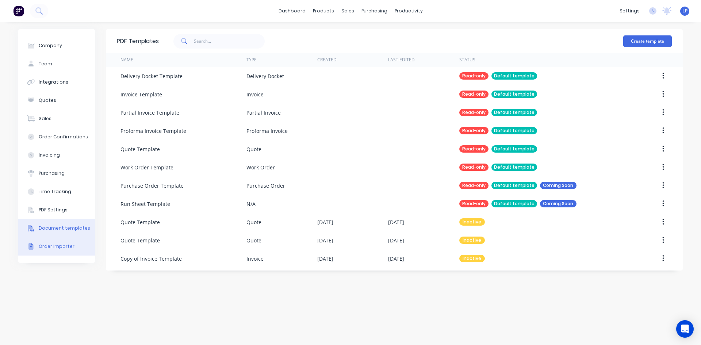
click at [46, 251] on button "Order Importer" at bounding box center [56, 246] width 77 height 18
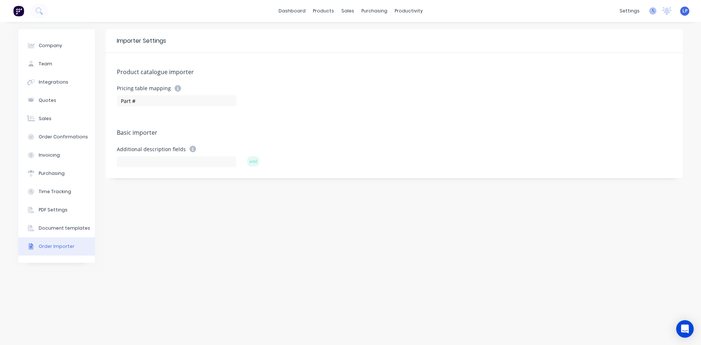
click at [654, 12] on icon at bounding box center [652, 10] width 7 height 7
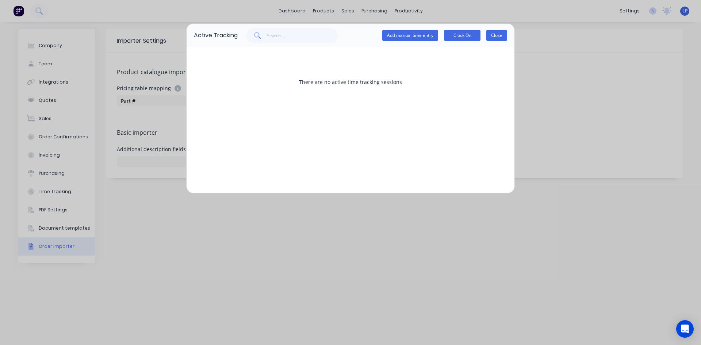
click at [504, 37] on button "Close" at bounding box center [496, 35] width 21 height 11
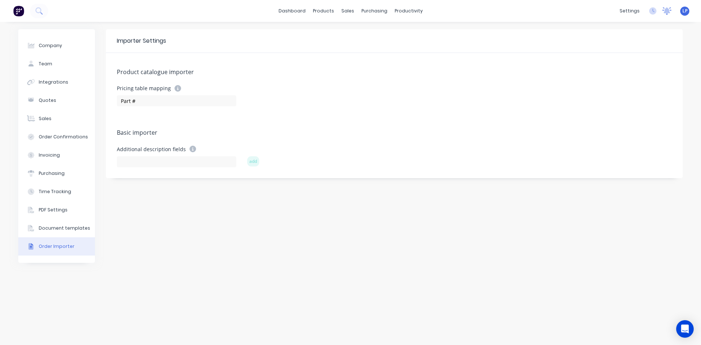
click at [669, 9] on icon at bounding box center [666, 10] width 9 height 7
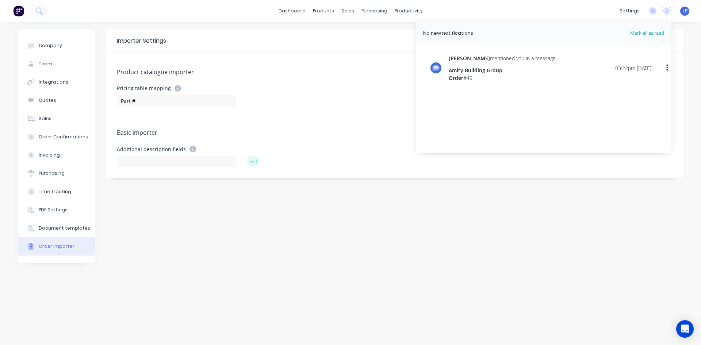
click at [682, 7] on div "LP True Metal Pty Ltd Luke Phillips Administrator Profile Sign out" at bounding box center [684, 11] width 9 height 9
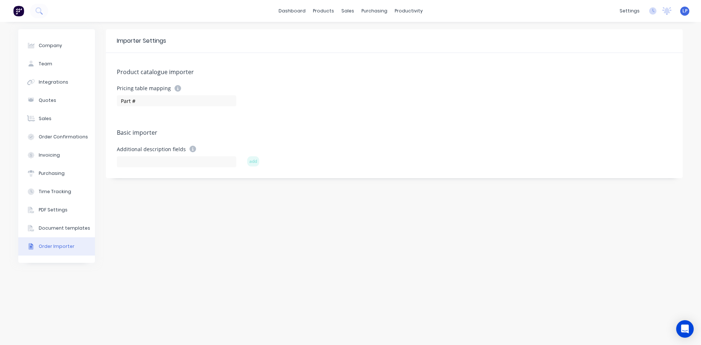
click at [684, 12] on span "LP" at bounding box center [684, 11] width 5 height 7
click at [236, 217] on div "Importer Settings Product catalogue importer Pricing table mapping Part # Basic…" at bounding box center [394, 183] width 577 height 308
click at [304, 12] on link "dashboard" at bounding box center [292, 10] width 34 height 11
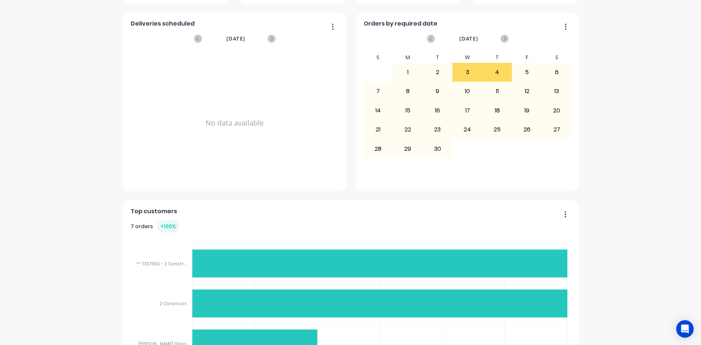
scroll to position [260, 0]
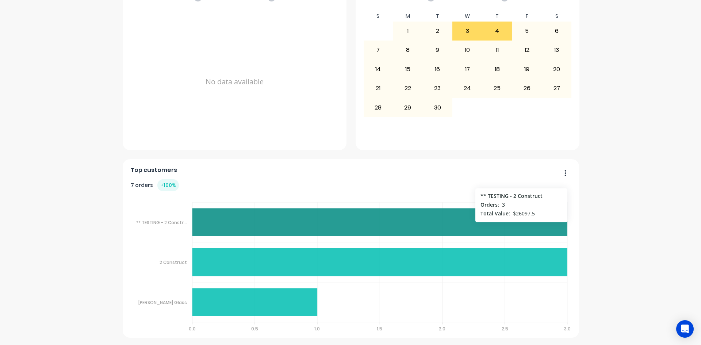
click at [322, 223] on icon at bounding box center [379, 222] width 375 height 28
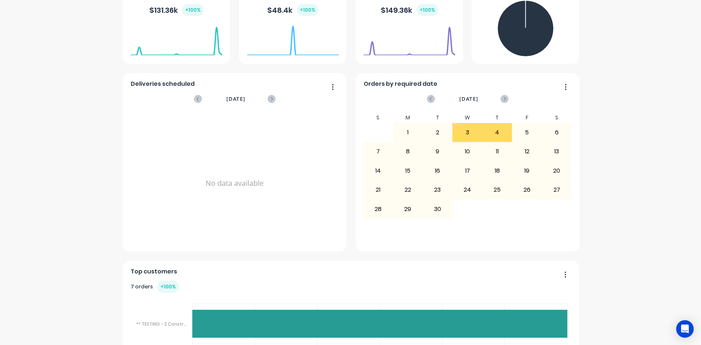
scroll to position [0, 0]
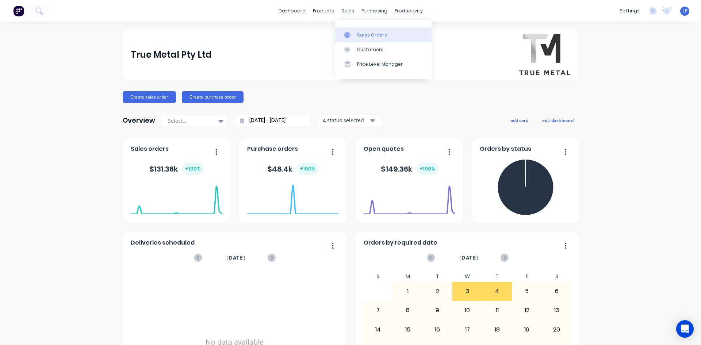
click at [350, 32] on icon at bounding box center [347, 35] width 7 height 7
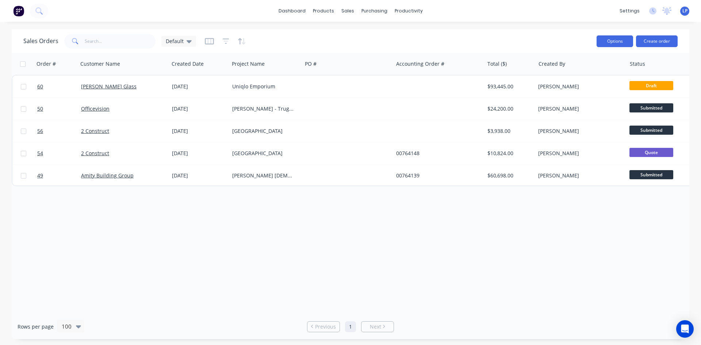
click at [609, 42] on button "Options" at bounding box center [614, 41] width 36 height 12
click at [454, 43] on div "Sales Orders Default" at bounding box center [306, 41] width 567 height 18
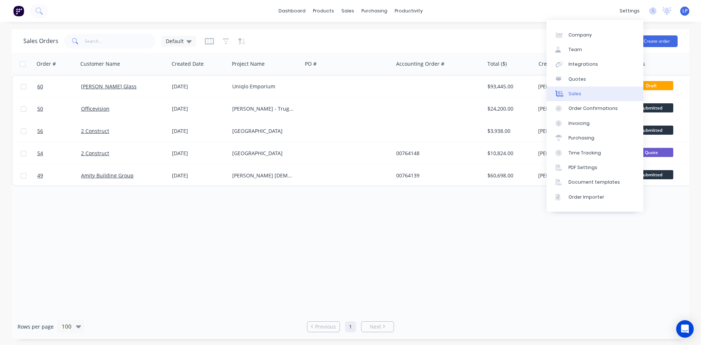
click at [602, 90] on link "Sales" at bounding box center [594, 93] width 97 height 15
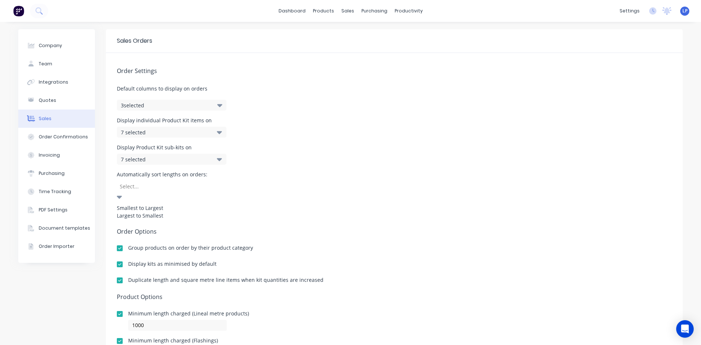
click at [177, 189] on div at bounding box center [171, 186] width 105 height 9
click at [301, 185] on div "Automatically sort lengths on orders: 2 results available. Use Up and Down to c…" at bounding box center [394, 196] width 555 height 49
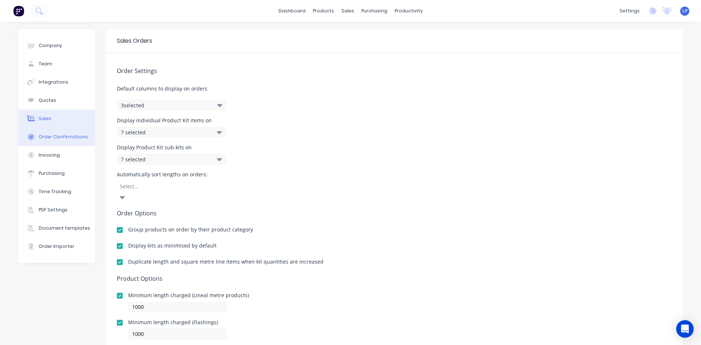
click at [53, 130] on button "Order Confirmations" at bounding box center [56, 137] width 77 height 18
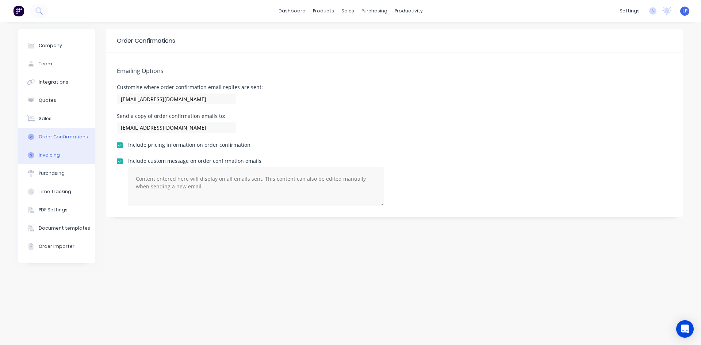
click at [48, 153] on div "Invoicing" at bounding box center [49, 155] width 21 height 7
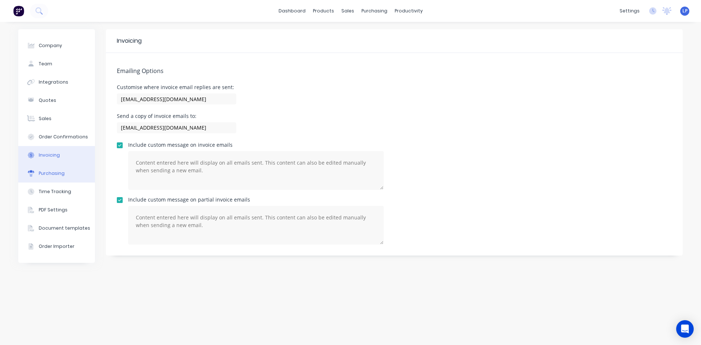
click at [61, 170] on div "Purchasing" at bounding box center [52, 173] width 26 height 7
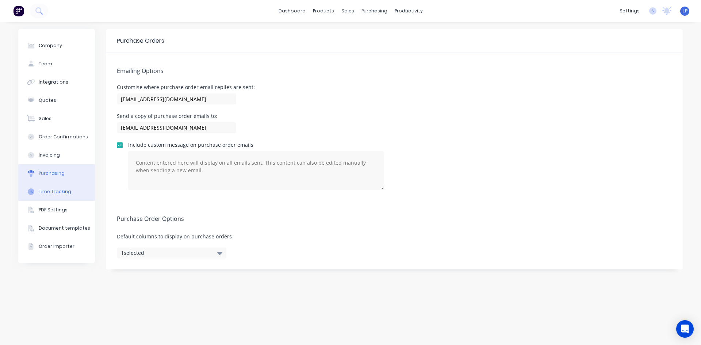
click at [58, 193] on div "Time Tracking" at bounding box center [55, 191] width 32 height 7
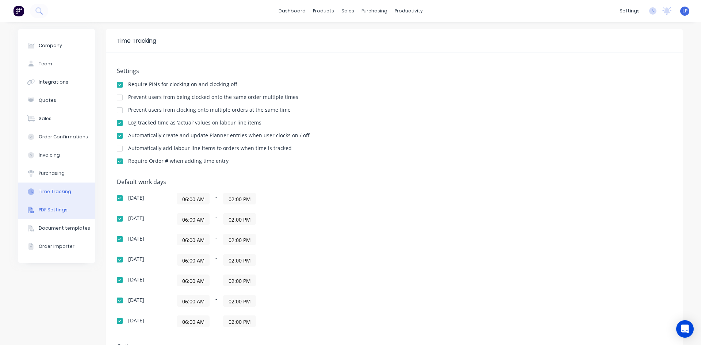
click at [53, 207] on div "PDF Settings" at bounding box center [53, 210] width 29 height 7
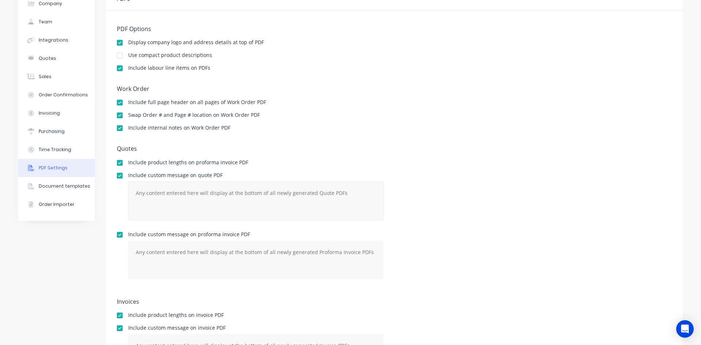
scroll to position [100, 0]
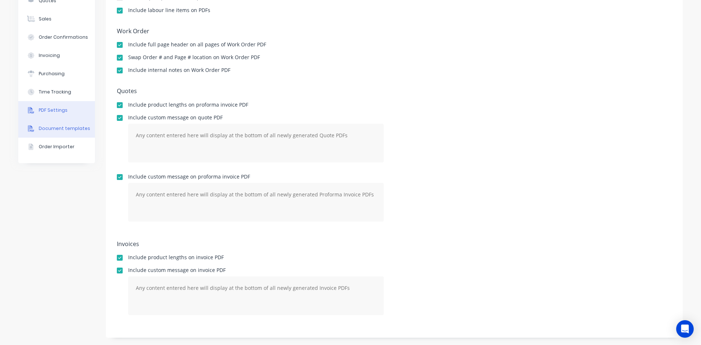
click at [39, 127] on div "Document templates" at bounding box center [64, 128] width 51 height 7
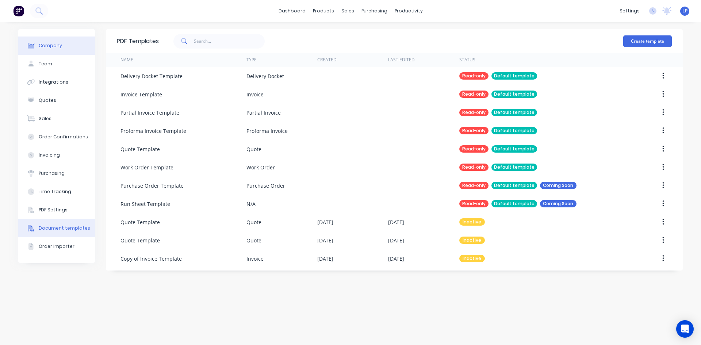
click at [63, 42] on button "Company" at bounding box center [56, 45] width 77 height 18
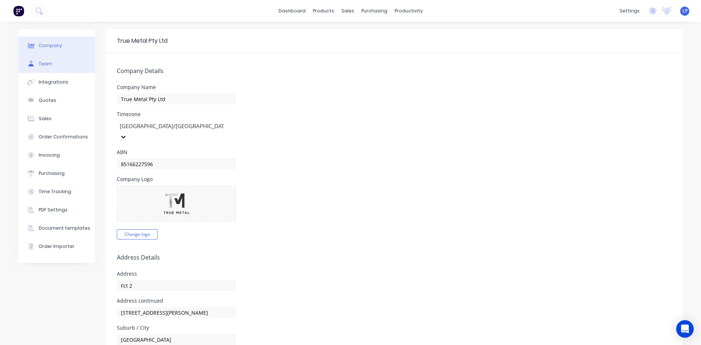
click at [48, 59] on button "Team" at bounding box center [56, 64] width 77 height 18
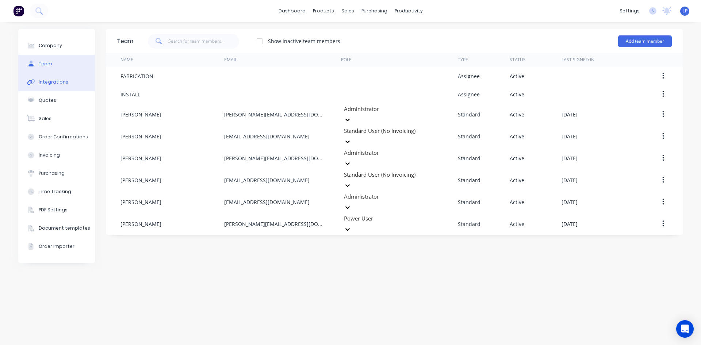
click at [48, 83] on div "Integrations" at bounding box center [54, 82] width 30 height 7
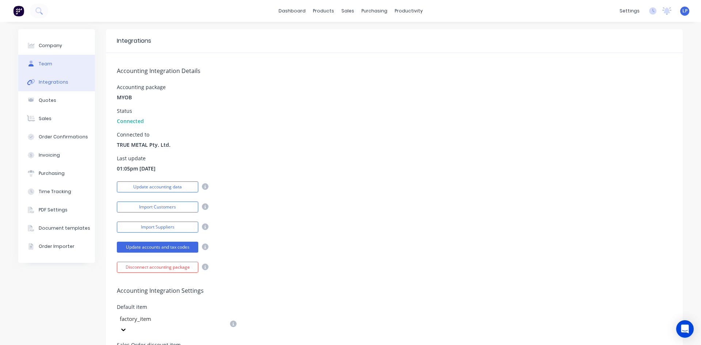
click at [49, 60] on button "Team" at bounding box center [56, 64] width 77 height 18
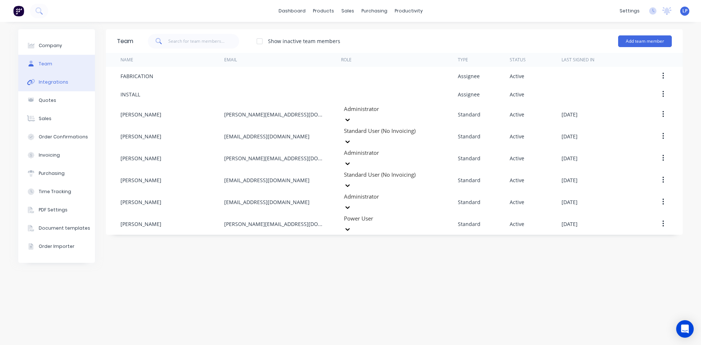
click at [50, 89] on button "Integrations" at bounding box center [56, 82] width 77 height 18
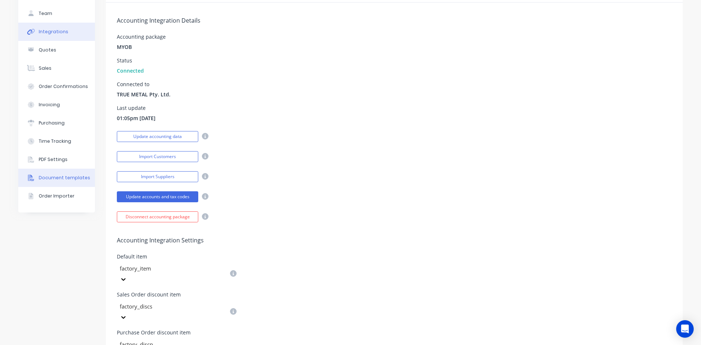
scroll to position [49, 0]
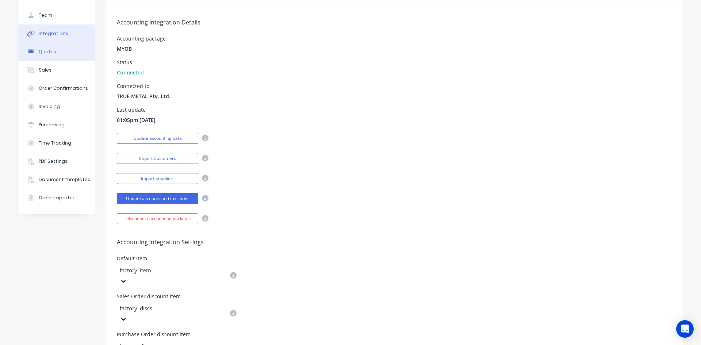
click at [47, 50] on div "Quotes" at bounding box center [48, 52] width 18 height 7
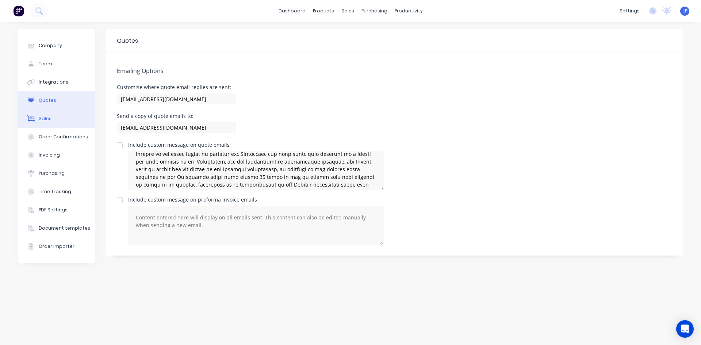
scroll to position [2847, 0]
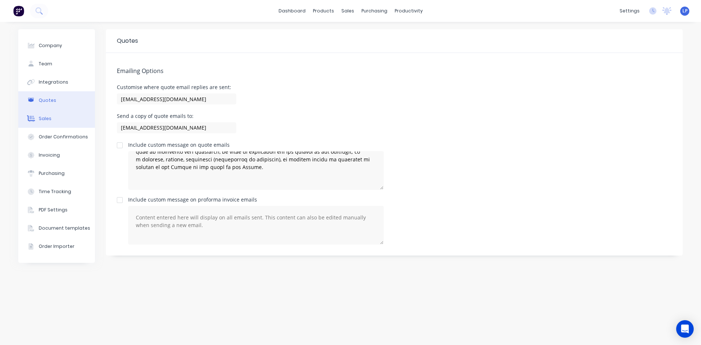
click at [62, 119] on button "Sales" at bounding box center [56, 118] width 77 height 18
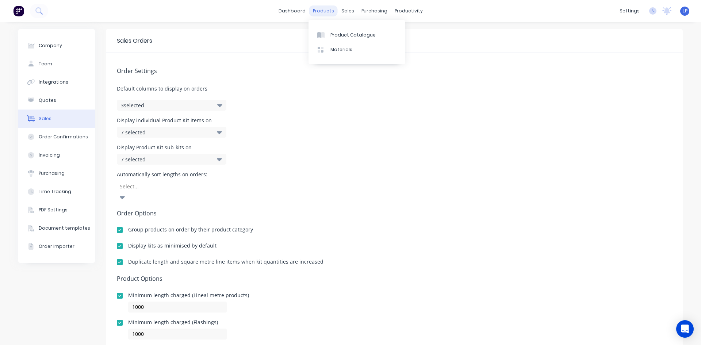
click at [327, 12] on div "products" at bounding box center [323, 10] width 28 height 11
click at [358, 35] on div "Sales Orders" at bounding box center [372, 35] width 30 height 7
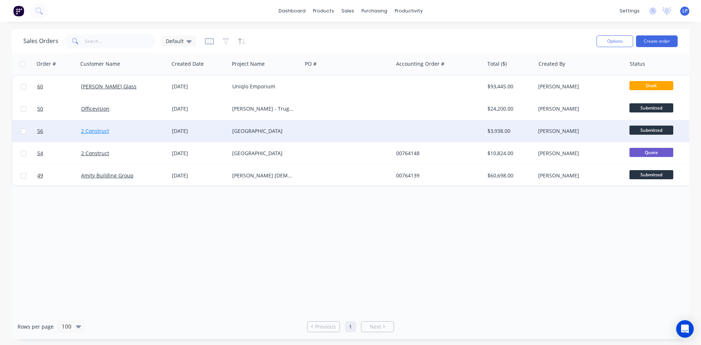
click at [92, 132] on link "2 Construct" at bounding box center [95, 130] width 28 height 7
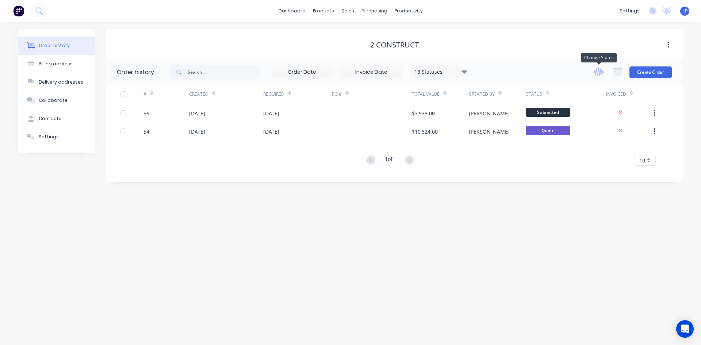
click at [603, 73] on icon "button" at bounding box center [598, 71] width 11 height 9
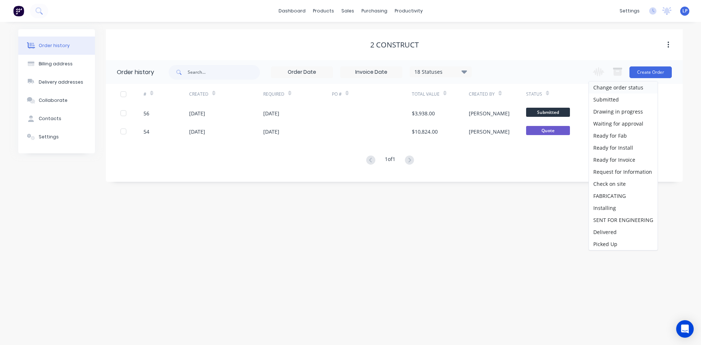
click at [581, 62] on div "18 Statuses Invoice Status Invoiced Not Invoiced Partial Order Status All Archi…" at bounding box center [426, 72] width 514 height 24
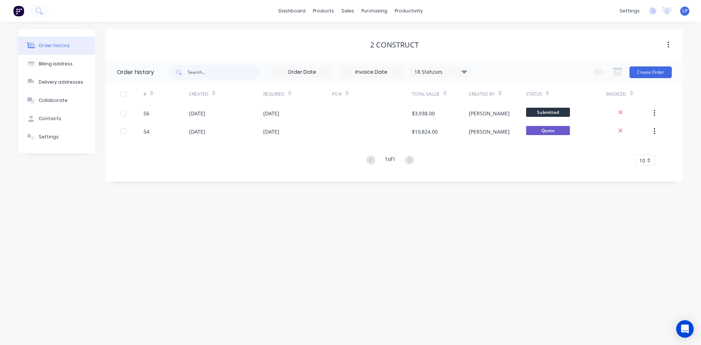
click at [663, 44] on button "button" at bounding box center [667, 44] width 17 height 13
click at [438, 46] on div "2 Construct" at bounding box center [394, 45] width 577 height 9
click at [350, 34] on icon at bounding box center [349, 35] width 7 height 7
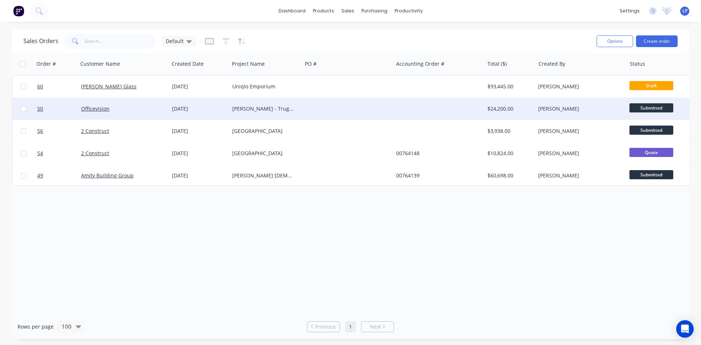
click at [253, 107] on div "Ray White - Truganina" at bounding box center [264, 108] width 64 height 7
click at [349, 109] on div at bounding box center [347, 109] width 91 height 22
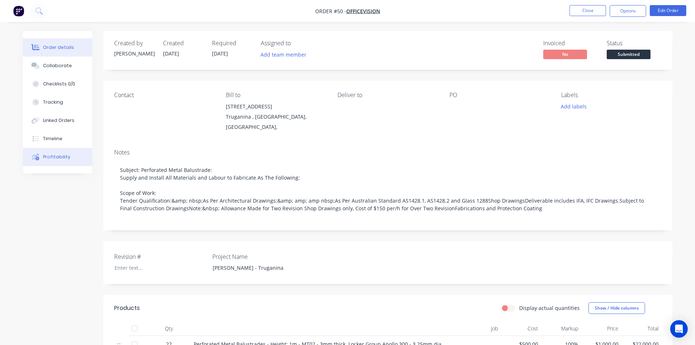
click at [42, 160] on button "Profitability" at bounding box center [57, 157] width 69 height 18
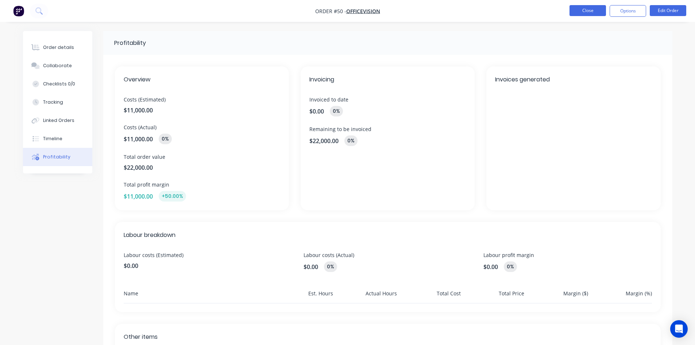
click at [579, 12] on button "Close" at bounding box center [588, 10] width 36 height 11
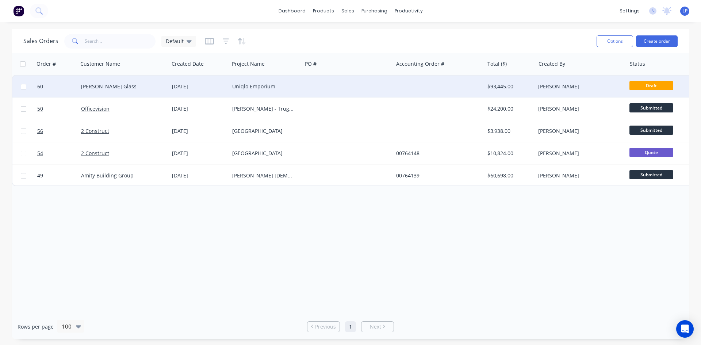
click at [246, 86] on div "Uniqlo Emporium" at bounding box center [264, 86] width 64 height 7
click at [341, 81] on div at bounding box center [347, 87] width 91 height 22
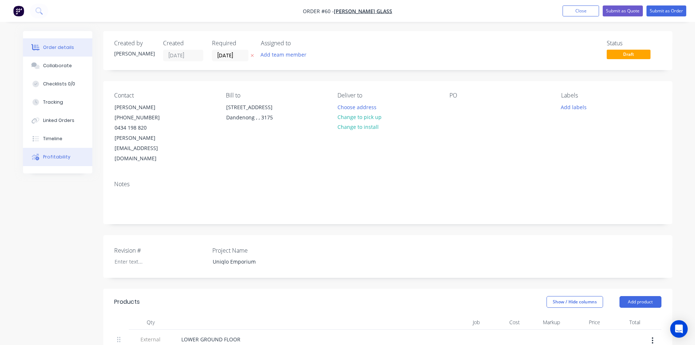
click at [56, 152] on button "Profitability" at bounding box center [57, 157] width 69 height 18
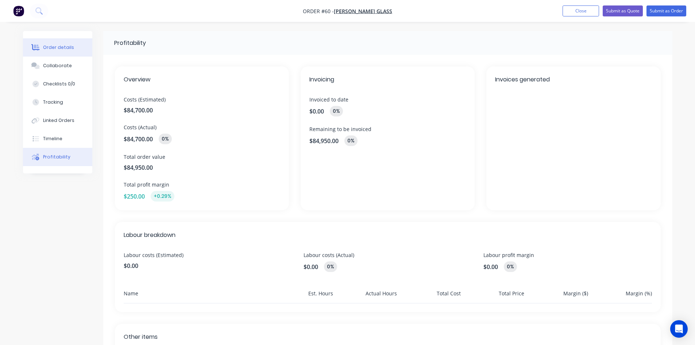
click at [67, 54] on button "Order details" at bounding box center [57, 47] width 69 height 18
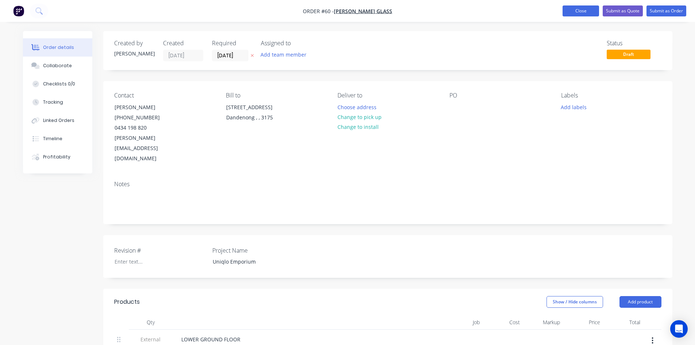
click at [576, 16] on button "Close" at bounding box center [581, 10] width 36 height 11
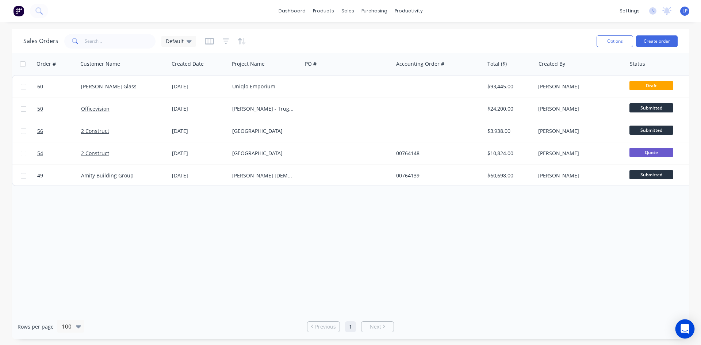
click at [685, 330] on icon "Open Intercom Messenger" at bounding box center [684, 328] width 8 height 9
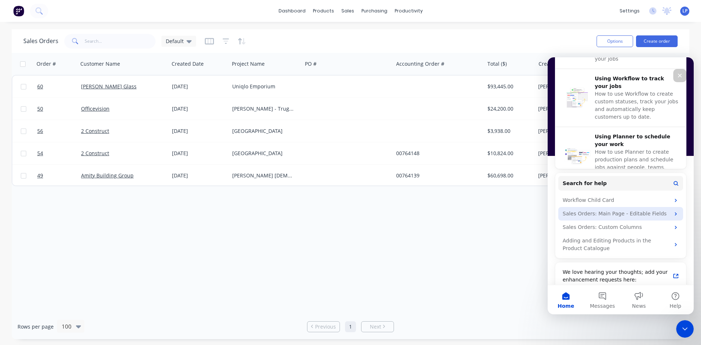
scroll to position [280, 0]
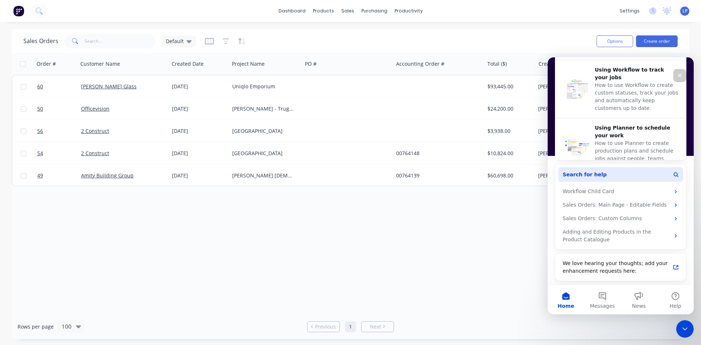
click at [600, 175] on button "Search for help" at bounding box center [620, 174] width 125 height 15
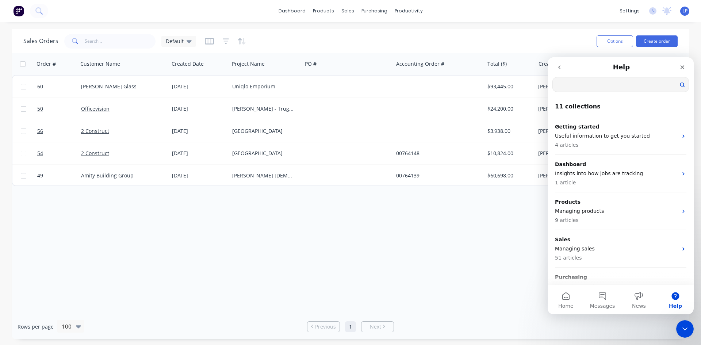
scroll to position [0, 0]
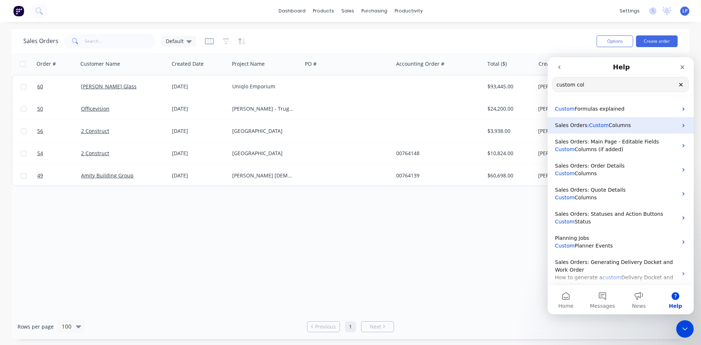
click at [623, 121] on div "Sales Orders: Custom Columns" at bounding box center [620, 125] width 146 height 16
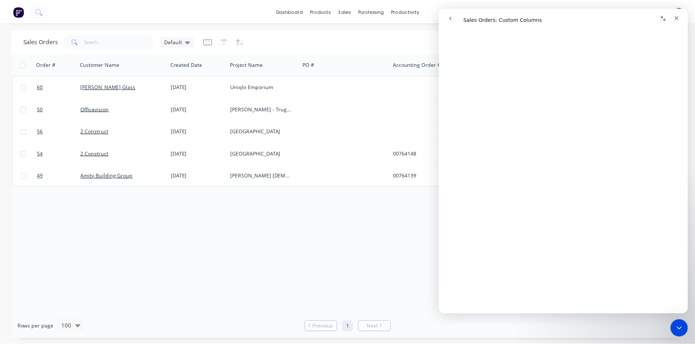
scroll to position [2408, 0]
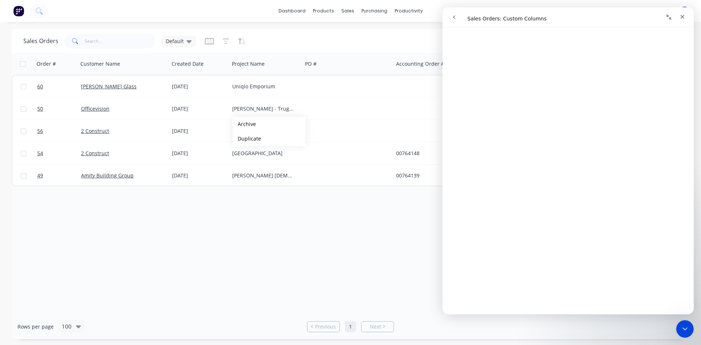
click at [293, 232] on div "Order # Customer Name Created Date Project Name PO # Accounting Order # Total (…" at bounding box center [350, 183] width 677 height 261
click at [220, 219] on div "Order # Customer Name Created Date Project Name PO # Accounting Order # Total (…" at bounding box center [350, 183] width 677 height 261
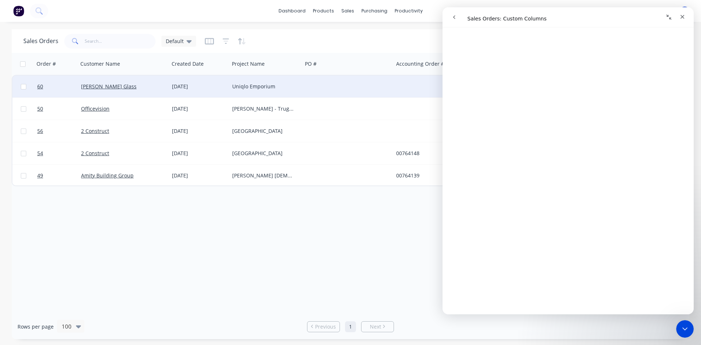
click at [318, 86] on div at bounding box center [347, 87] width 91 height 22
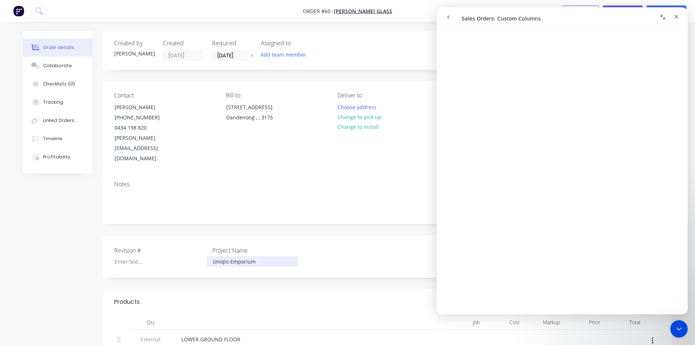
drag, startPoint x: 222, startPoint y: 231, endPoint x: 224, endPoint y: 246, distance: 14.7
drag, startPoint x: 224, startPoint y: 246, endPoint x: 200, endPoint y: 254, distance: 24.7
drag, startPoint x: 164, startPoint y: 243, endPoint x: 293, endPoint y: 263, distance: 130.7
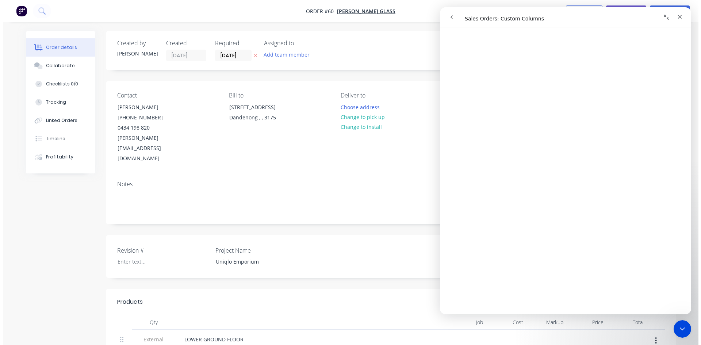
scroll to position [3026, 0]
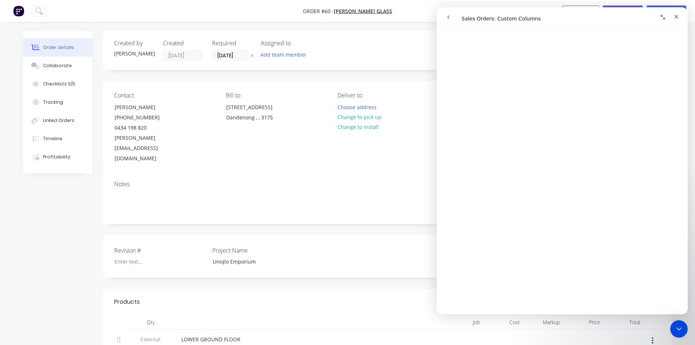
click at [348, 235] on div "Revision # Project Name Uniqlo Emporium" at bounding box center [387, 256] width 569 height 43
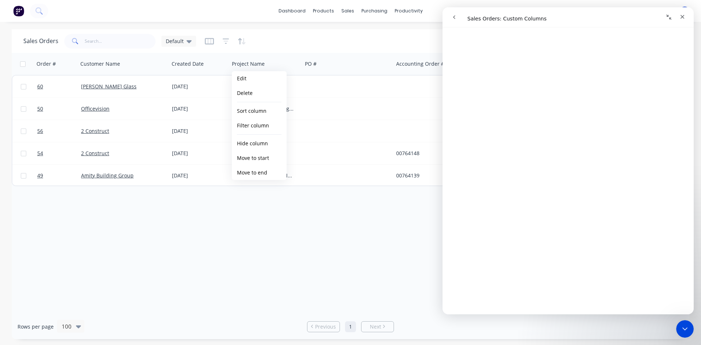
click at [310, 228] on div "Order # Customer Name Created Date Project Name PO # Accounting Order # Total (…" at bounding box center [350, 183] width 677 height 261
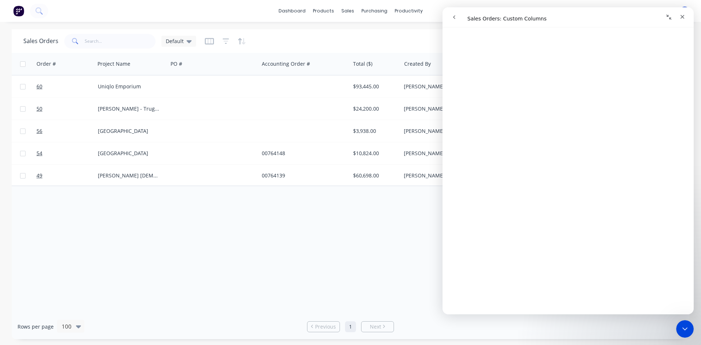
scroll to position [0, 153]
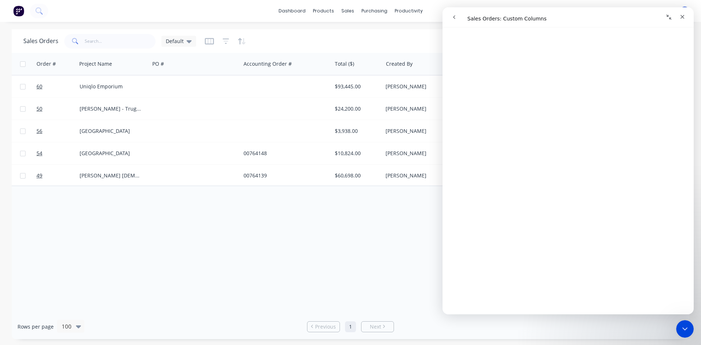
click at [385, 226] on div "Order # Customer Name Created Date Project Name PO # Accounting Order # Total (…" at bounding box center [350, 183] width 677 height 261
click at [681, 18] on icon "Close" at bounding box center [682, 17] width 6 height 6
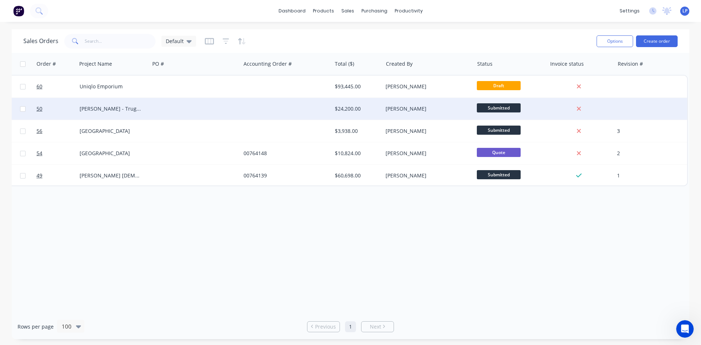
scroll to position [0, 0]
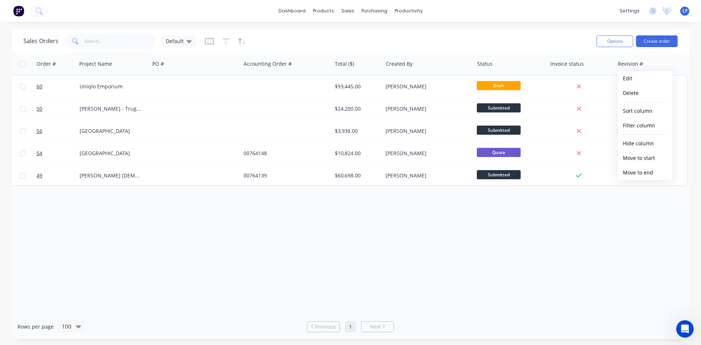
click at [431, 258] on div "Order # Customer Name Created Date Project Name PO # Accounting Order # Total (…" at bounding box center [350, 183] width 677 height 261
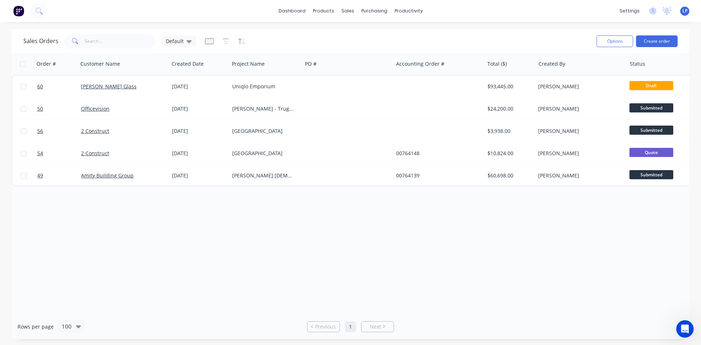
click at [205, 249] on div "Order # Customer Name Created Date Project Name PO # Accounting Order # Total (…" at bounding box center [350, 183] width 677 height 261
click at [202, 39] on div "Sales Orders Default" at bounding box center [306, 41] width 567 height 18
click at [207, 39] on icon "button" at bounding box center [209, 41] width 9 height 7
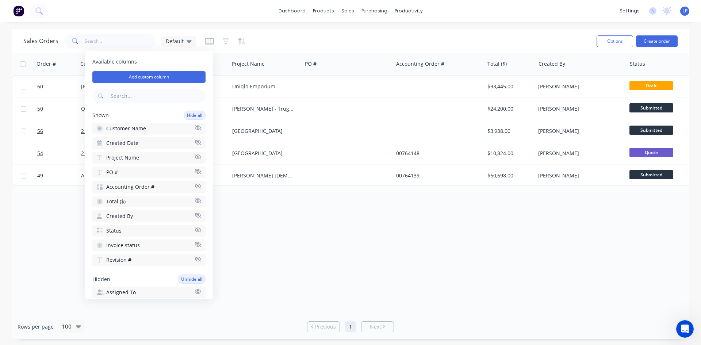
click at [564, 277] on div "Order # Customer Name Created Date Project Name PO # Accounting Order # Total (…" at bounding box center [350, 183] width 677 height 261
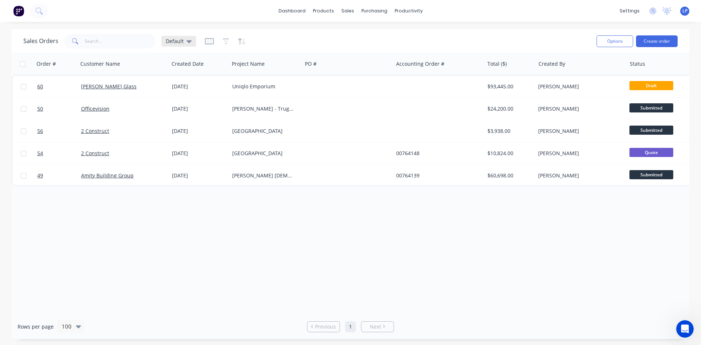
click at [192, 45] on div "Default" at bounding box center [178, 41] width 35 height 11
click at [327, 35] on div "Sales Orders Default" at bounding box center [306, 41] width 567 height 18
click at [183, 42] on div "Default" at bounding box center [179, 41] width 26 height 7
click at [304, 43] on div "Sales Orders Default" at bounding box center [306, 41] width 567 height 18
click at [208, 39] on icon "button" at bounding box center [209, 41] width 9 height 7
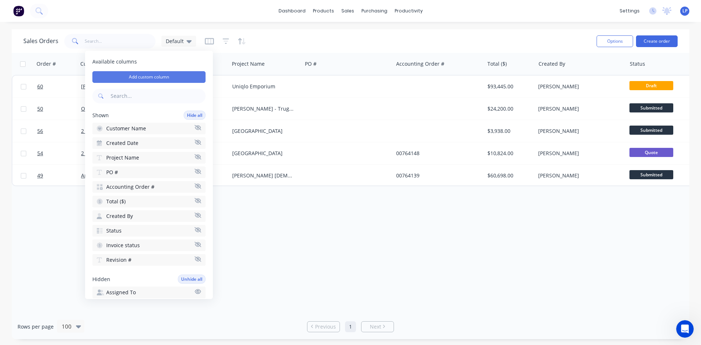
click at [168, 76] on button "Add custom column" at bounding box center [148, 77] width 113 height 12
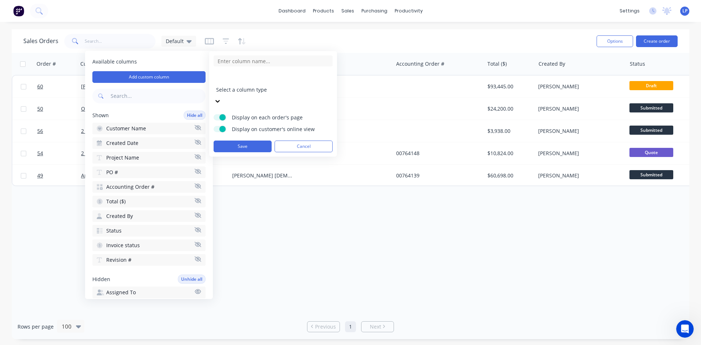
click at [244, 76] on div at bounding box center [268, 79] width 105 height 9
click at [242, 61] on input at bounding box center [272, 60] width 119 height 11
click at [249, 141] on button "Save" at bounding box center [242, 147] width 58 height 12
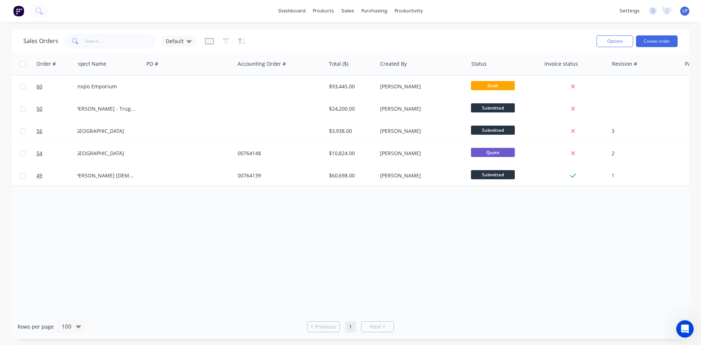
scroll to position [0, 197]
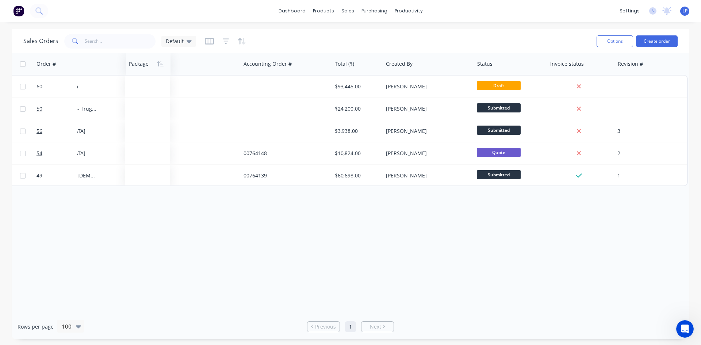
drag, startPoint x: 658, startPoint y: 65, endPoint x: 141, endPoint y: 62, distance: 517.1
click at [141, 62] on div at bounding box center [147, 64] width 37 height 15
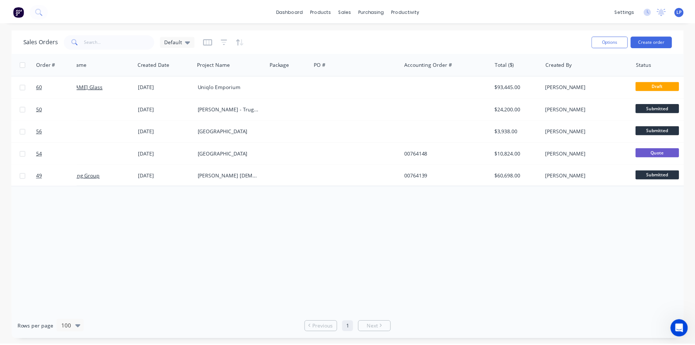
scroll to position [0, 0]
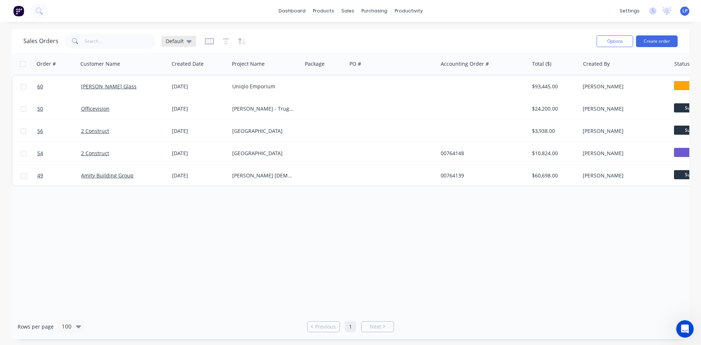
click at [187, 46] on div "Default" at bounding box center [178, 41] width 35 height 11
click at [258, 119] on button "edit" at bounding box center [254, 118] width 9 height 8
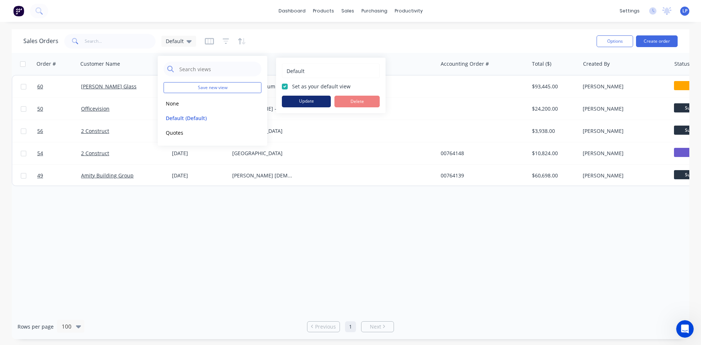
click at [321, 103] on button "Update" at bounding box center [306, 102] width 49 height 12
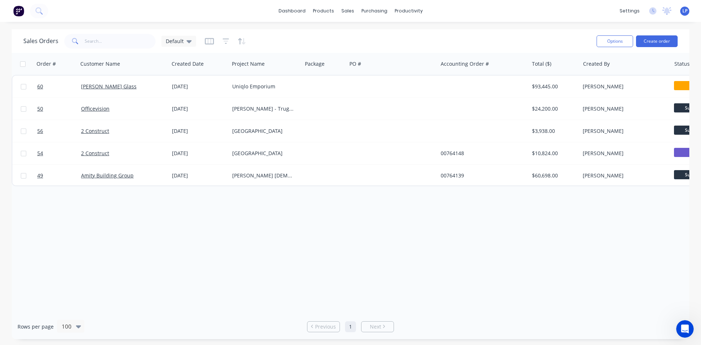
click at [366, 244] on div "Order # Customer Name Created Date Project Name Package PO # Accounting Order #…" at bounding box center [350, 183] width 677 height 261
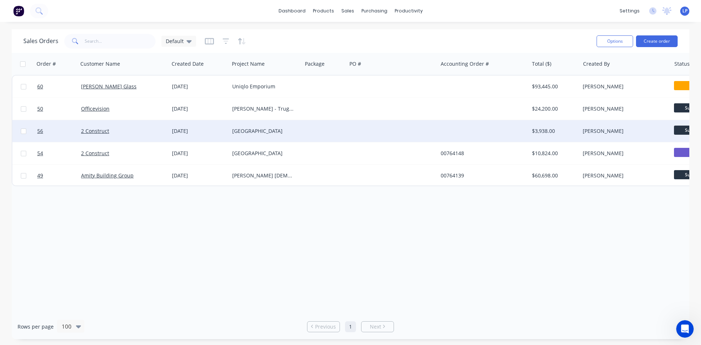
click at [263, 136] on div "Footscray art centre" at bounding box center [265, 131] width 73 height 22
click at [335, 126] on div at bounding box center [324, 131] width 45 height 22
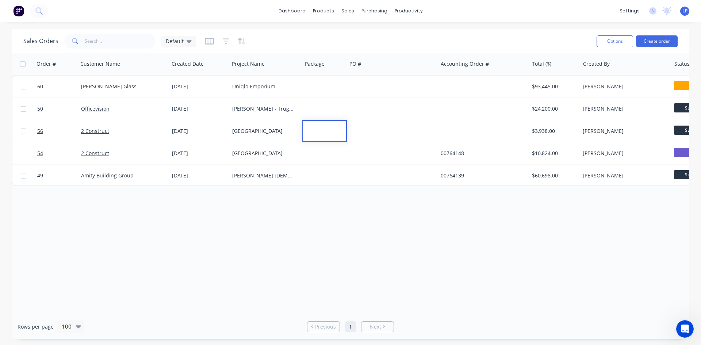
click at [370, 235] on div "Order # Customer Name Created Date Project Name Package PO # Accounting Order #…" at bounding box center [350, 183] width 677 height 261
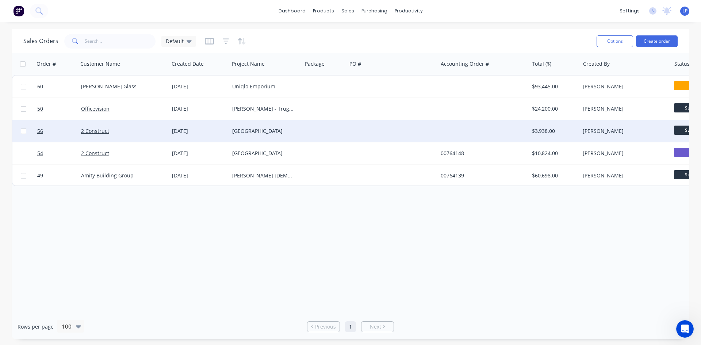
click at [324, 132] on div at bounding box center [324, 131] width 45 height 22
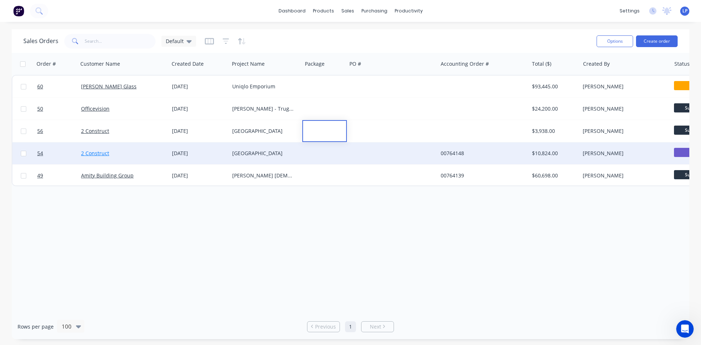
click at [107, 152] on link "2 Construct" at bounding box center [95, 153] width 28 height 7
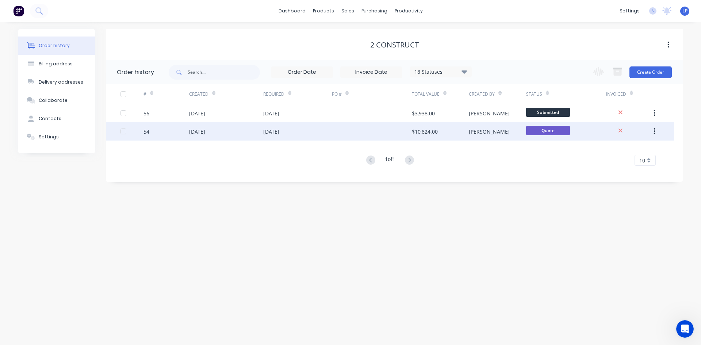
click at [201, 134] on div "[DATE]" at bounding box center [197, 132] width 16 height 8
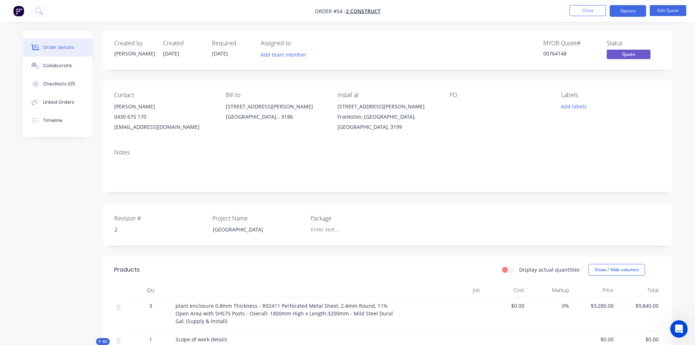
scroll to position [36, 0]
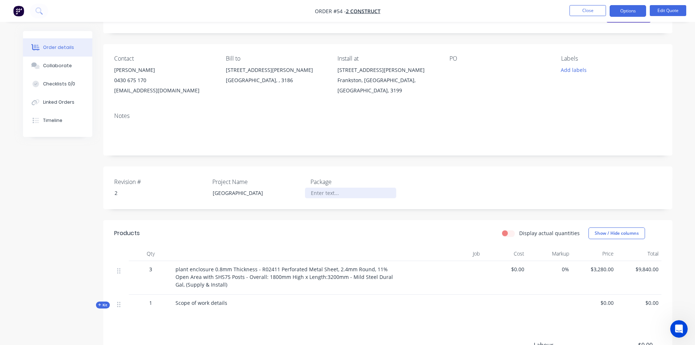
click at [322, 197] on div at bounding box center [350, 193] width 91 height 11
click at [330, 209] on div "Revision # 2 Project Name Footscray art centre Package plant enclosure" at bounding box center [387, 187] width 569 height 43
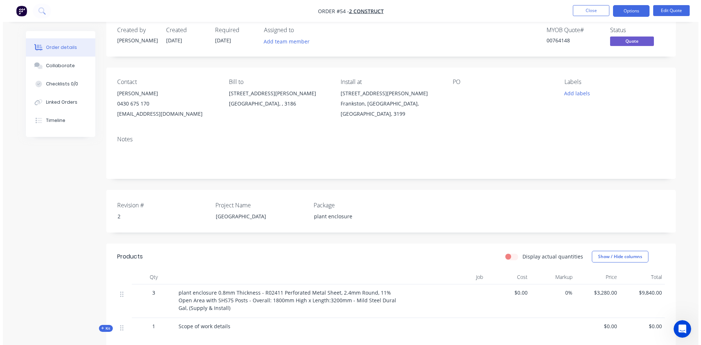
scroll to position [0, 0]
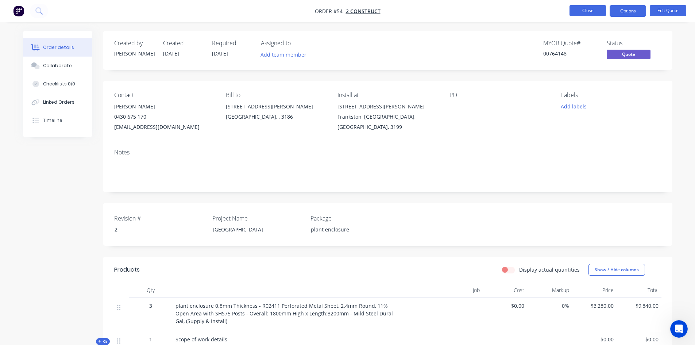
click at [589, 15] on button "Close" at bounding box center [588, 10] width 36 height 11
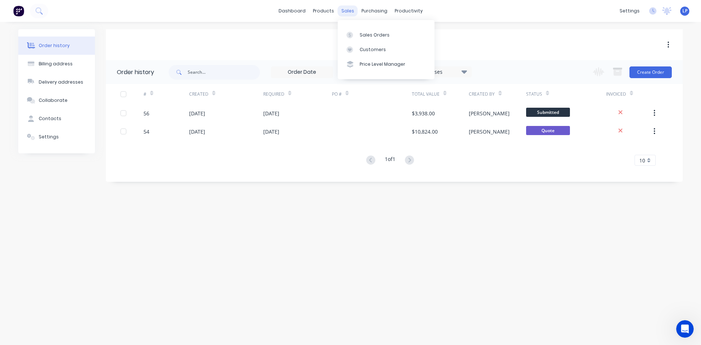
click at [347, 8] on div "sales" at bounding box center [348, 10] width 20 height 11
click at [349, 33] on icon at bounding box center [349, 35] width 7 height 7
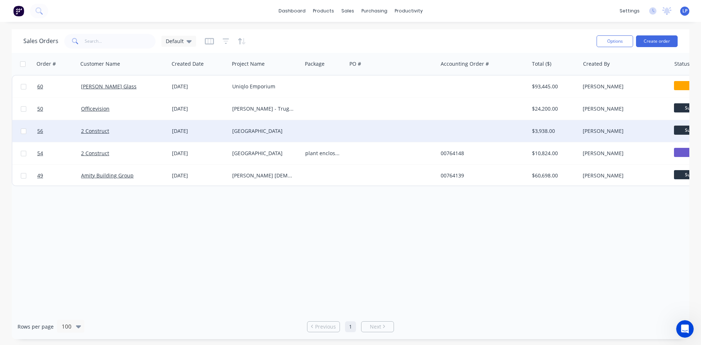
click at [323, 135] on div at bounding box center [324, 131] width 45 height 22
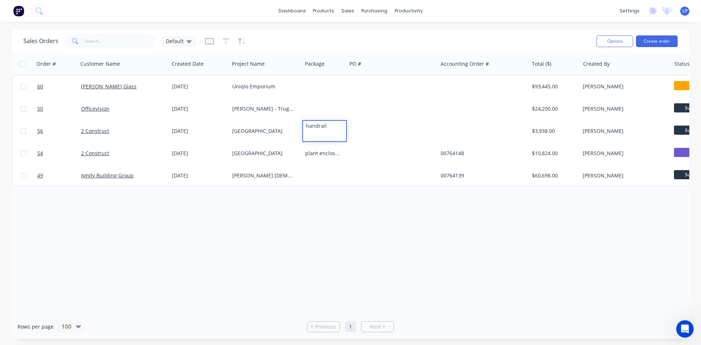
click at [357, 235] on div "Order # Customer Name Created Date Project Name Package PO # Accounting Order #…" at bounding box center [350, 183] width 677 height 261
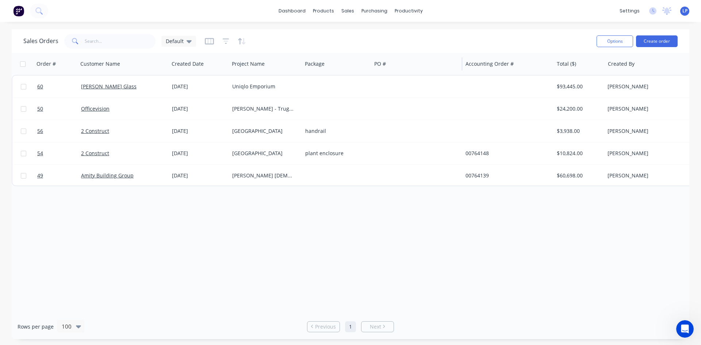
drag, startPoint x: 346, startPoint y: 61, endPoint x: 371, endPoint y: 63, distance: 24.9
click at [371, 63] on div at bounding box center [370, 63] width 1 height 13
click at [374, 238] on div "Order # Customer Name Created Date Project Name Package PO # Accounting Order #…" at bounding box center [350, 183] width 677 height 261
click at [186, 41] on icon at bounding box center [188, 41] width 5 height 8
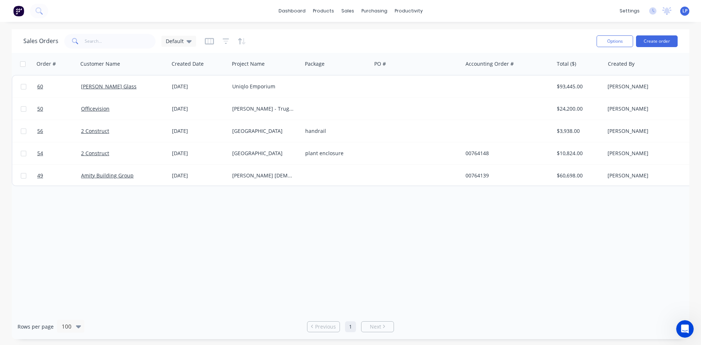
click at [432, 240] on div "Order # Customer Name Created Date Project Name Package PO # Accounting Order #…" at bounding box center [350, 183] width 677 height 261
click at [345, 252] on div "Order # Customer Name Created Date Project Name Package PO # Accounting Order #…" at bounding box center [350, 183] width 677 height 261
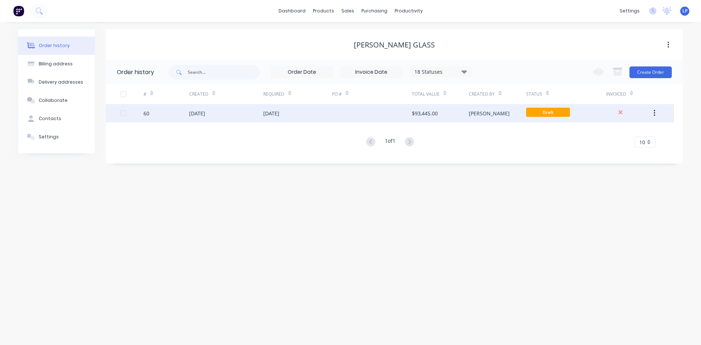
click at [204, 111] on div "[DATE]" at bounding box center [197, 113] width 16 height 8
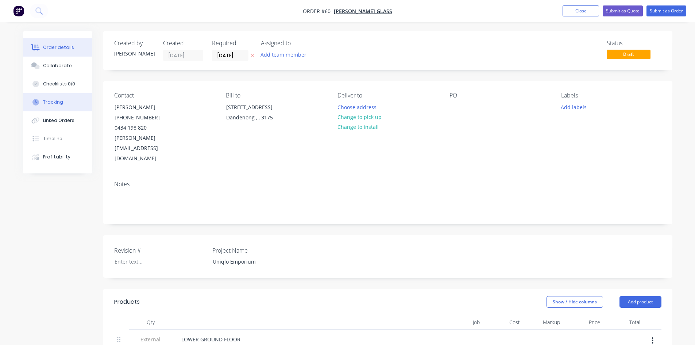
click at [54, 105] on button "Tracking" at bounding box center [57, 102] width 69 height 18
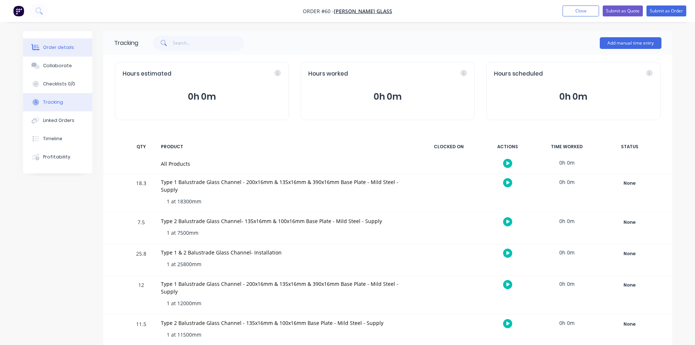
click at [48, 46] on div "Order details" at bounding box center [58, 47] width 31 height 7
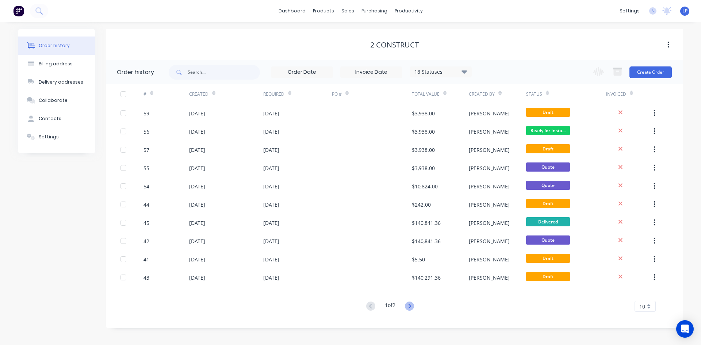
click at [410, 307] on icon at bounding box center [409, 305] width 9 height 9
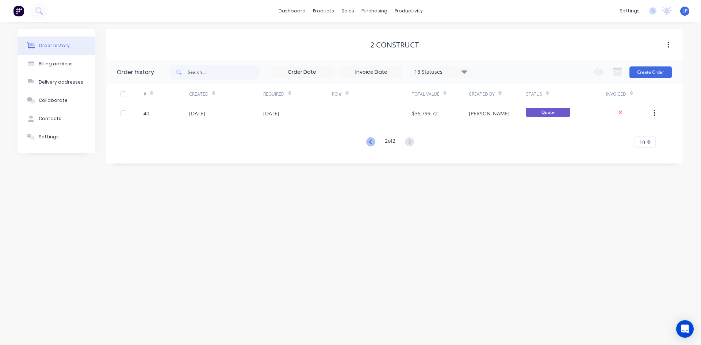
click at [368, 139] on icon at bounding box center [370, 141] width 9 height 9
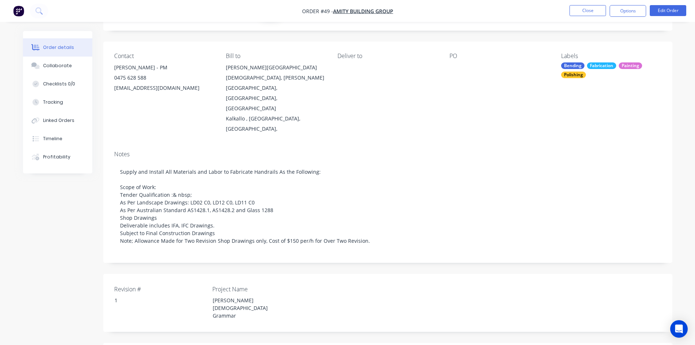
scroll to position [36, 0]
